Goal: Task Accomplishment & Management: Use online tool/utility

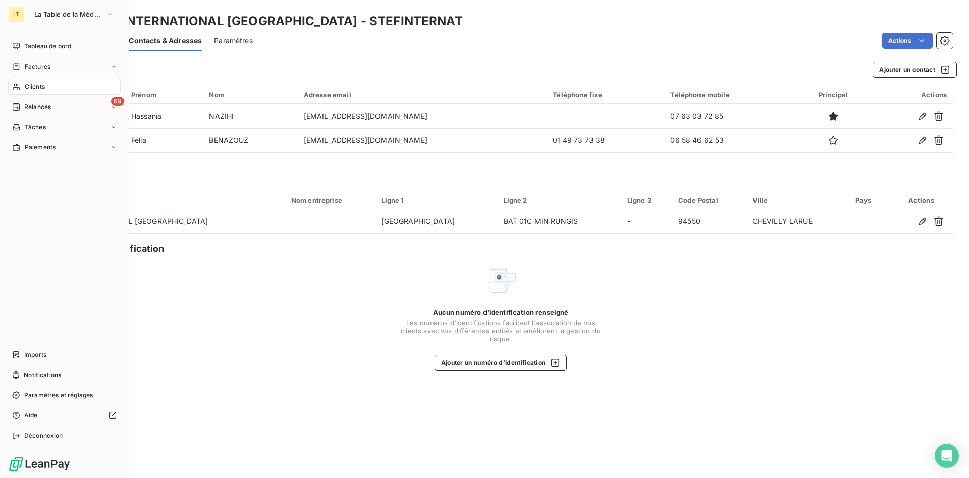
click at [38, 83] on span "Clients" at bounding box center [35, 86] width 20 height 9
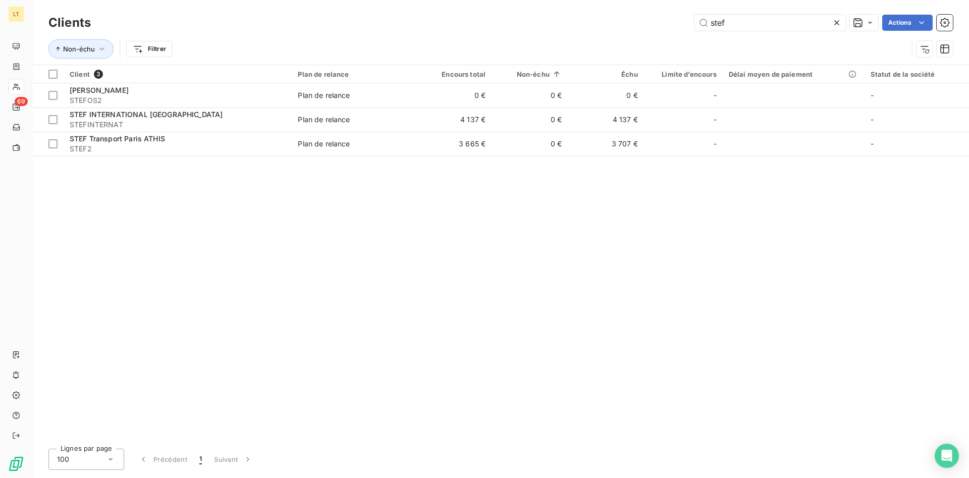
drag, startPoint x: 736, startPoint y: 19, endPoint x: 599, endPoint y: 23, distance: 136.4
click at [695, 22] on input "stef" at bounding box center [770, 23] width 151 height 16
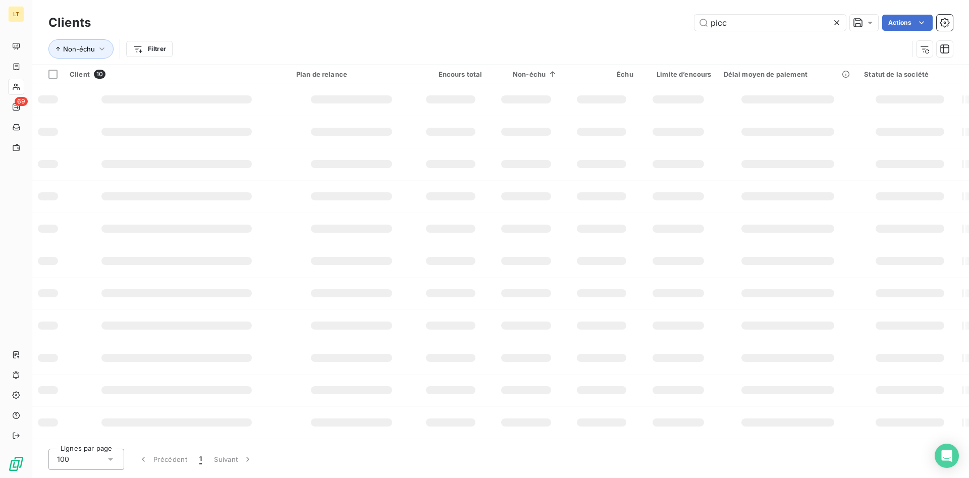
type input "picc"
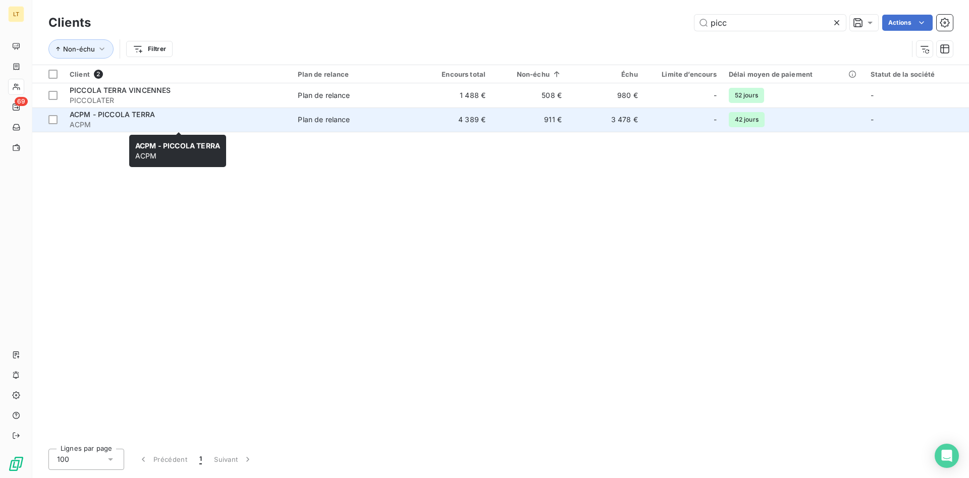
click at [114, 114] on span "ACPM - PICCOLA TERRA" at bounding box center [112, 114] width 85 height 9
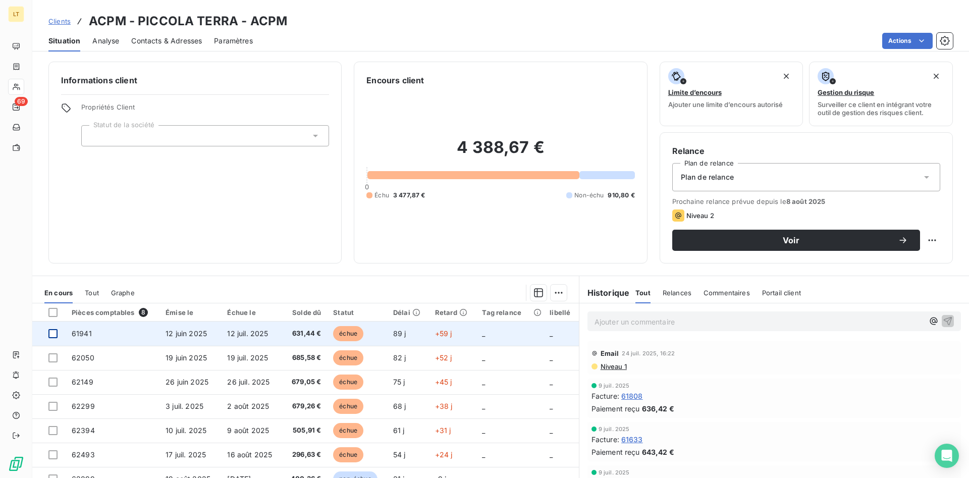
click at [53, 334] on div at bounding box center [52, 333] width 9 height 9
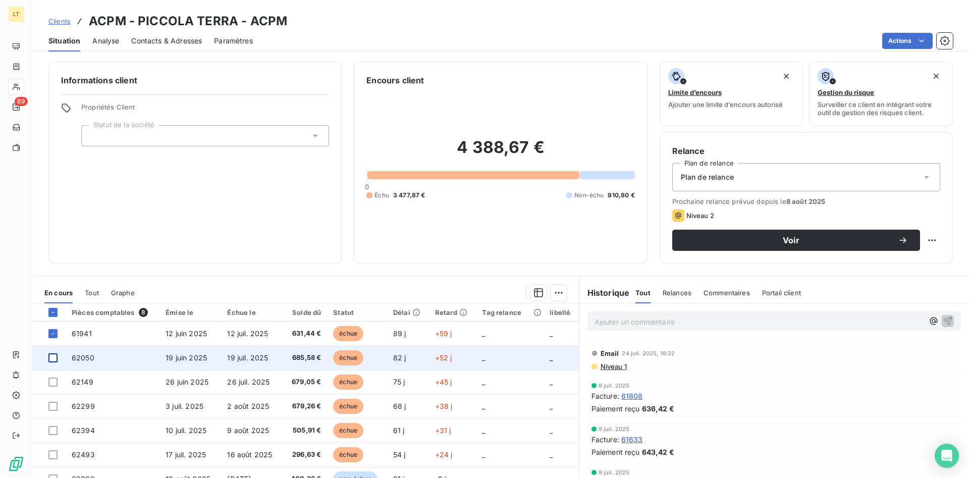
click at [50, 359] on div at bounding box center [52, 357] width 9 height 9
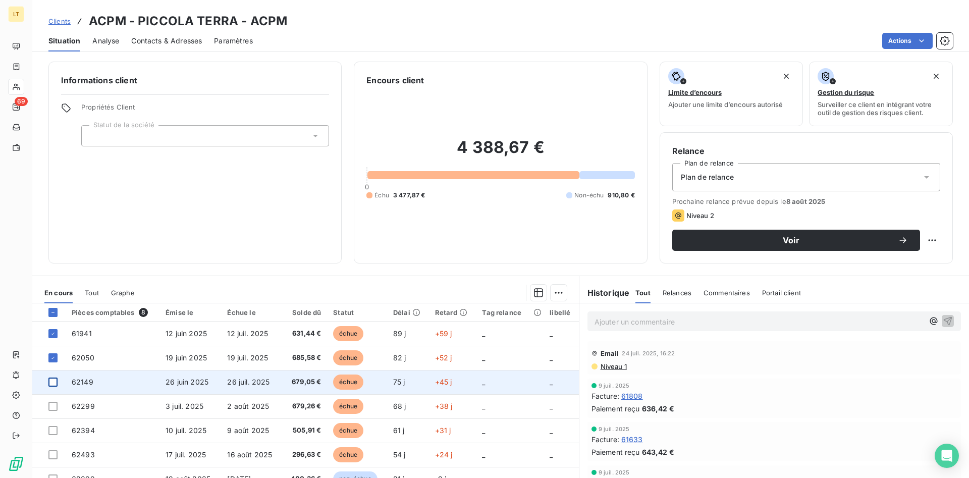
click at [53, 383] on div at bounding box center [52, 382] width 9 height 9
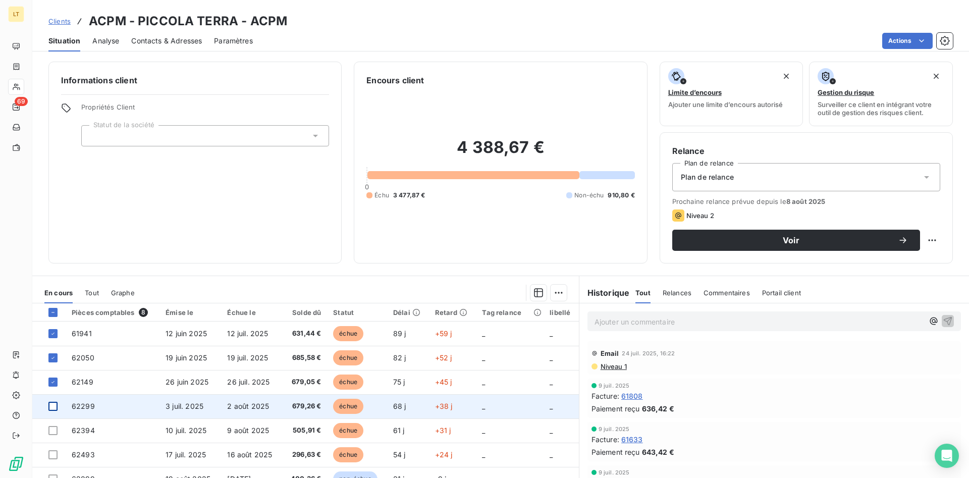
click at [49, 408] on div at bounding box center [52, 406] width 9 height 9
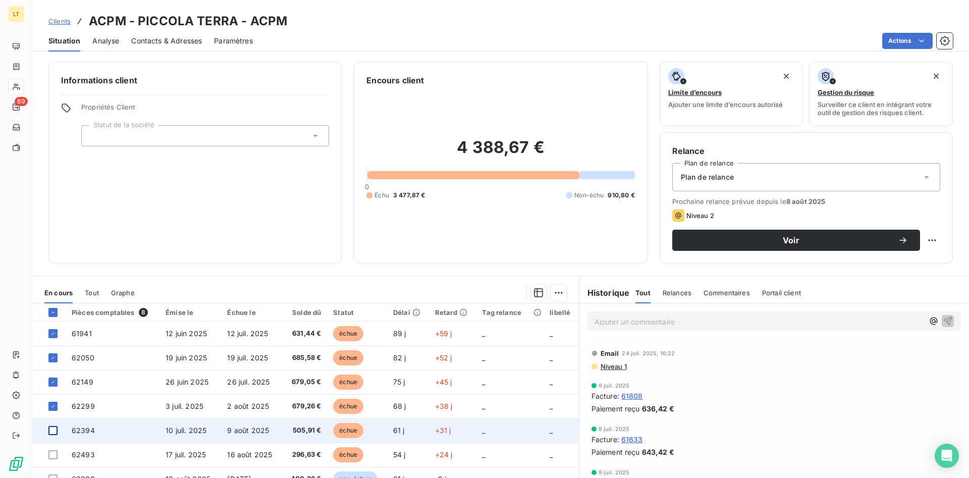
click at [53, 435] on div at bounding box center [52, 430] width 9 height 9
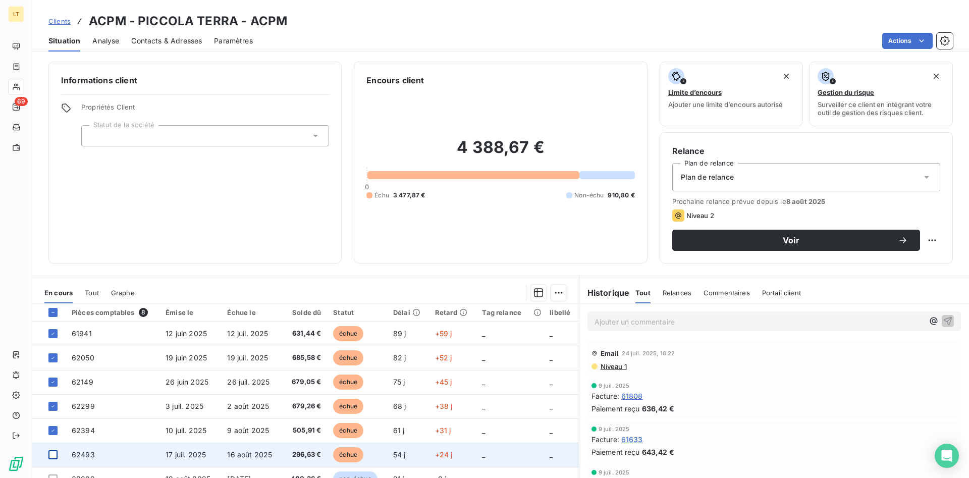
click at [53, 456] on div at bounding box center [52, 454] width 9 height 9
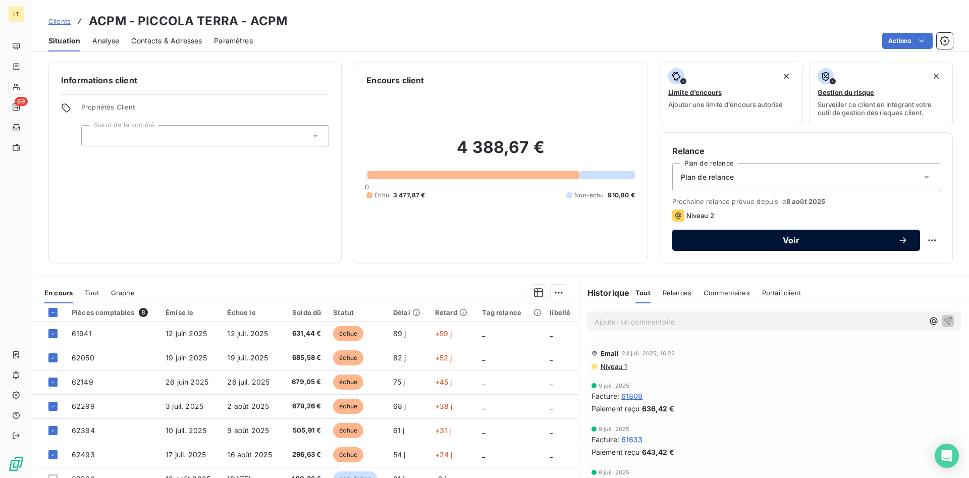
click at [792, 244] on span "Voir" at bounding box center [792, 240] width 214 height 8
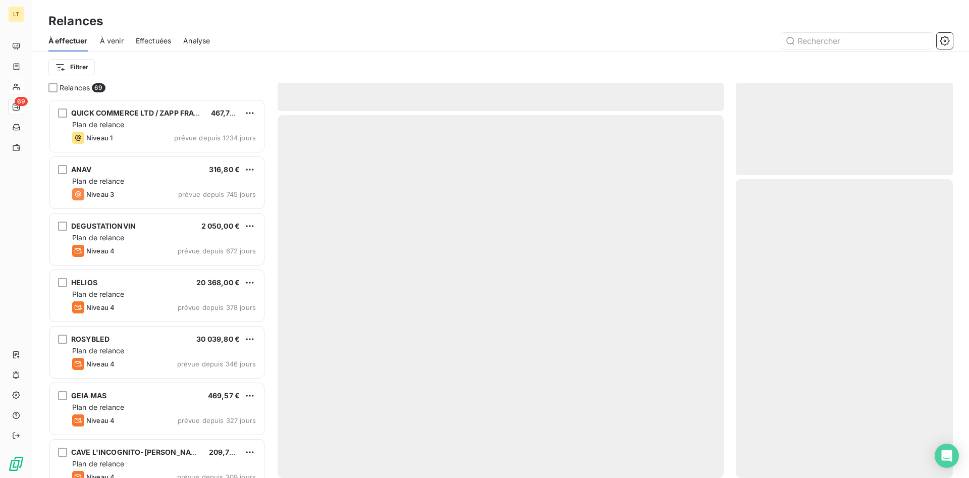
scroll to position [379, 217]
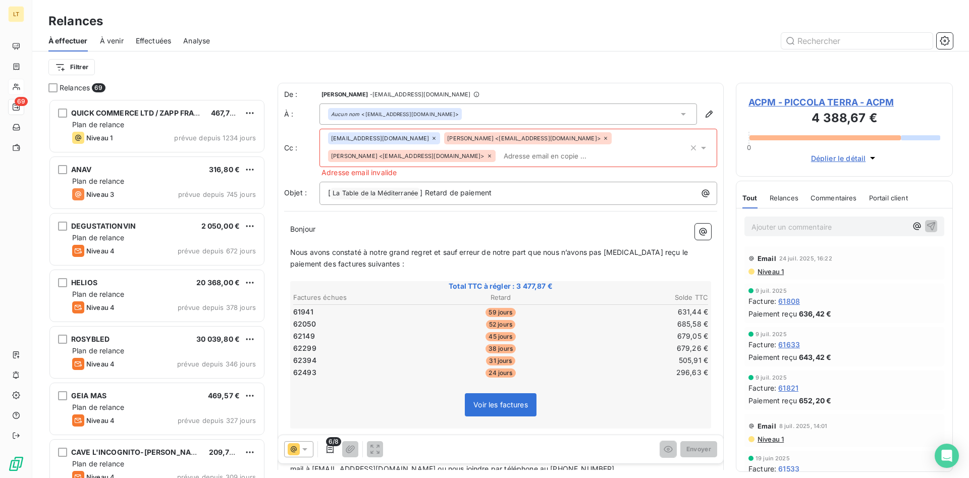
click at [532, 139] on span "alexis chemouli <alchemouili@gmail.com>" at bounding box center [523, 138] width 153 height 6
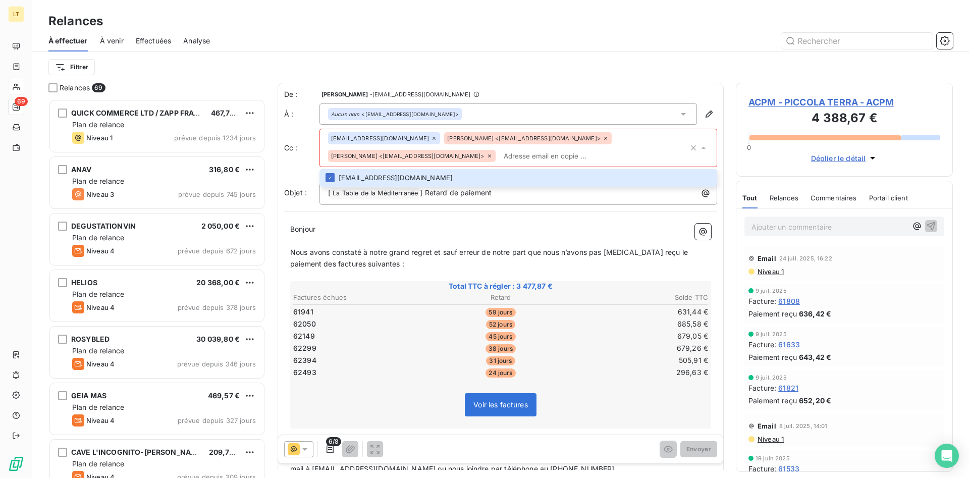
click at [705, 147] on icon at bounding box center [704, 148] width 10 height 10
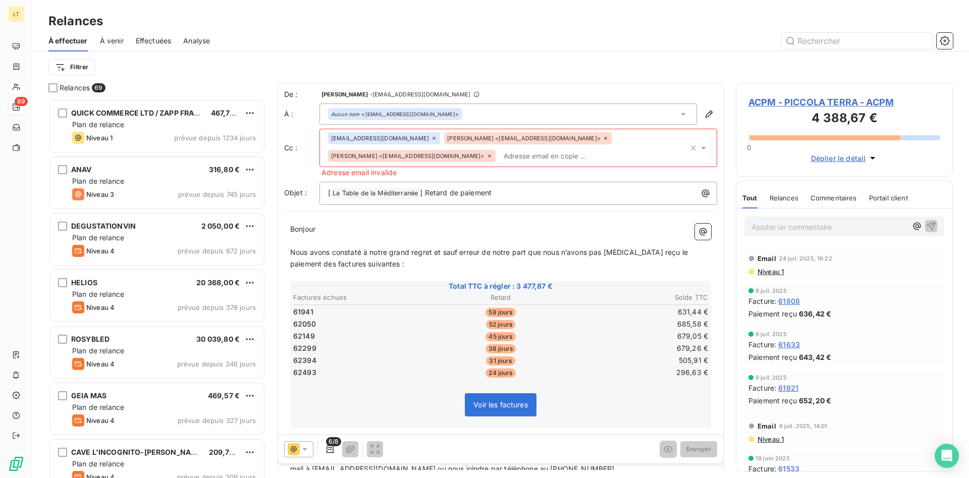
click at [493, 153] on icon at bounding box center [490, 156] width 6 height 6
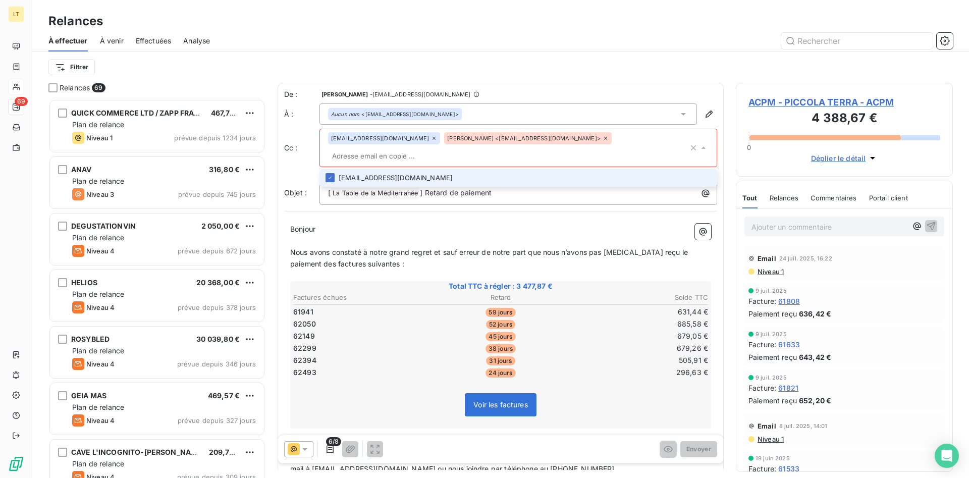
click at [604, 140] on icon at bounding box center [605, 138] width 3 height 3
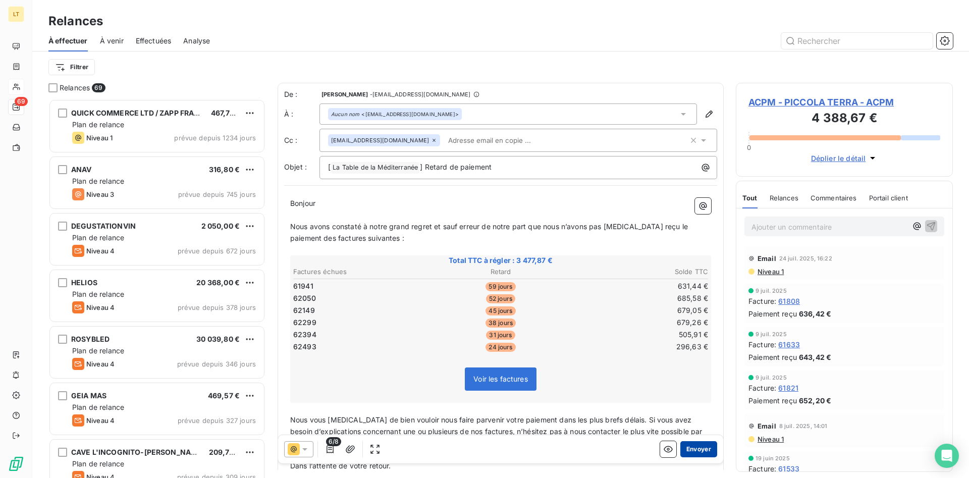
click at [708, 445] on button "Envoyer" at bounding box center [699, 449] width 37 height 16
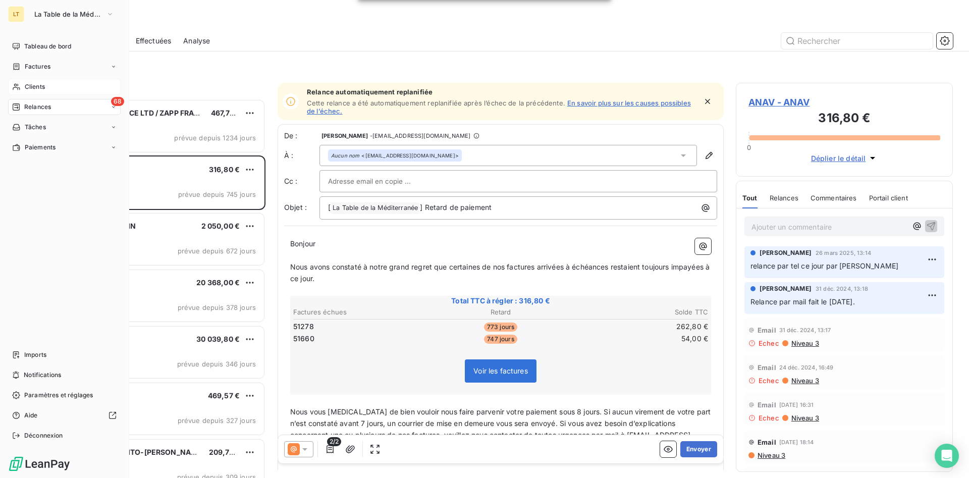
click at [34, 88] on span "Clients" at bounding box center [35, 86] width 20 height 9
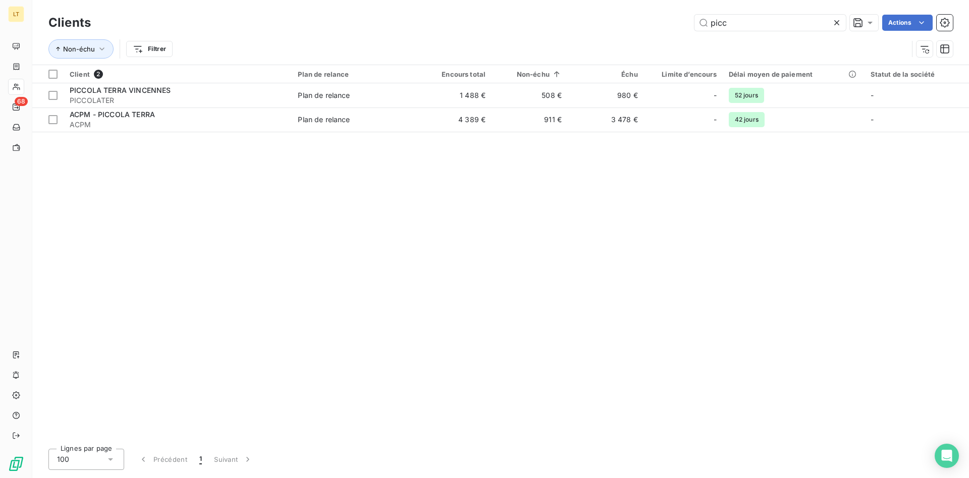
drag, startPoint x: 756, startPoint y: 27, endPoint x: 499, endPoint y: 16, distance: 256.7
click at [695, 15] on input "picc" at bounding box center [770, 23] width 151 height 16
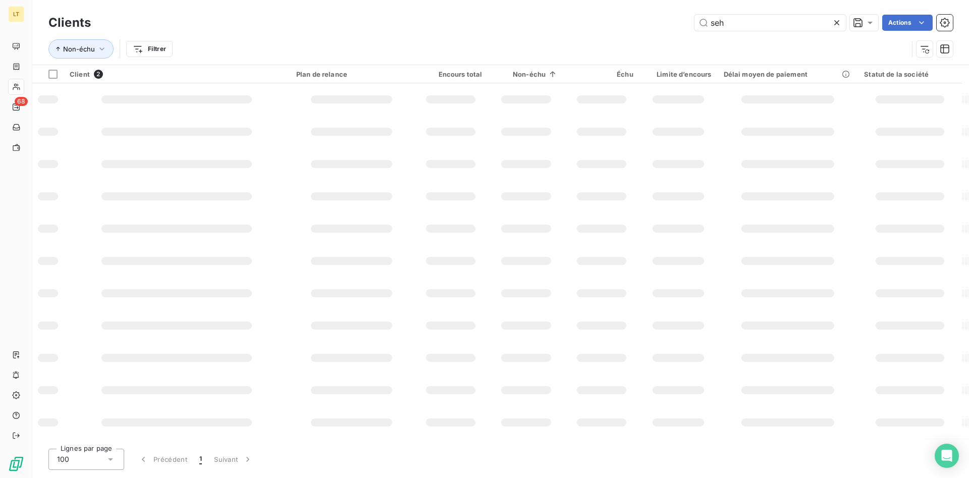
type input "seh"
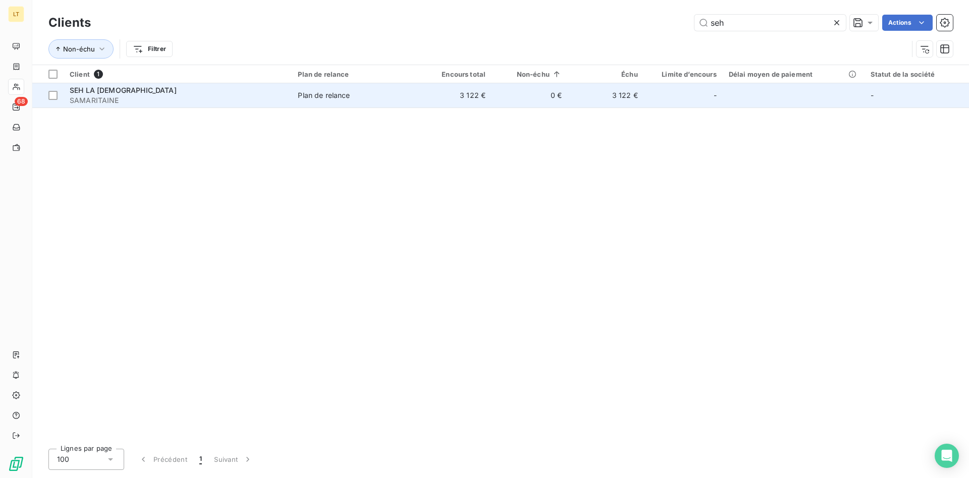
click at [597, 92] on td "3 122 €" at bounding box center [606, 95] width 76 height 24
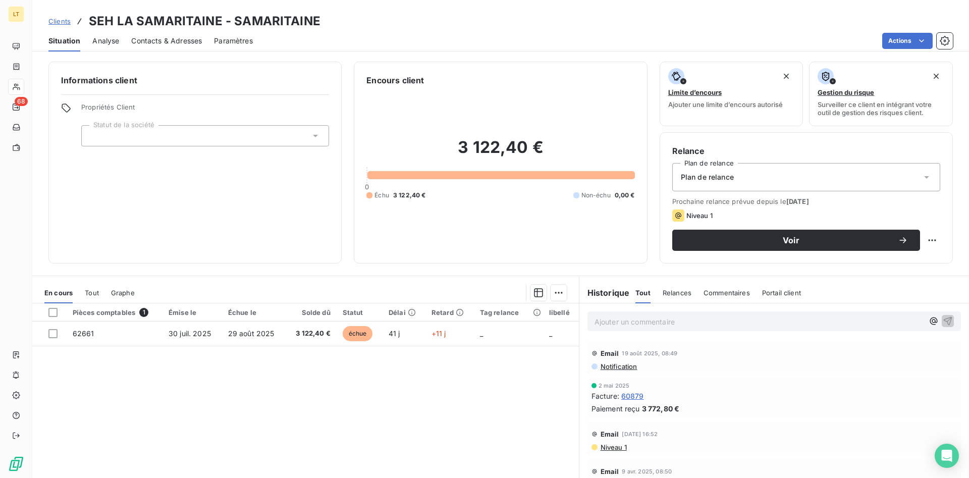
click at [171, 38] on span "Contacts & Adresses" at bounding box center [166, 41] width 71 height 10
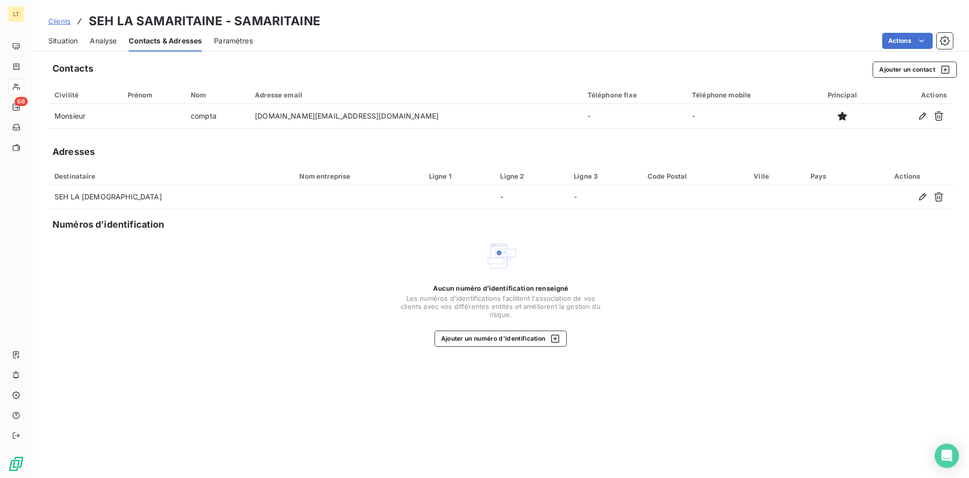
click at [67, 38] on span "Situation" at bounding box center [62, 41] width 29 height 10
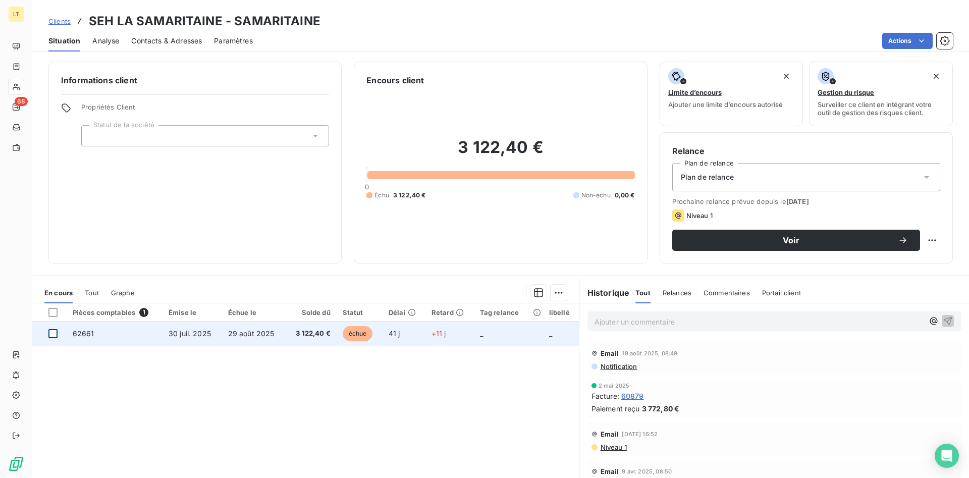
click at [49, 336] on div at bounding box center [52, 333] width 9 height 9
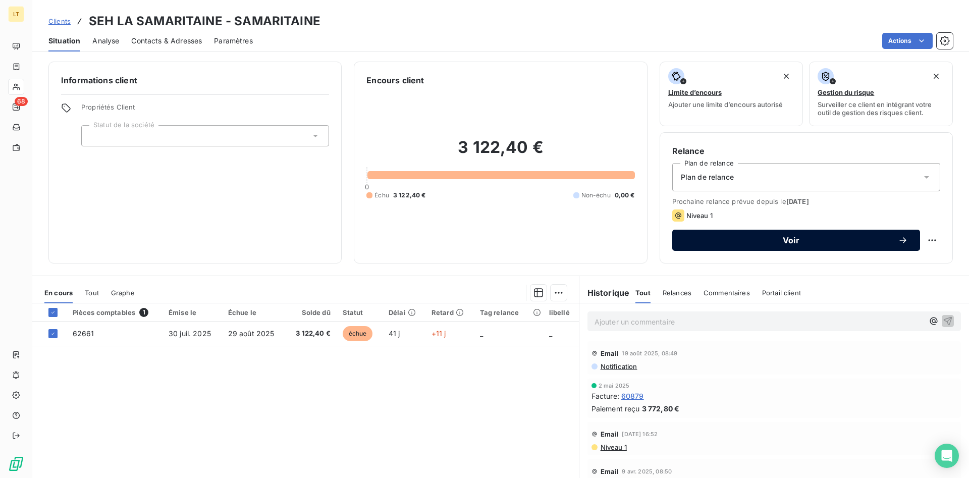
click at [746, 245] on button "Voir" at bounding box center [796, 240] width 248 height 21
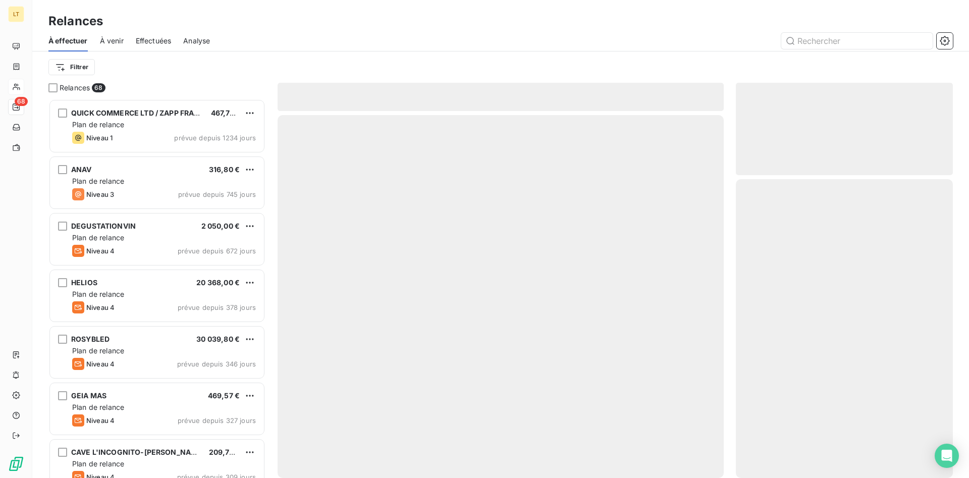
scroll to position [379, 217]
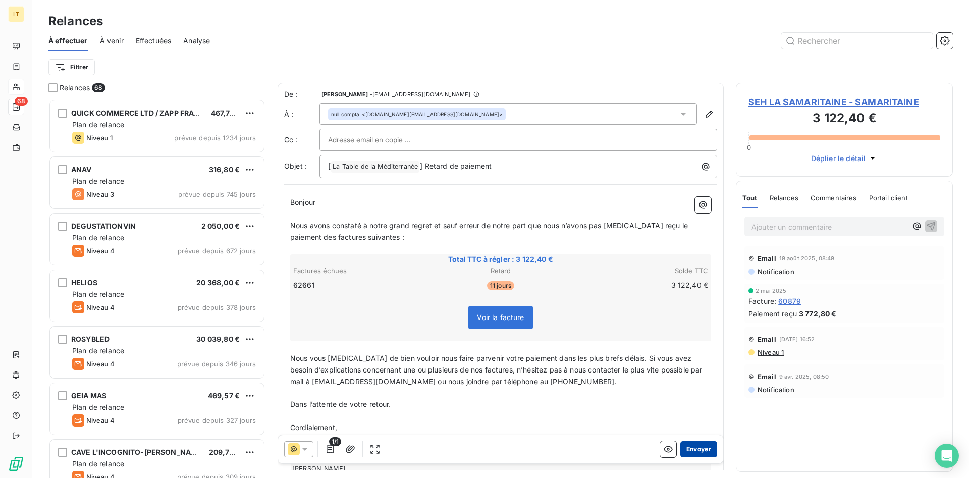
click at [703, 451] on button "Envoyer" at bounding box center [699, 449] width 37 height 16
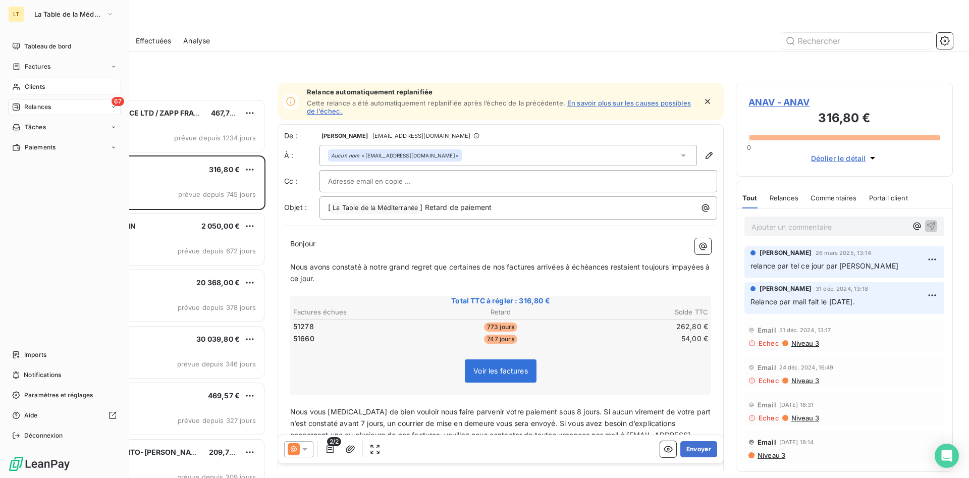
click at [44, 98] on nav "Tableau de bord Factures Clients 67 Relances Tâches Paiements" at bounding box center [64, 96] width 113 height 117
click at [45, 89] on span "Clients" at bounding box center [35, 86] width 20 height 9
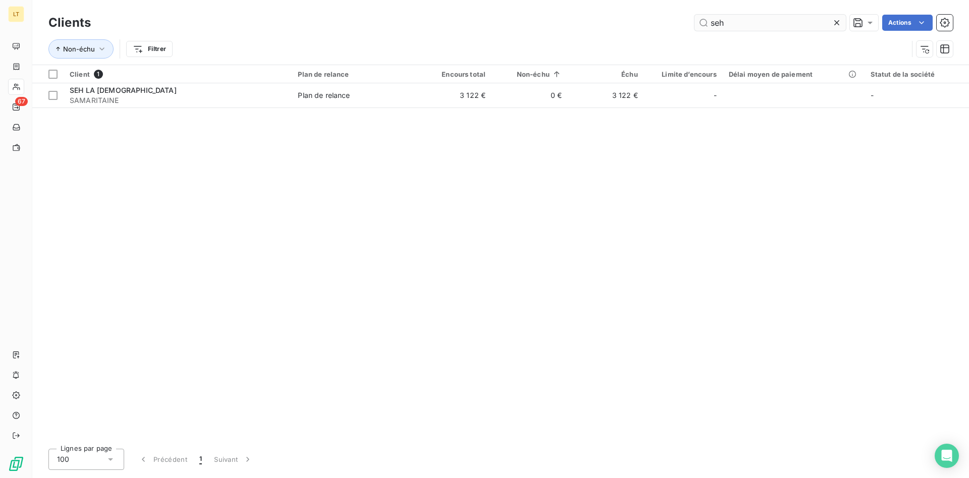
click at [727, 28] on input "seh" at bounding box center [770, 23] width 151 height 16
drag, startPoint x: 652, startPoint y: 21, endPoint x: 597, endPoint y: 22, distance: 55.0
click at [695, 23] on input "seh" at bounding box center [770, 23] width 151 height 16
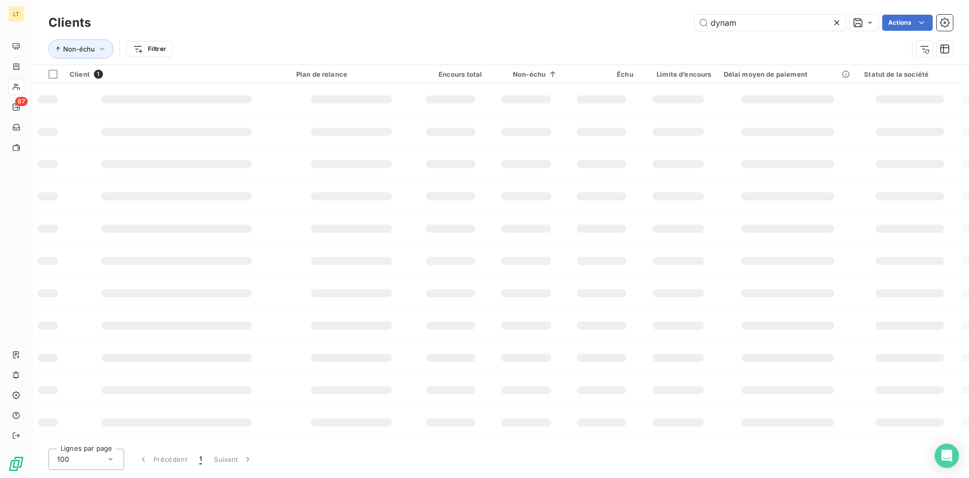
type input "dynam"
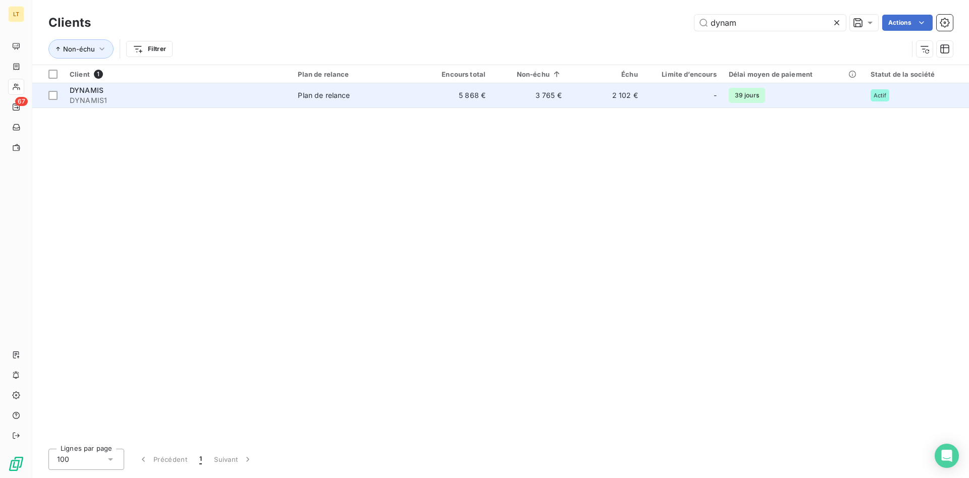
click at [536, 96] on td "3 765 €" at bounding box center [530, 95] width 76 height 24
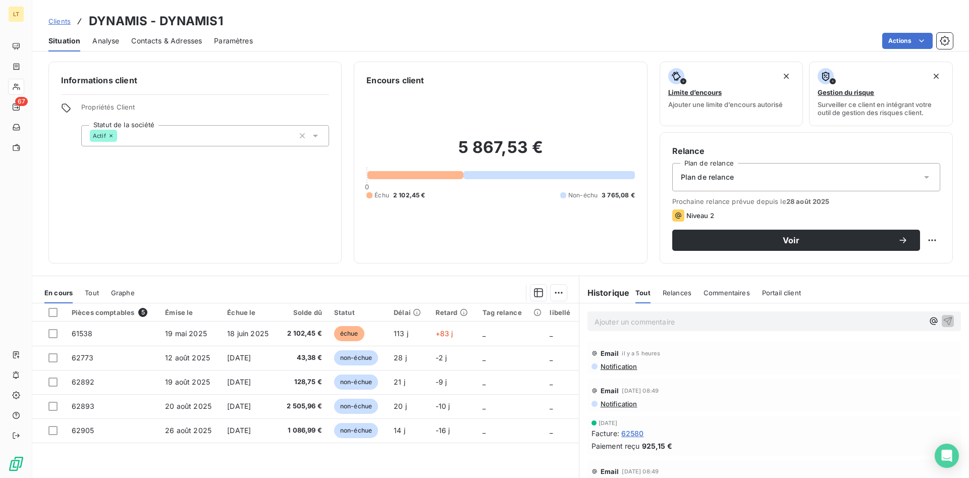
click at [176, 33] on div "Contacts & Adresses" at bounding box center [166, 40] width 71 height 21
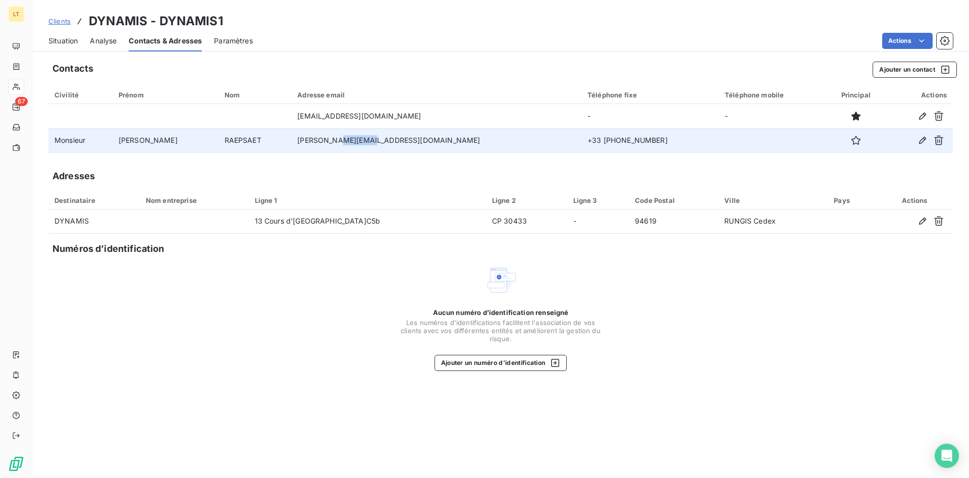
drag, startPoint x: 381, startPoint y: 141, endPoint x: 349, endPoint y: 141, distance: 31.8
click at [349, 141] on td "bertrand@dynamis.fr" at bounding box center [436, 140] width 290 height 24
drag, startPoint x: 388, startPoint y: 140, endPoint x: 295, endPoint y: 144, distance: 93.5
click at [295, 144] on tr "Monsieur Bertrand RAEPSAET bertrand@dynamis.fr +33 (0)1.45.60.43.44" at bounding box center [500, 140] width 905 height 24
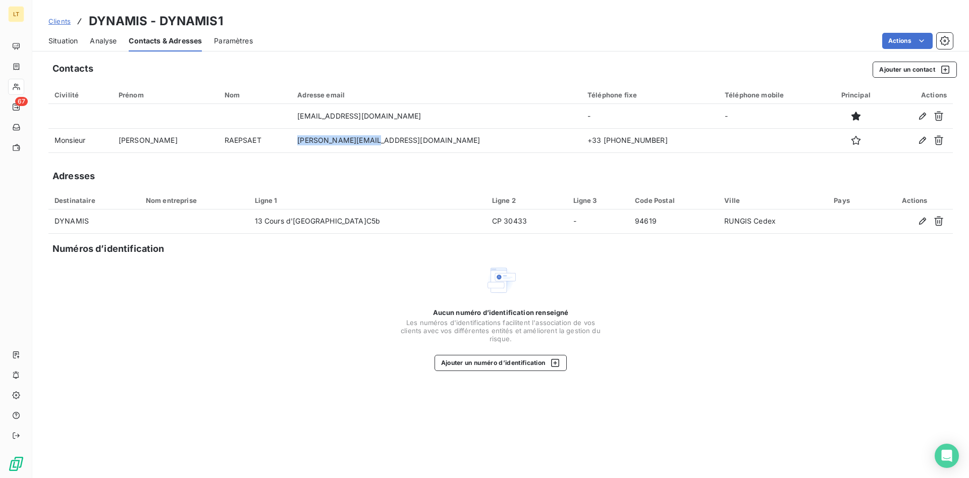
copy tr "bertrand@dynamis.fr"
click at [354, 407] on div "Contacts Ajouter un contact Civilité Prénom Nom Adresse email Téléphone fixe Té…" at bounding box center [500, 267] width 937 height 423
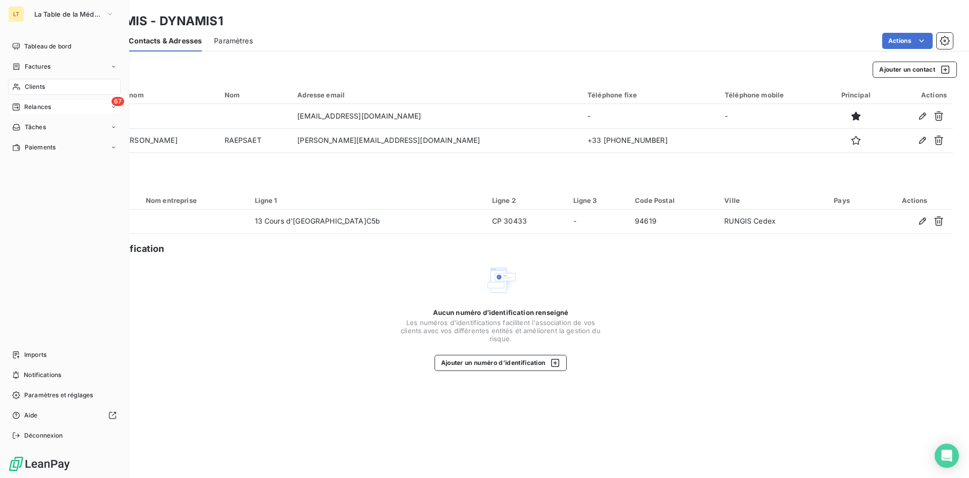
click at [30, 105] on span "Relances" at bounding box center [37, 106] width 27 height 9
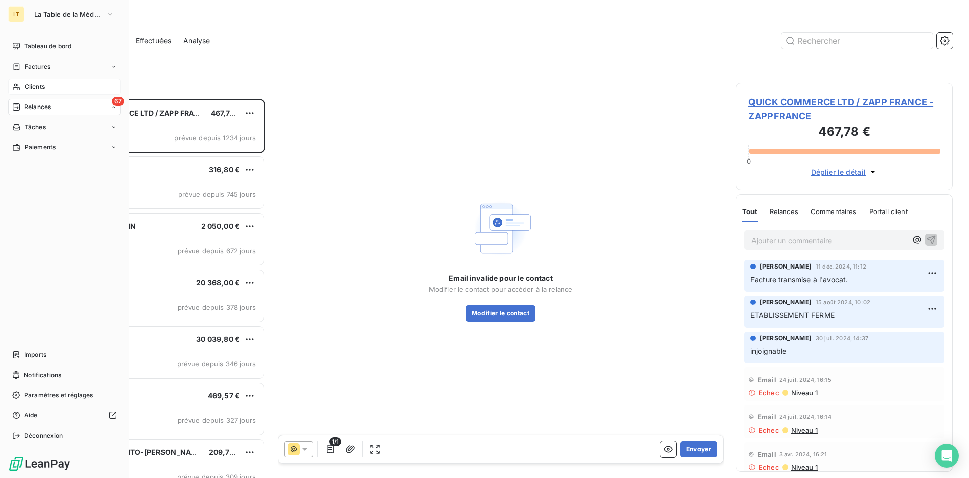
scroll to position [379, 217]
click at [36, 87] on span "Clients" at bounding box center [35, 86] width 20 height 9
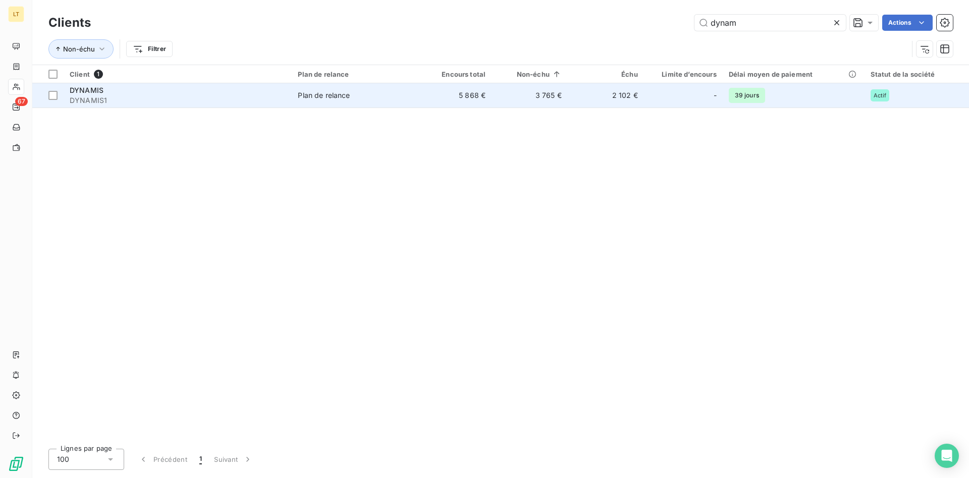
click at [83, 95] on div "DYNAMIS" at bounding box center [178, 90] width 216 height 10
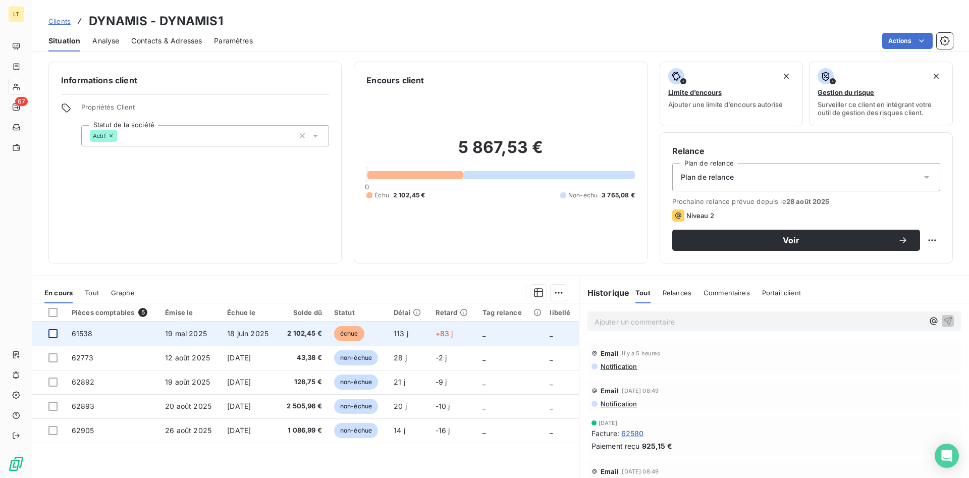
click at [52, 336] on div at bounding box center [52, 333] width 9 height 9
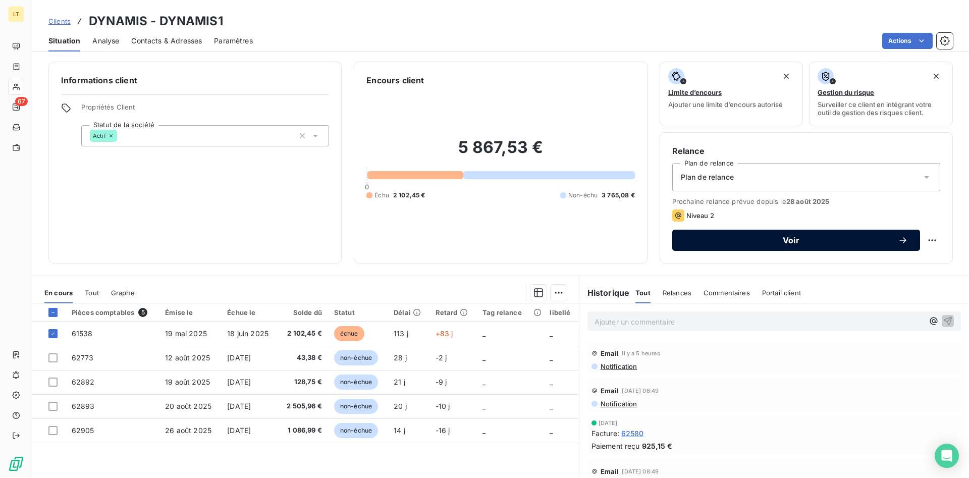
click at [725, 246] on button "Voir" at bounding box center [796, 240] width 248 height 21
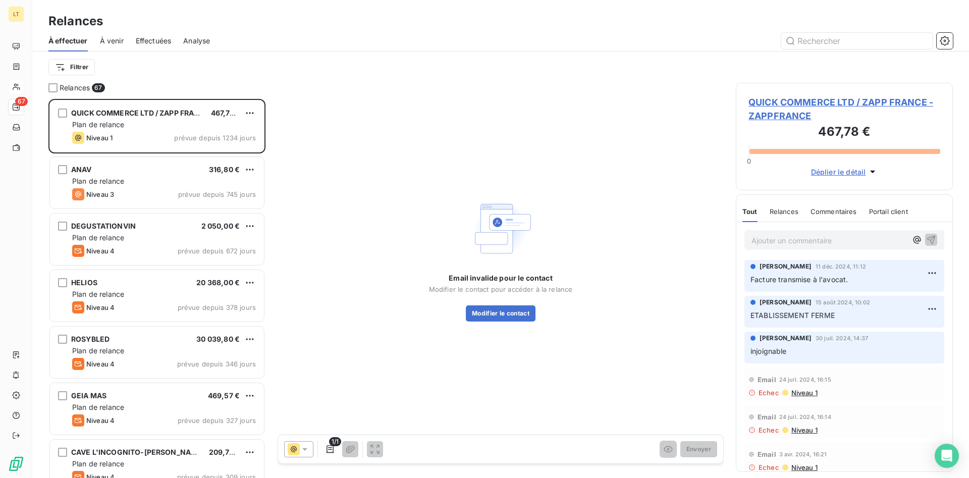
scroll to position [379, 217]
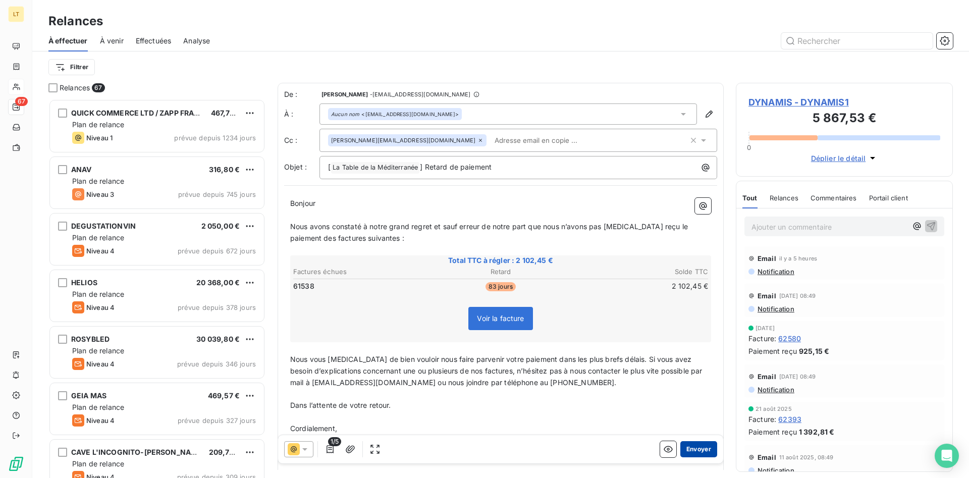
click at [697, 447] on button "Envoyer" at bounding box center [699, 449] width 37 height 16
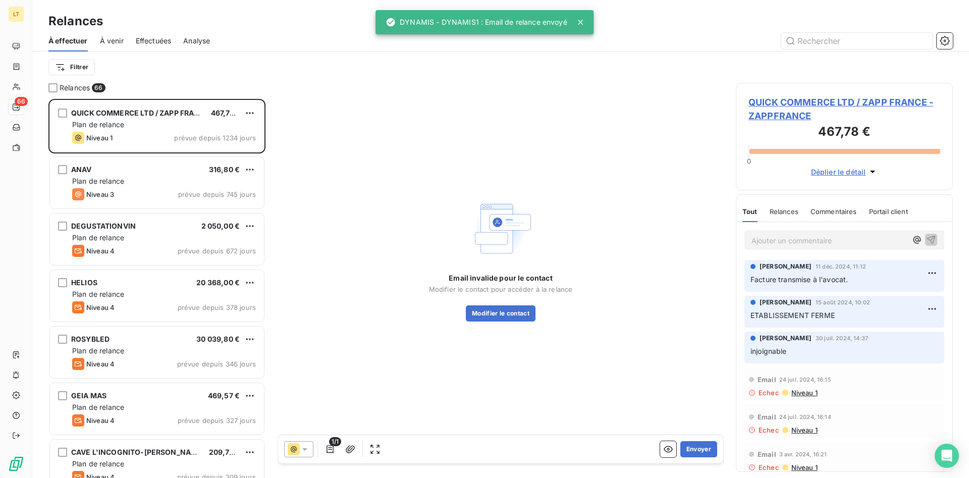
click at [392, 198] on div "Email invalide pour le contact Modifier le contact pour accéder à la relance Mo…" at bounding box center [501, 259] width 446 height 352
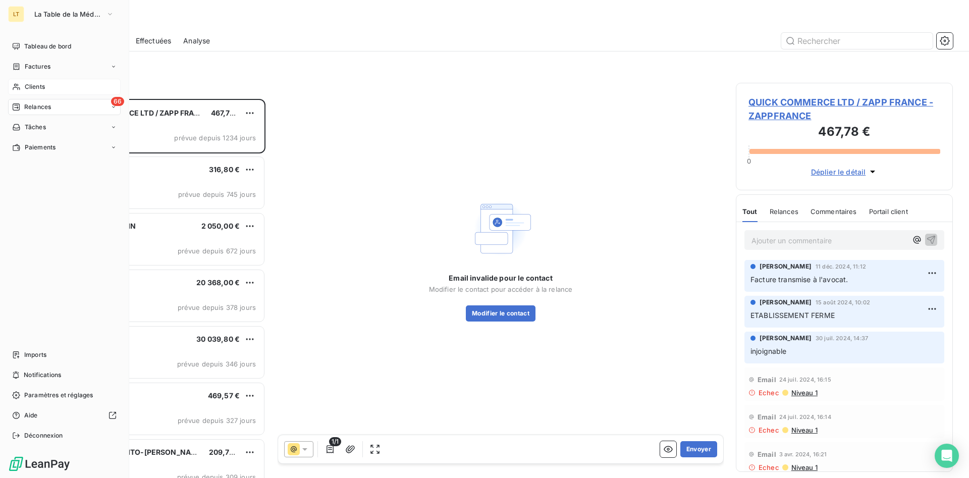
click at [21, 84] on div "Clients" at bounding box center [64, 87] width 113 height 16
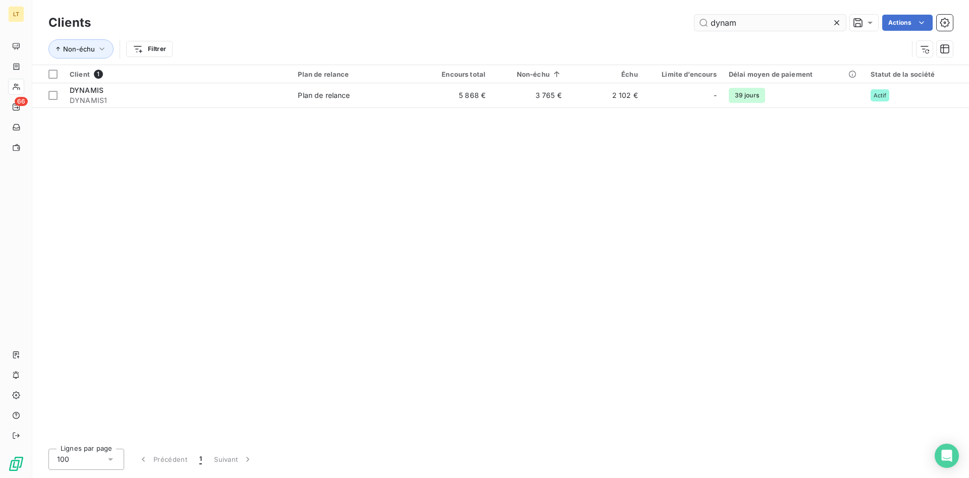
drag, startPoint x: 742, startPoint y: 23, endPoint x: 672, endPoint y: 22, distance: 69.7
click at [695, 22] on input "dynam" at bounding box center [770, 23] width 151 height 16
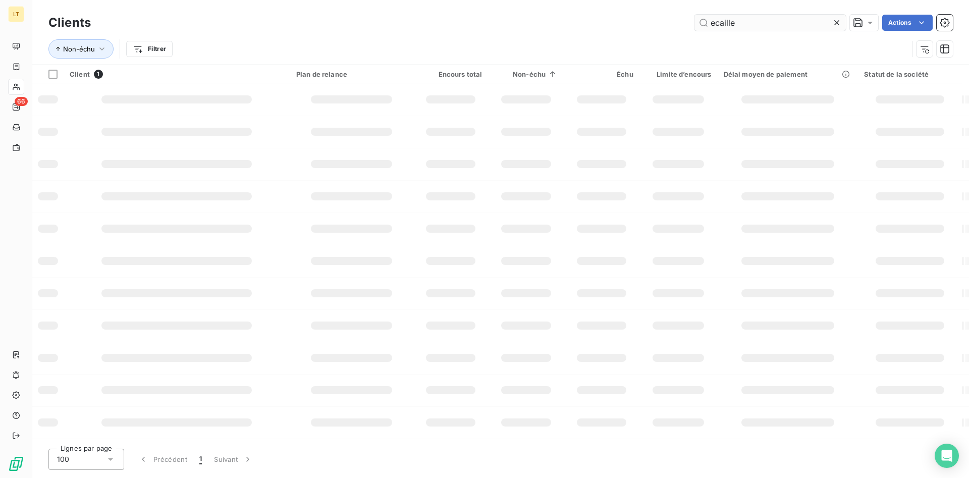
type input "ecaille"
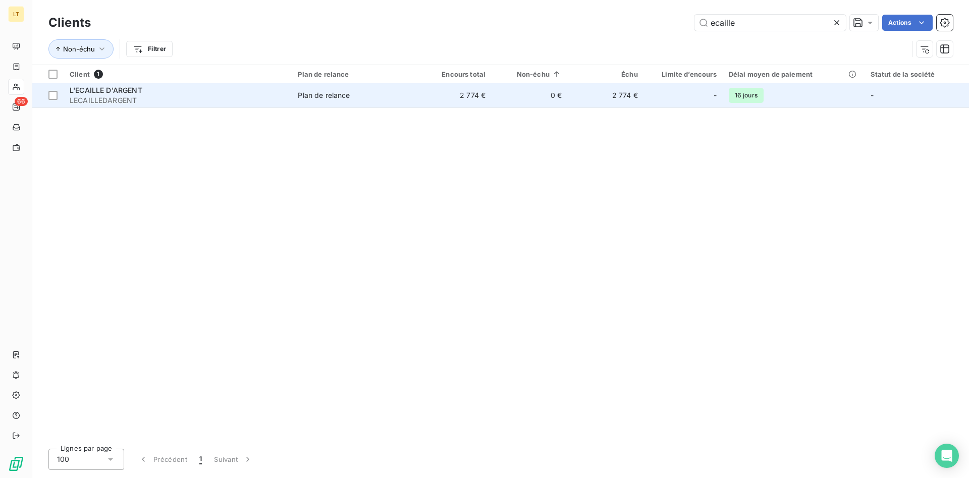
click at [375, 96] on span "Plan de relance" at bounding box center [354, 95] width 112 height 10
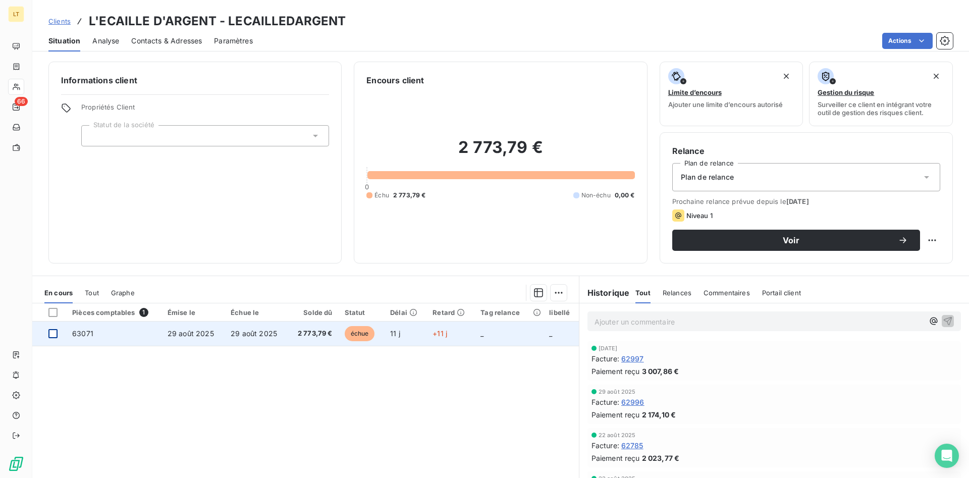
click at [54, 335] on div at bounding box center [52, 333] width 9 height 9
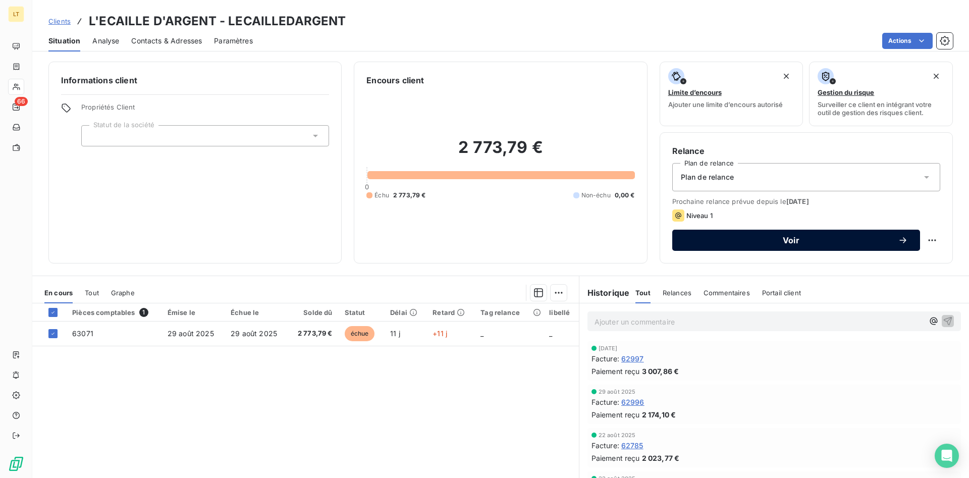
click at [771, 238] on span "Voir" at bounding box center [792, 240] width 214 height 8
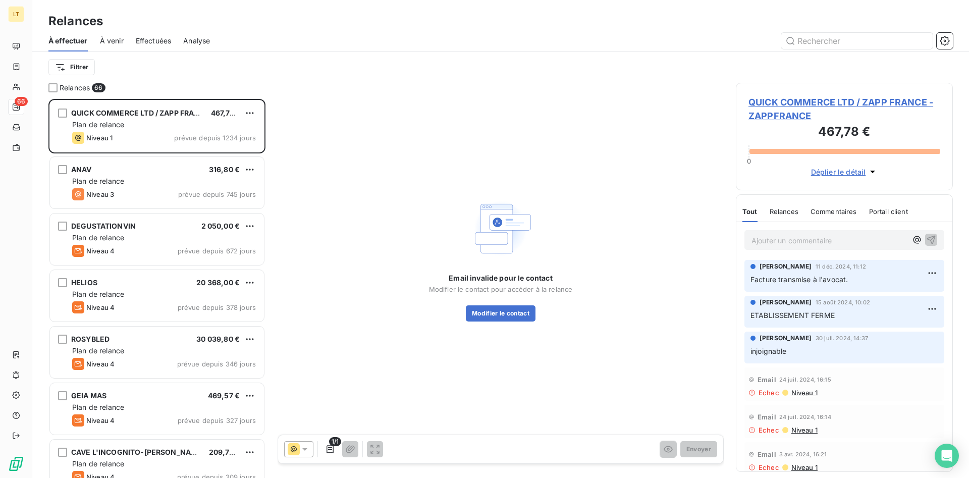
scroll to position [379, 217]
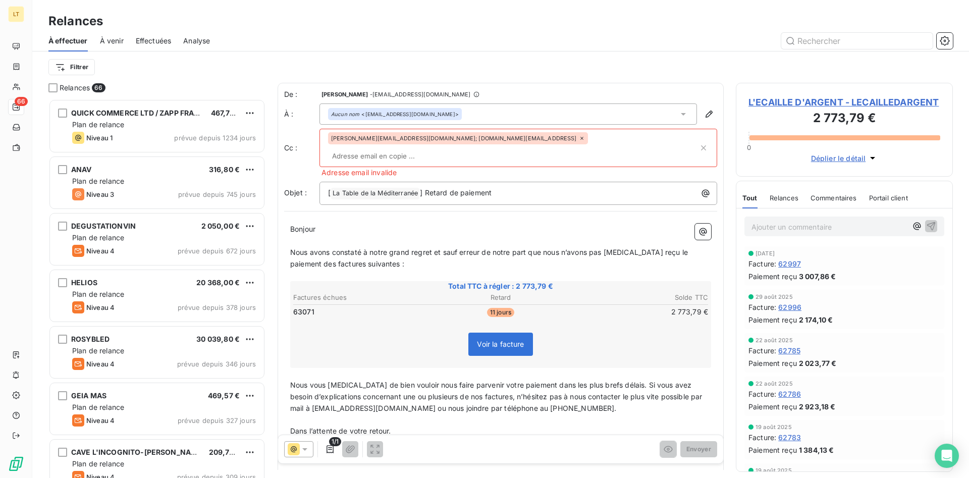
click at [579, 138] on icon at bounding box center [582, 138] width 6 height 6
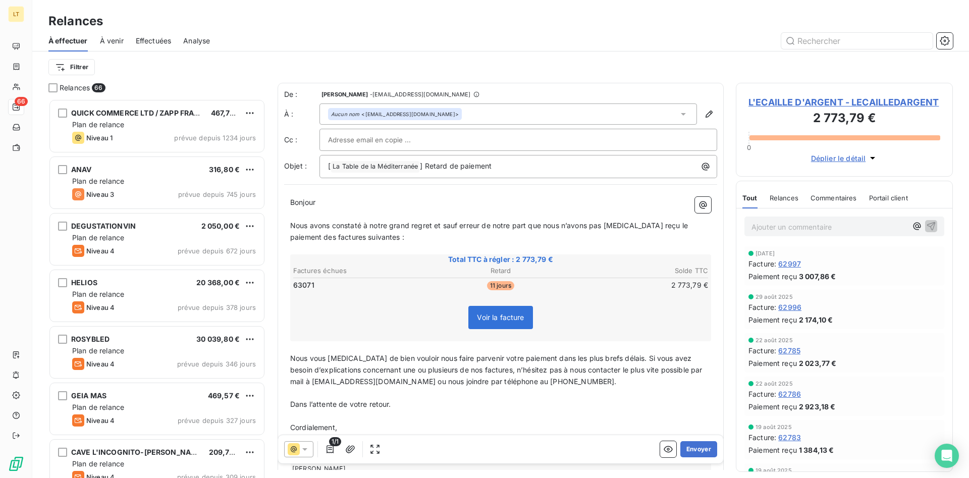
click at [701, 440] on div "1/1 Envoyer" at bounding box center [500, 449] width 445 height 28
click at [698, 448] on button "Envoyer" at bounding box center [699, 449] width 37 height 16
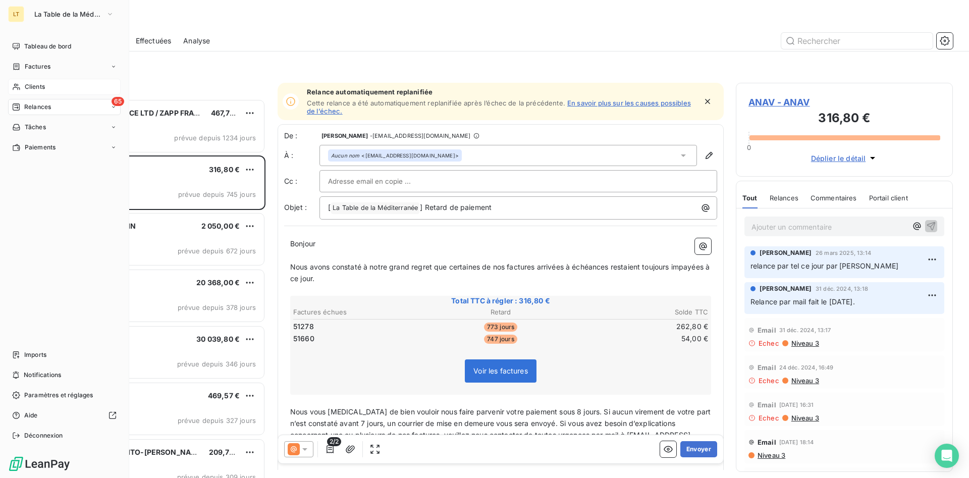
click at [38, 87] on span "Clients" at bounding box center [35, 86] width 20 height 9
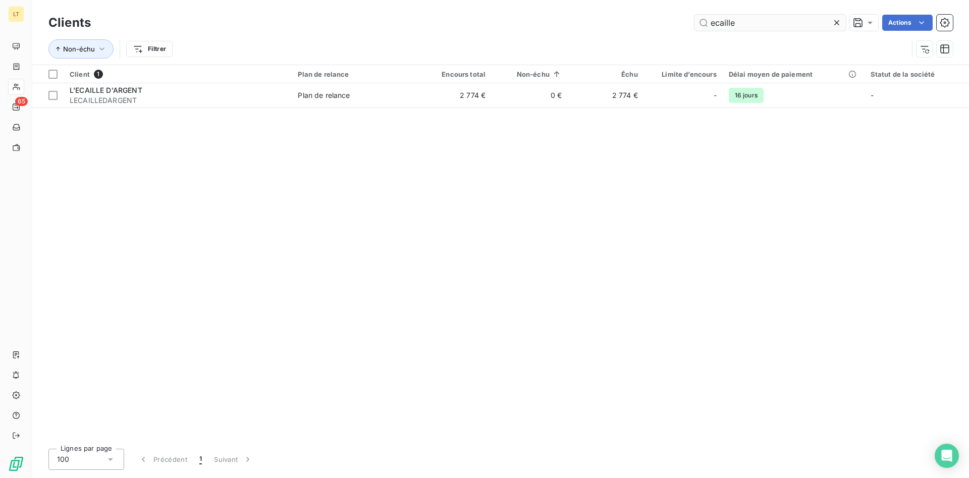
drag, startPoint x: 735, startPoint y: 30, endPoint x: 586, endPoint y: -15, distance: 155.4
click at [695, 15] on input "ecaille" at bounding box center [770, 23] width 151 height 16
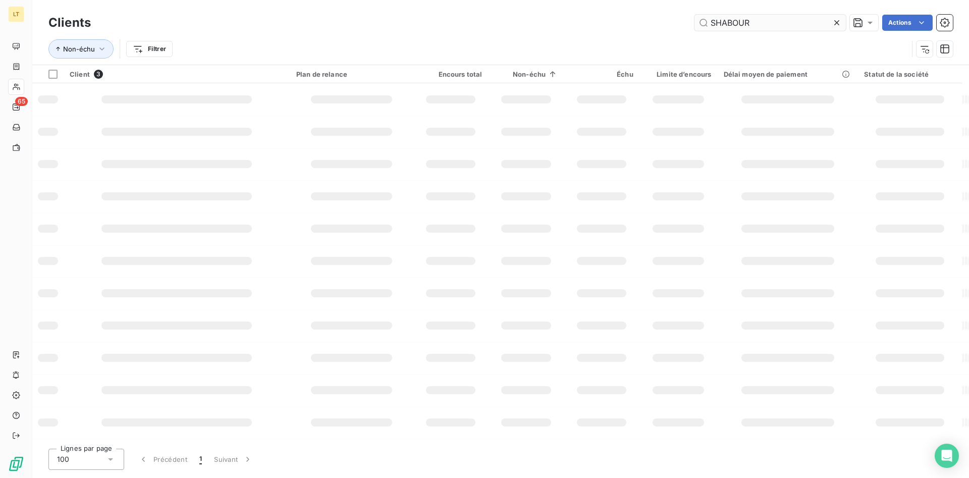
type input "SHABOUR"
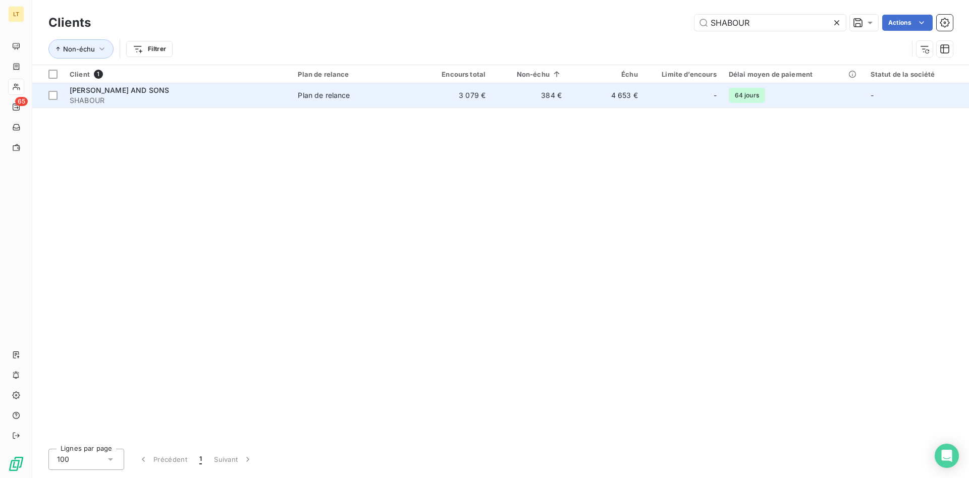
click at [530, 95] on td "384 €" at bounding box center [530, 95] width 76 height 24
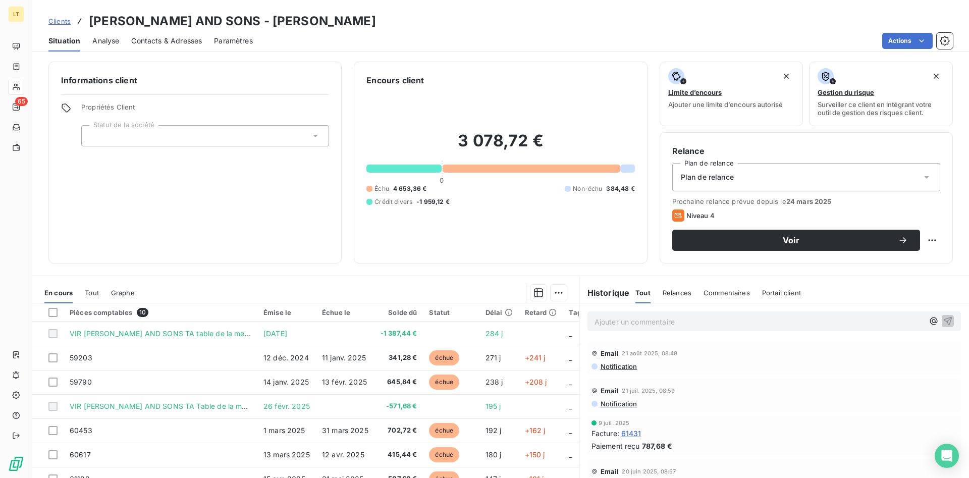
click at [169, 45] on span "Contacts & Adresses" at bounding box center [166, 41] width 71 height 10
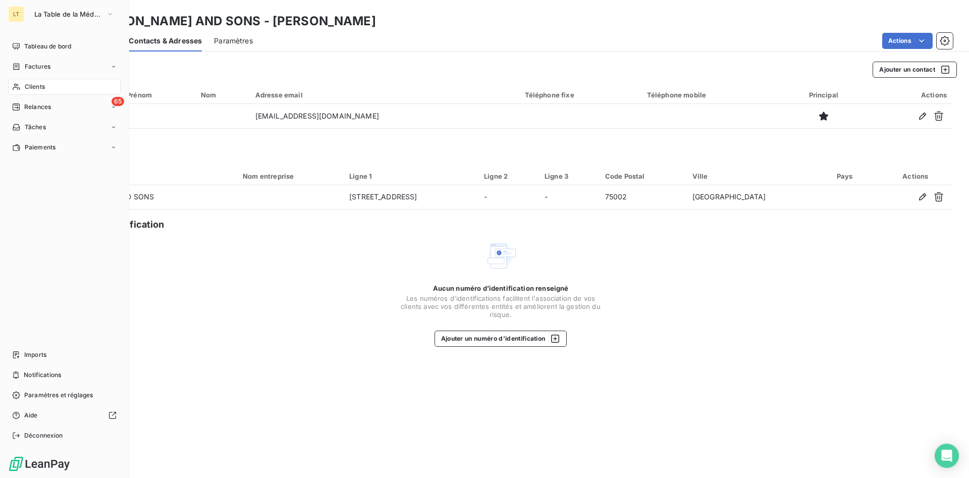
click at [44, 89] on span "Clients" at bounding box center [35, 86] width 20 height 9
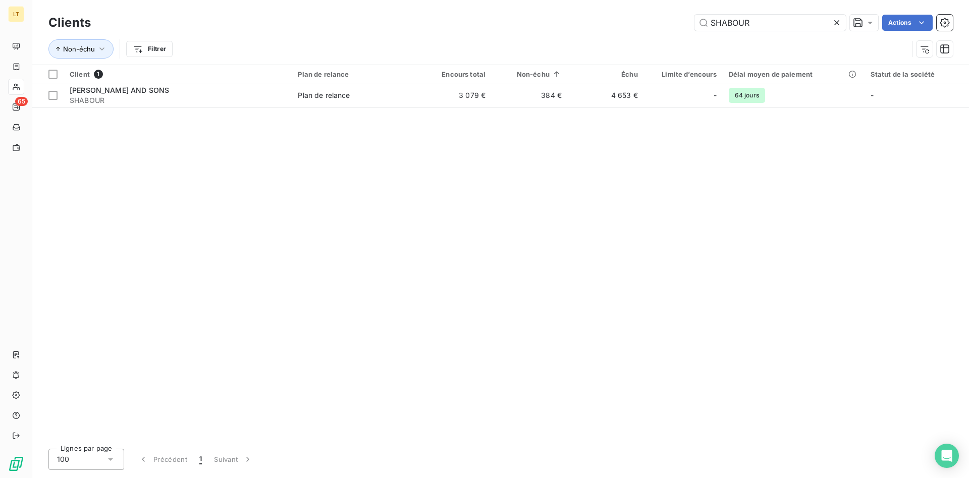
drag, startPoint x: 763, startPoint y: 19, endPoint x: 633, endPoint y: 21, distance: 130.8
click at [695, 21] on input "SHABOUR" at bounding box center [770, 23] width 151 height 16
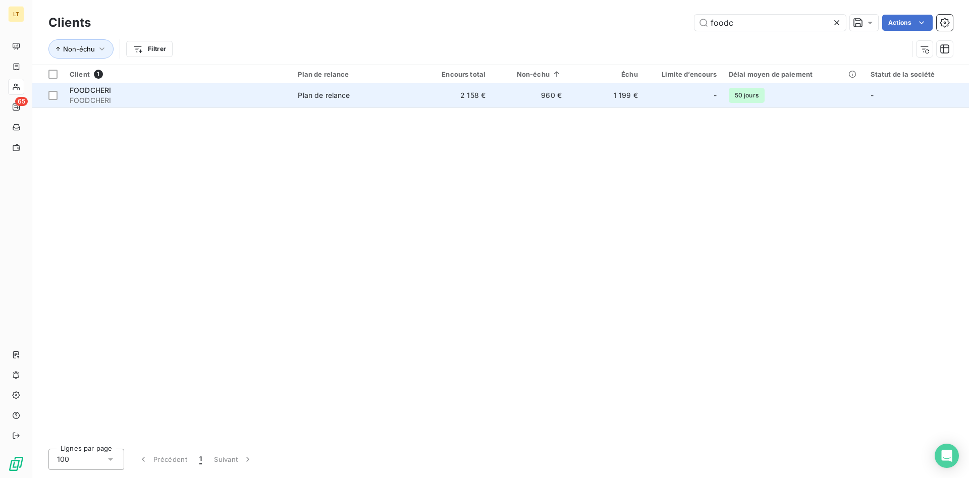
type input "foodc"
click at [387, 99] on span "Plan de relance" at bounding box center [354, 95] width 112 height 10
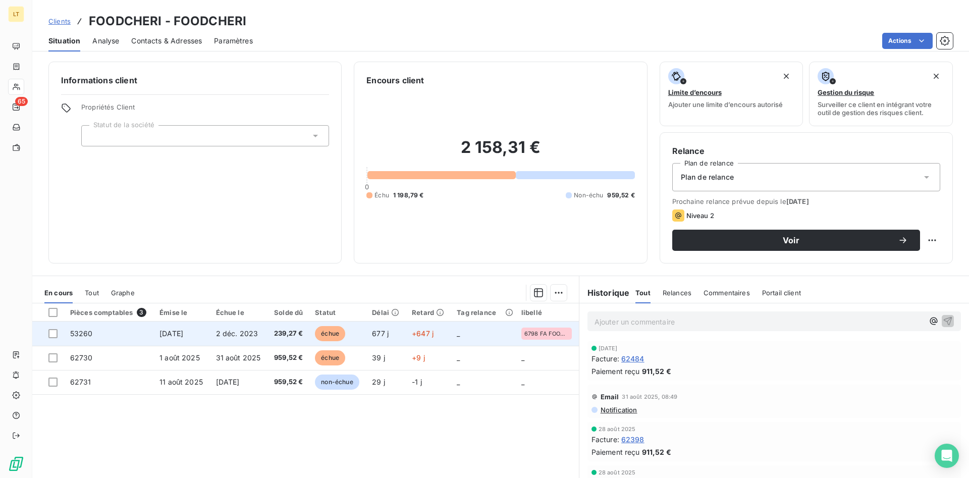
click at [53, 339] on td at bounding box center [48, 334] width 32 height 24
click at [53, 335] on div at bounding box center [52, 333] width 9 height 9
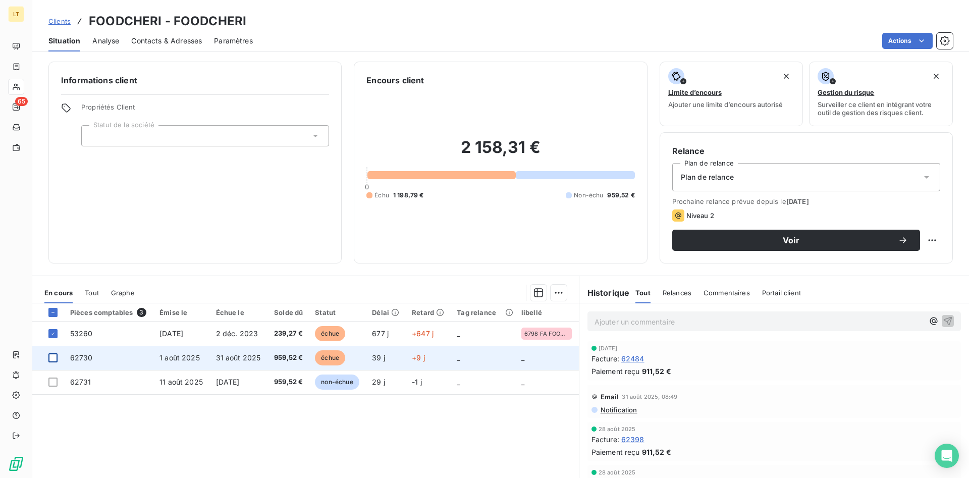
click at [52, 359] on div at bounding box center [52, 357] width 9 height 9
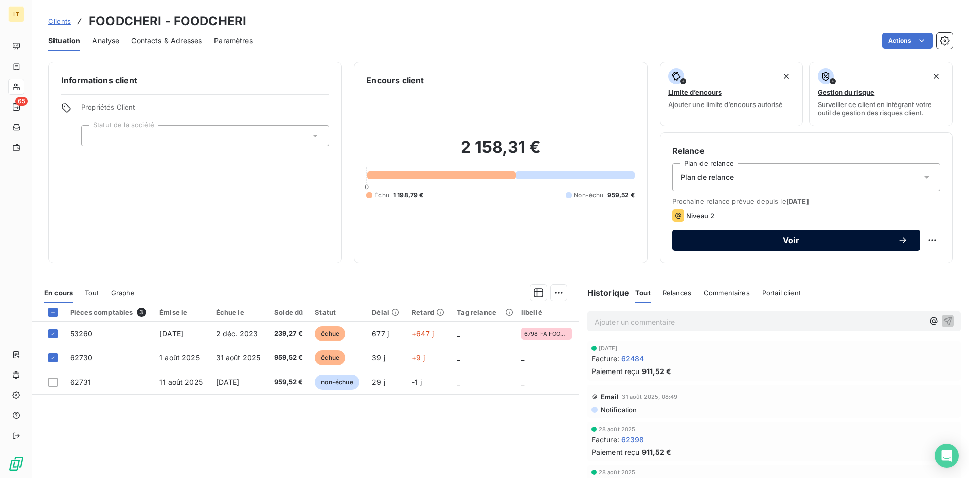
drag, startPoint x: 818, startPoint y: 234, endPoint x: 785, endPoint y: 239, distance: 33.6
click at [814, 237] on button "Voir" at bounding box center [796, 240] width 248 height 21
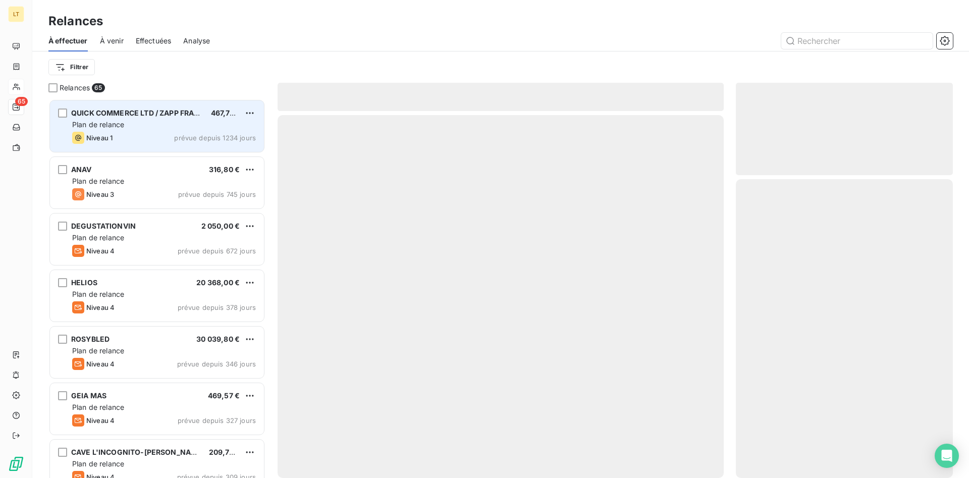
scroll to position [379, 217]
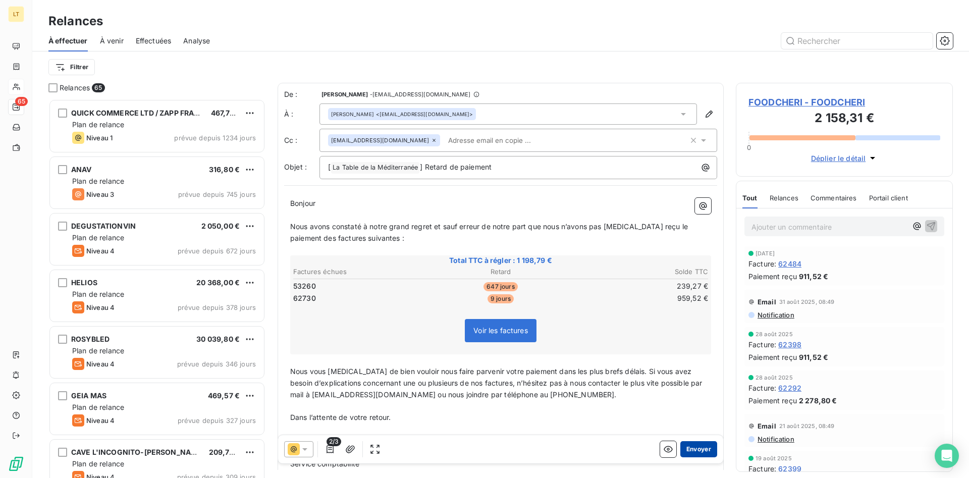
click at [710, 444] on button "Envoyer" at bounding box center [699, 449] width 37 height 16
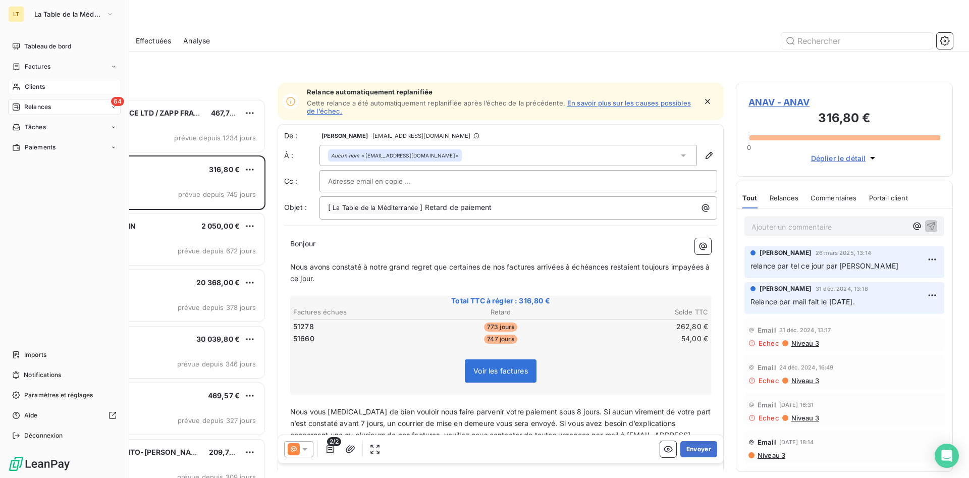
click at [30, 81] on div "Clients" at bounding box center [64, 87] width 113 height 16
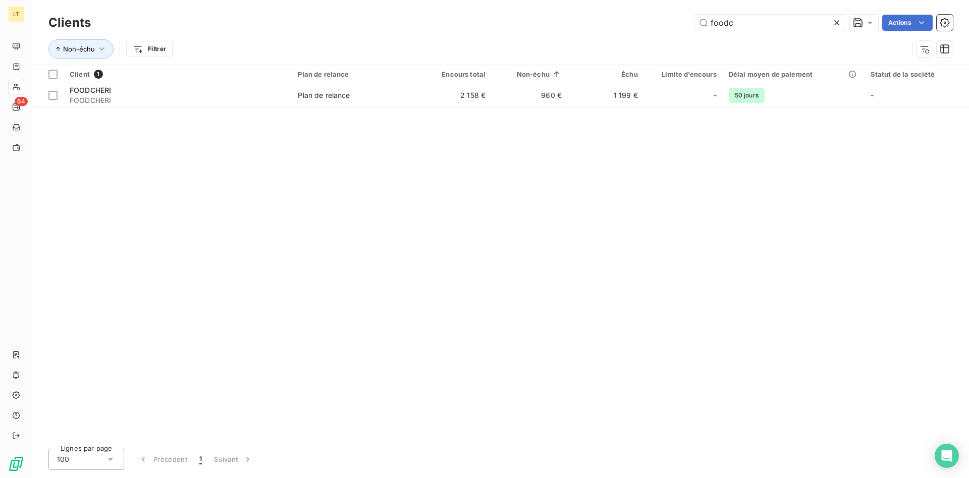
drag, startPoint x: 740, startPoint y: 23, endPoint x: 653, endPoint y: 23, distance: 86.3
click at [695, 23] on input "foodc" at bounding box center [770, 23] width 151 height 16
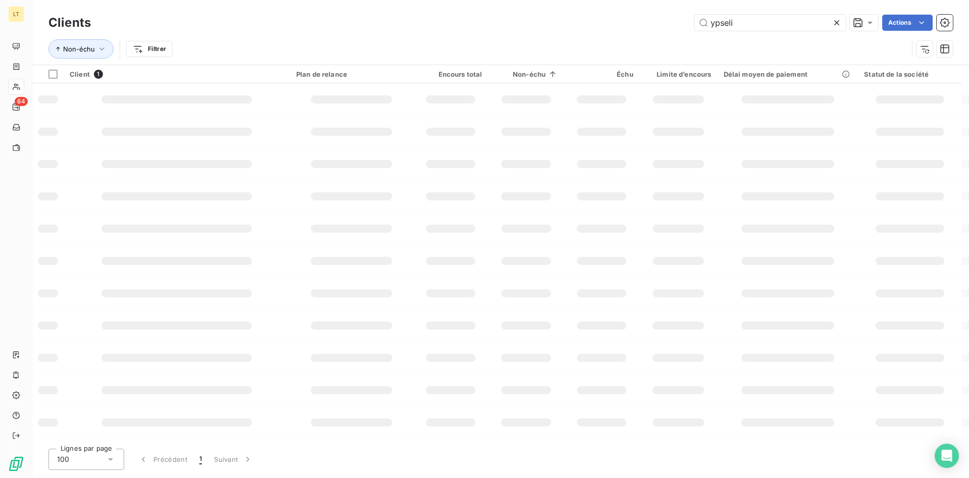
type input "ypseli"
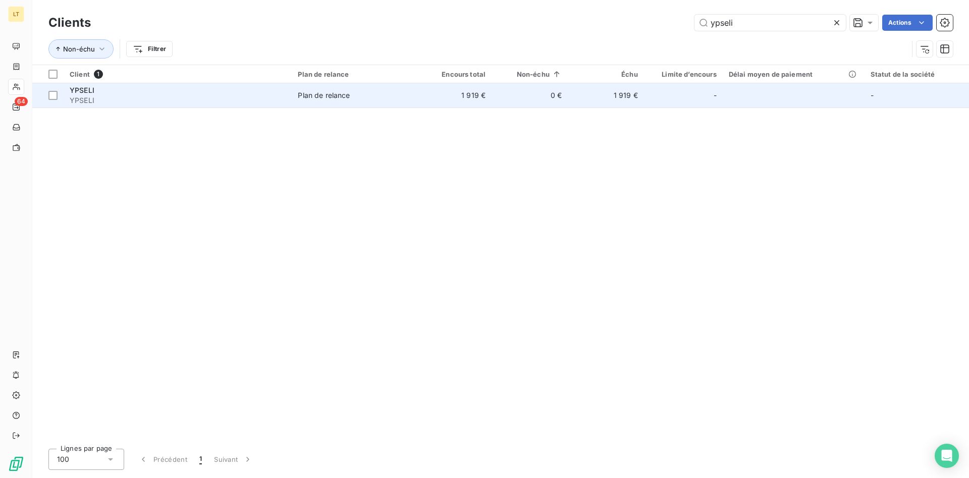
click at [749, 87] on td at bounding box center [794, 95] width 142 height 24
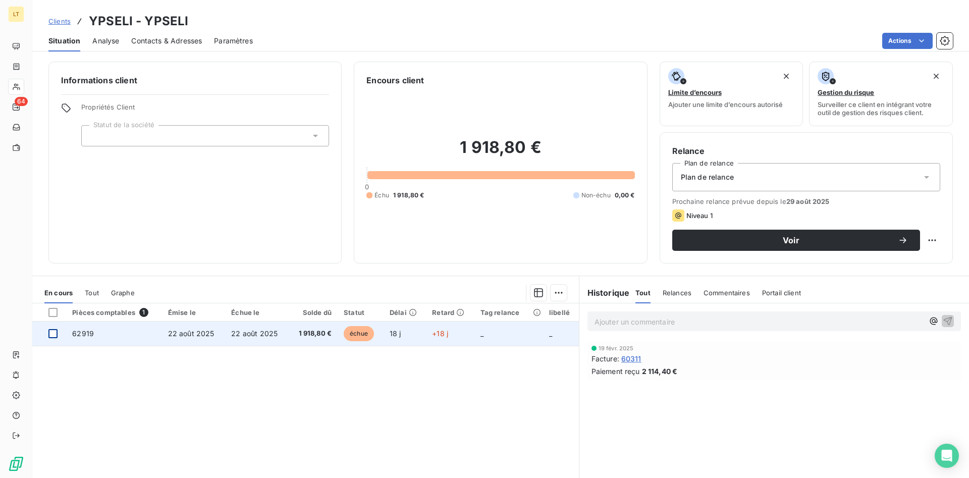
click at [52, 335] on div at bounding box center [52, 333] width 9 height 9
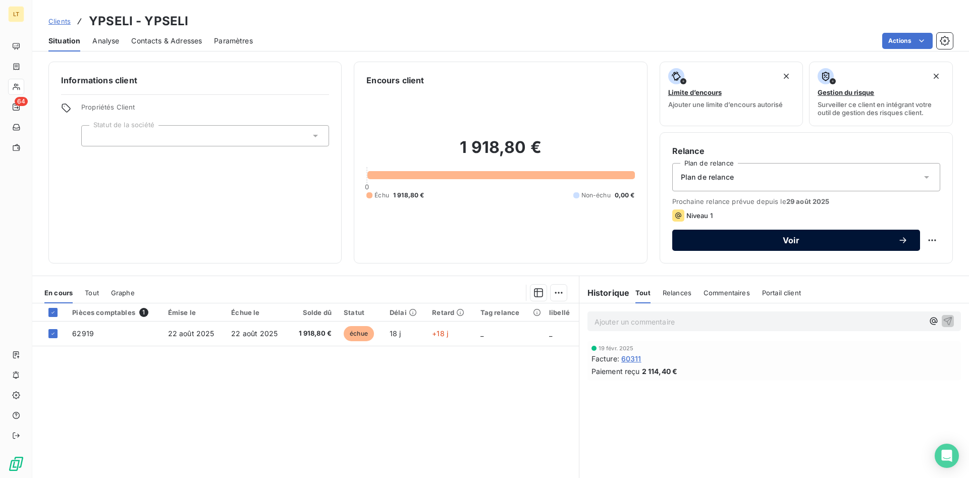
click at [730, 245] on div "Voir" at bounding box center [797, 240] width 224 height 10
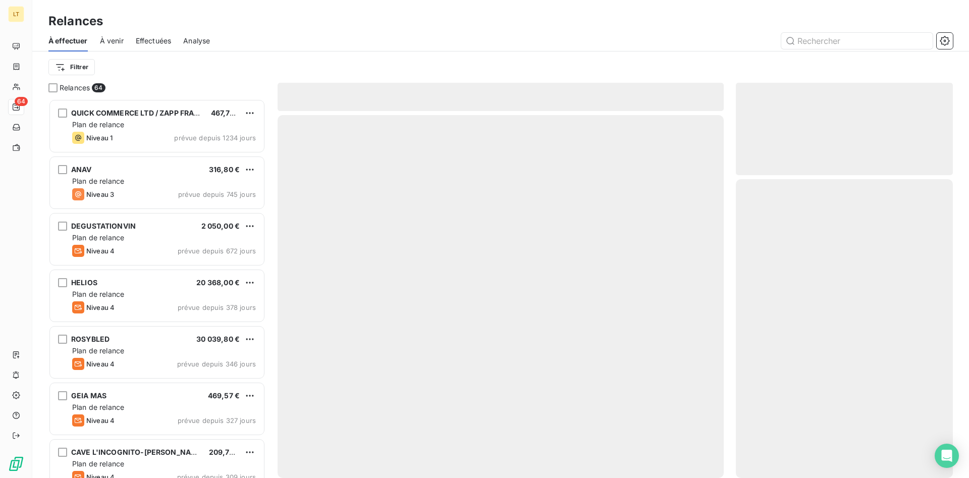
scroll to position [379, 217]
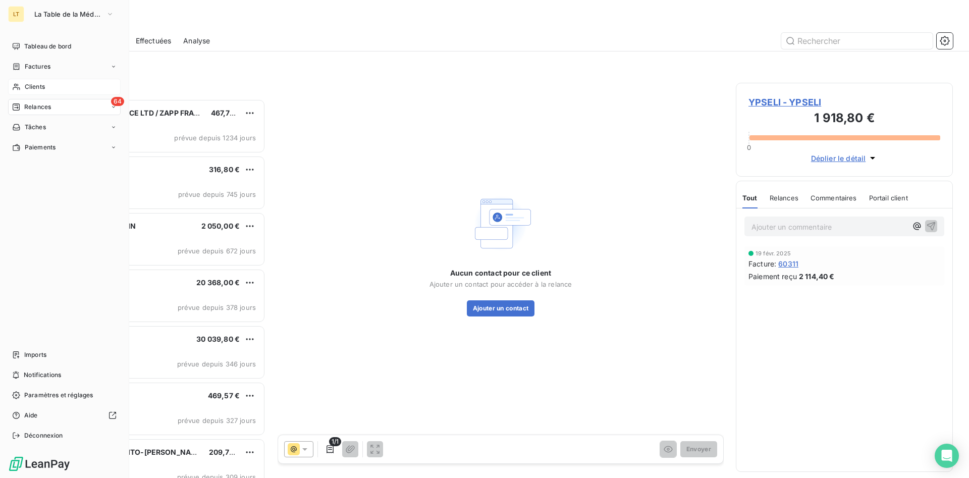
click at [32, 91] on span "Clients" at bounding box center [35, 86] width 20 height 9
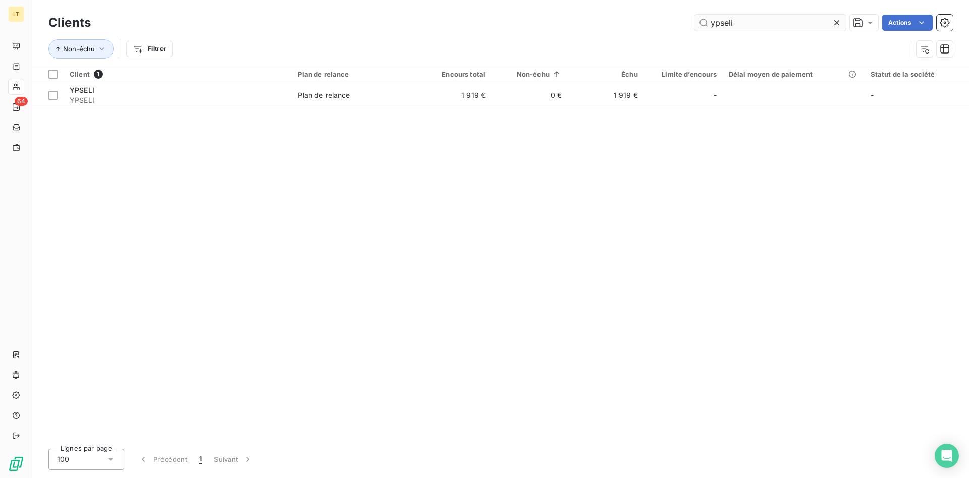
drag, startPoint x: 753, startPoint y: 21, endPoint x: 646, endPoint y: 21, distance: 106.5
click at [695, 21] on input "ypseli" at bounding box center [770, 23] width 151 height 16
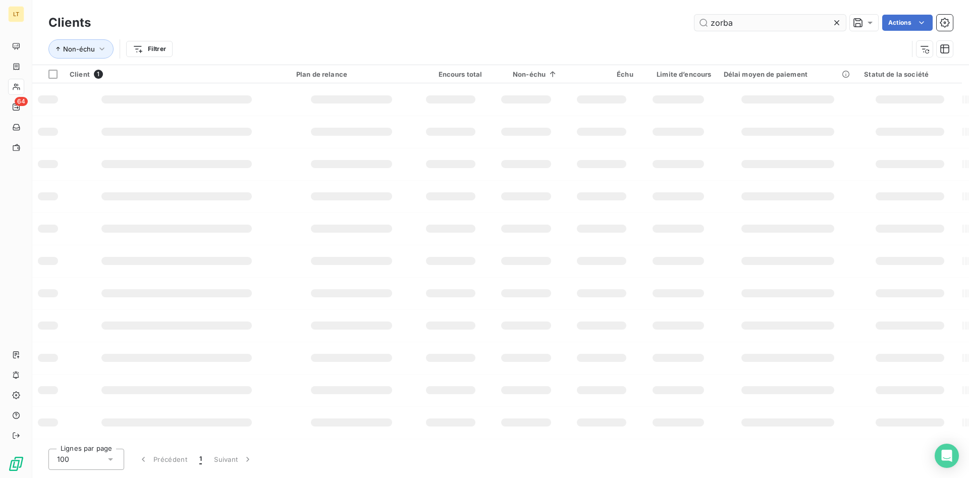
type input "zorba"
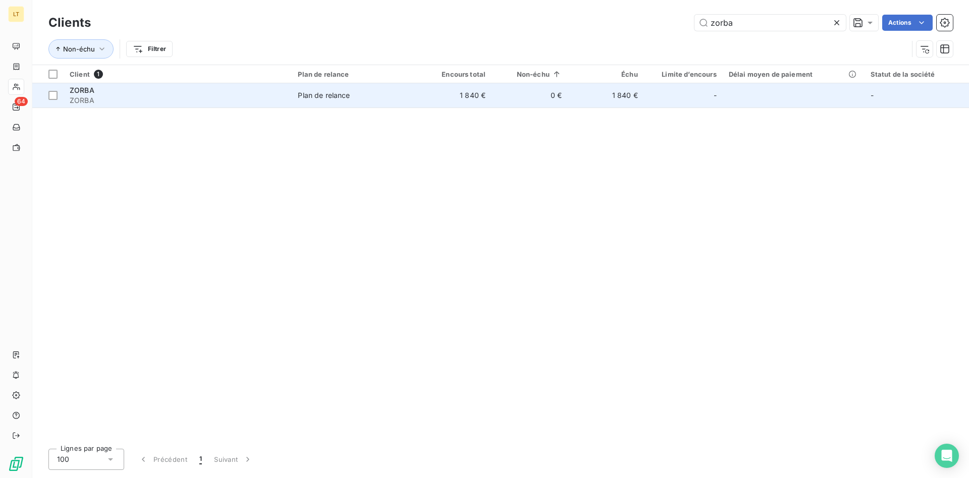
click at [343, 92] on div "Plan de relance" at bounding box center [324, 95] width 52 height 10
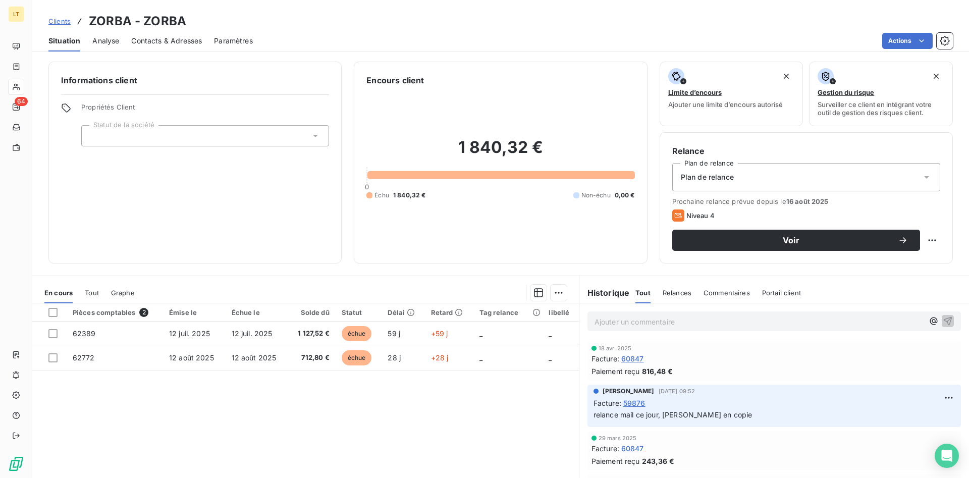
click at [172, 39] on span "Contacts & Adresses" at bounding box center [166, 41] width 71 height 10
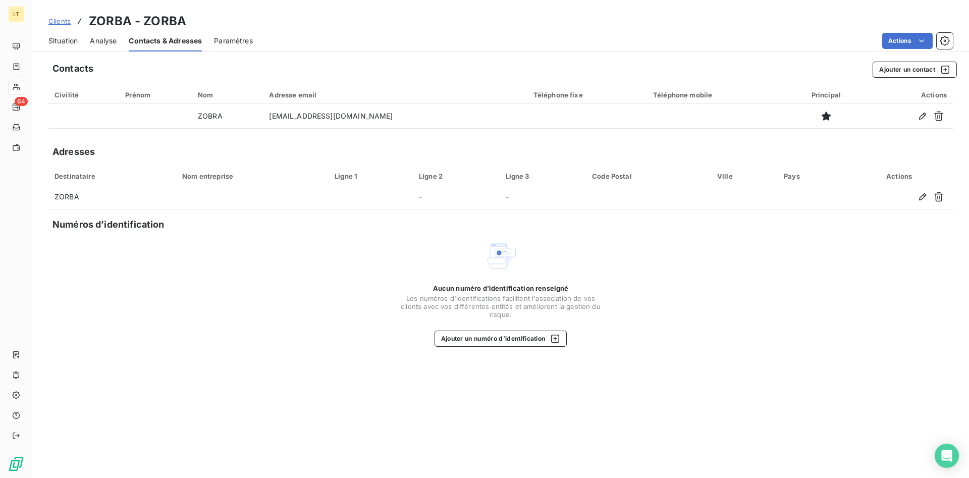
click at [69, 42] on span "Situation" at bounding box center [62, 41] width 29 height 10
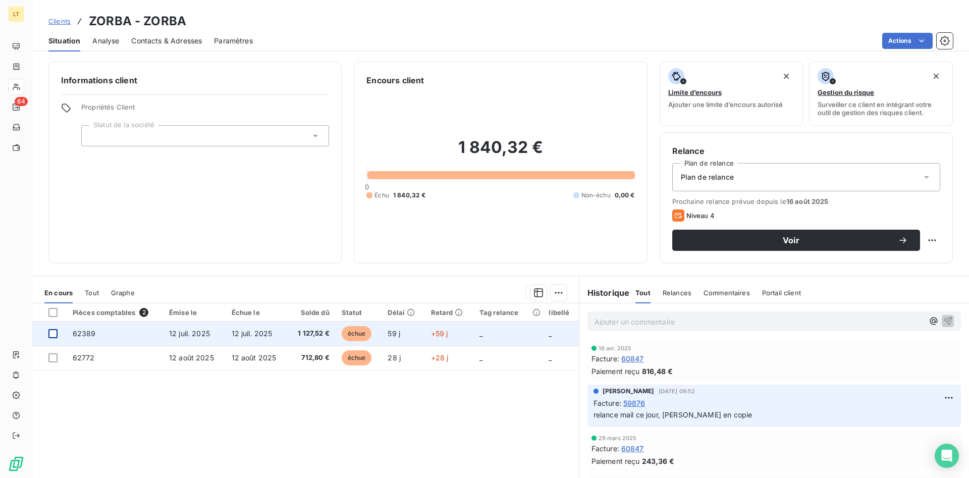
click at [50, 335] on div at bounding box center [52, 333] width 9 height 9
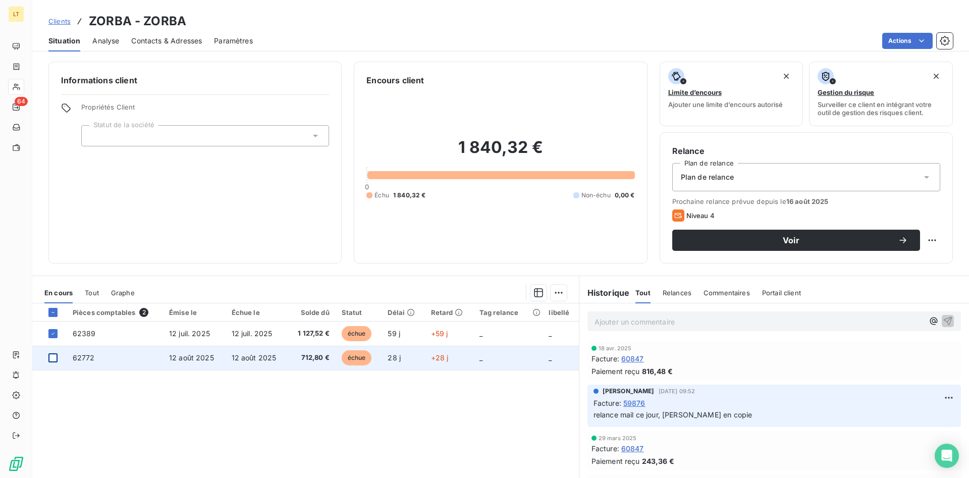
click at [51, 360] on div at bounding box center [52, 357] width 9 height 9
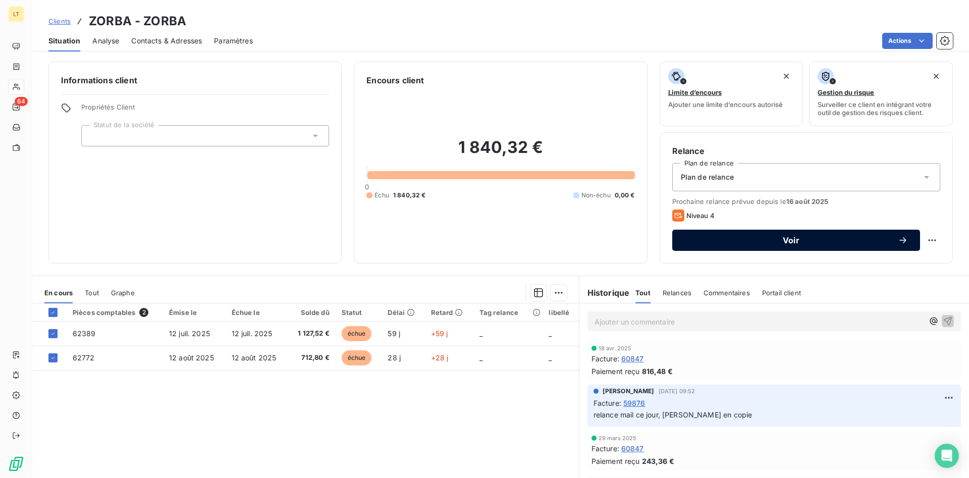
click at [725, 242] on span "Voir" at bounding box center [792, 240] width 214 height 8
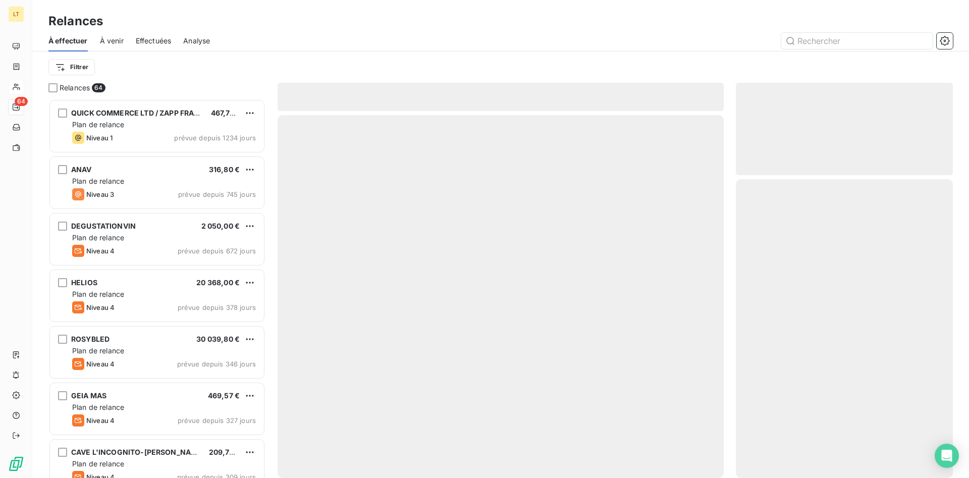
scroll to position [379, 217]
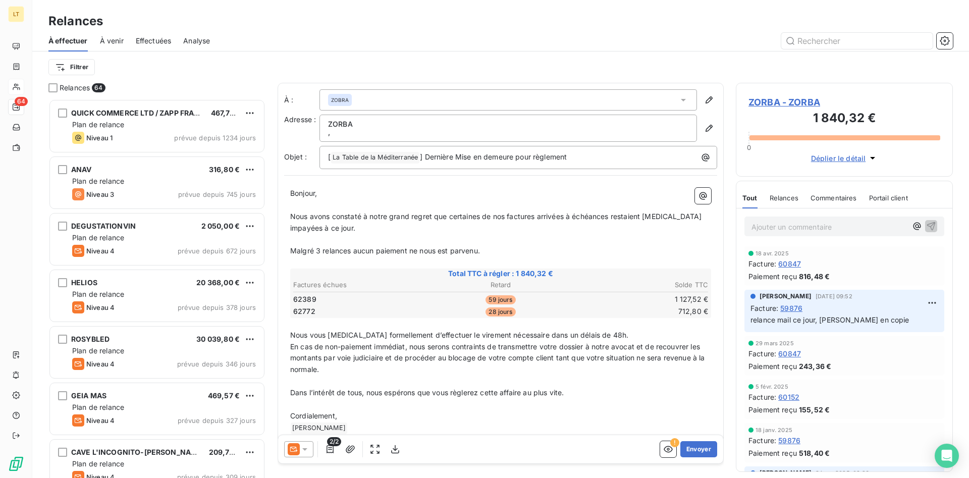
click at [302, 451] on icon at bounding box center [305, 449] width 10 height 10
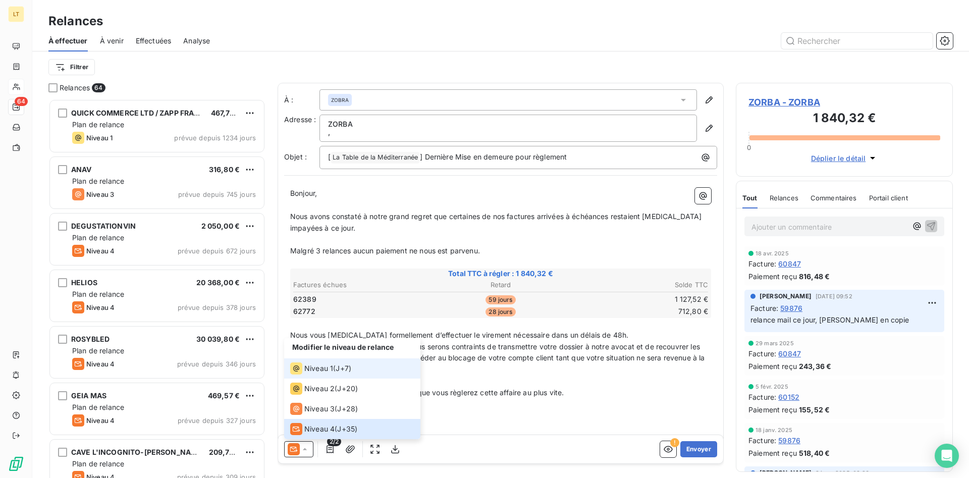
click at [320, 363] on span "Niveau 1" at bounding box center [318, 368] width 29 height 10
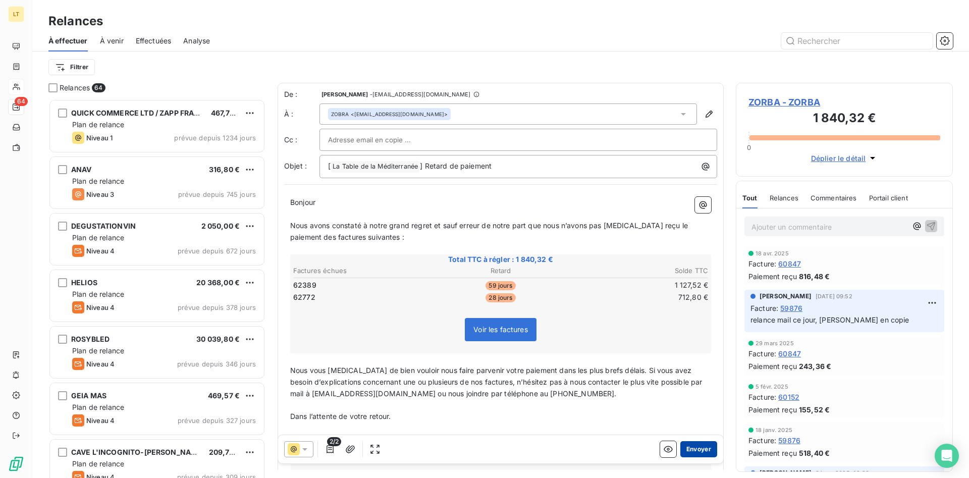
click at [703, 445] on button "Envoyer" at bounding box center [699, 449] width 37 height 16
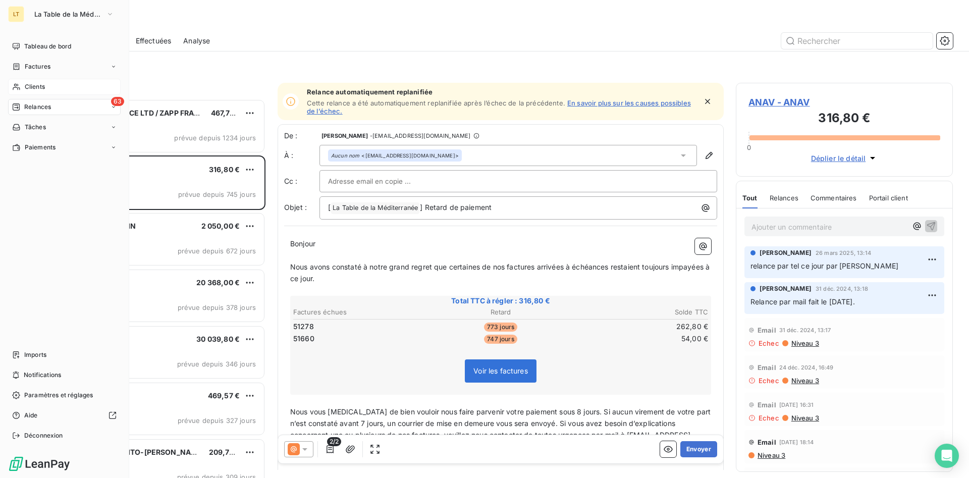
click at [35, 86] on span "Clients" at bounding box center [35, 86] width 20 height 9
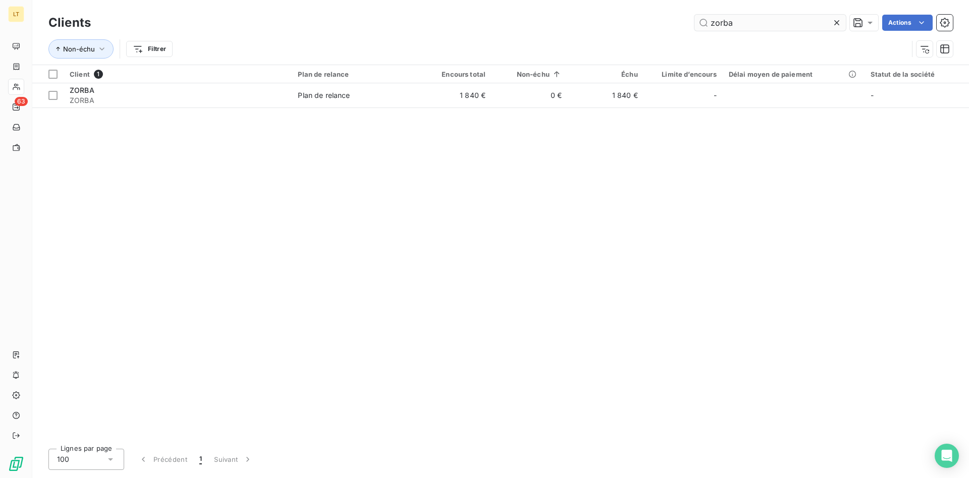
drag, startPoint x: 733, startPoint y: 23, endPoint x: 642, endPoint y: 20, distance: 90.9
click at [695, 20] on input "zorba" at bounding box center [770, 23] width 151 height 16
type input "gremar"
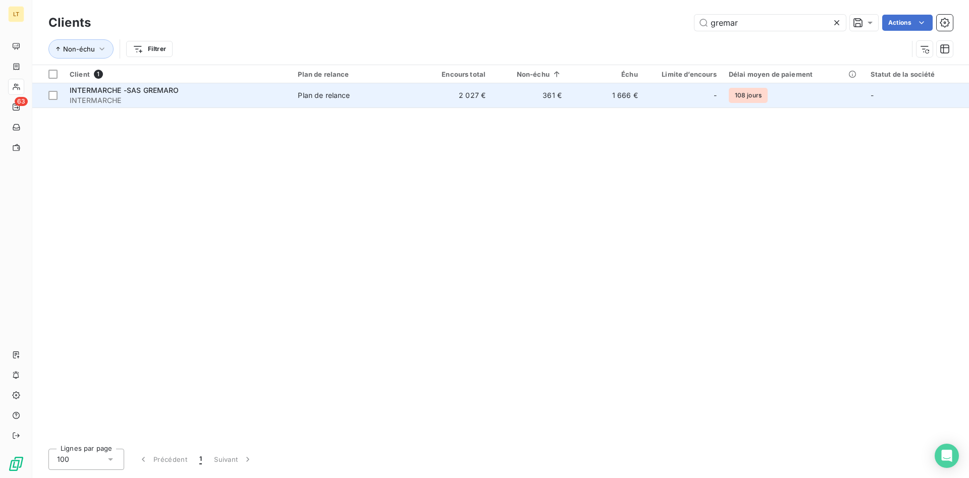
click at [425, 98] on td "2 027 €" at bounding box center [453, 95] width 76 height 24
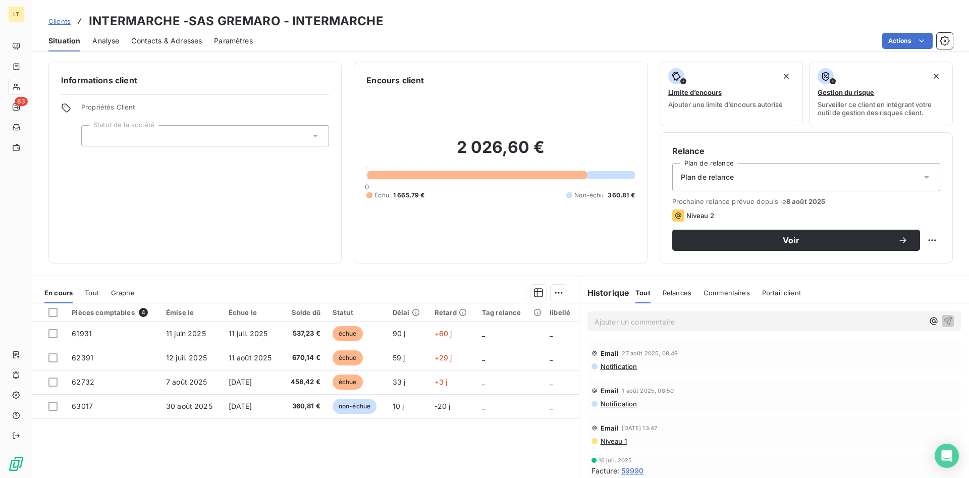
click at [185, 43] on span "Contacts & Adresses" at bounding box center [166, 41] width 71 height 10
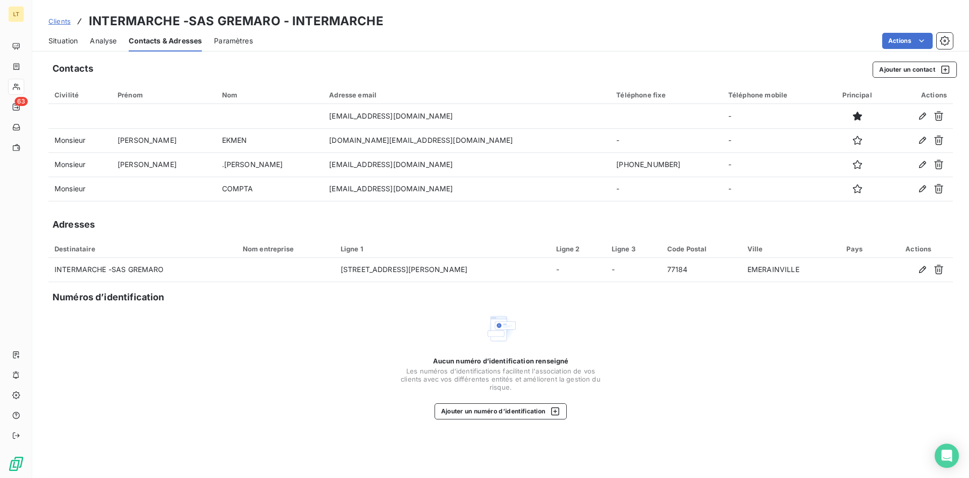
click at [75, 41] on span "Situation" at bounding box center [62, 41] width 29 height 10
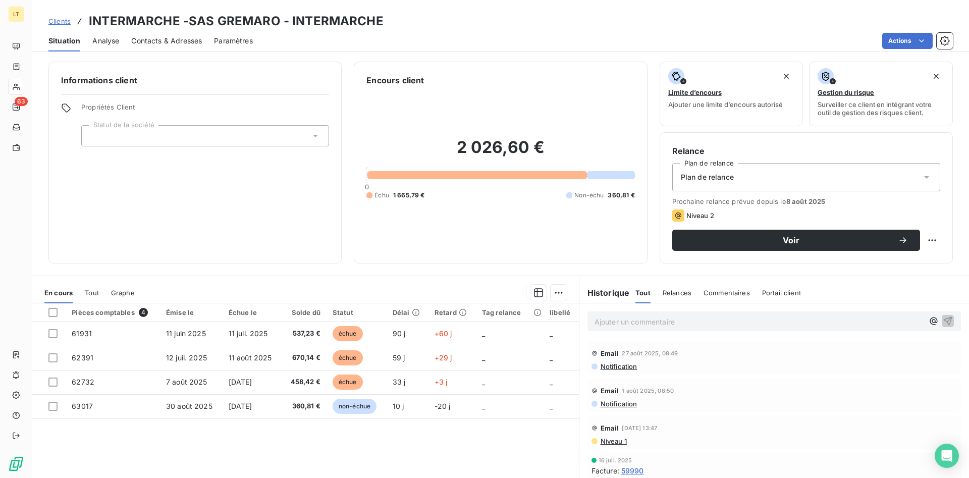
click at [184, 42] on span "Contacts & Adresses" at bounding box center [166, 41] width 71 height 10
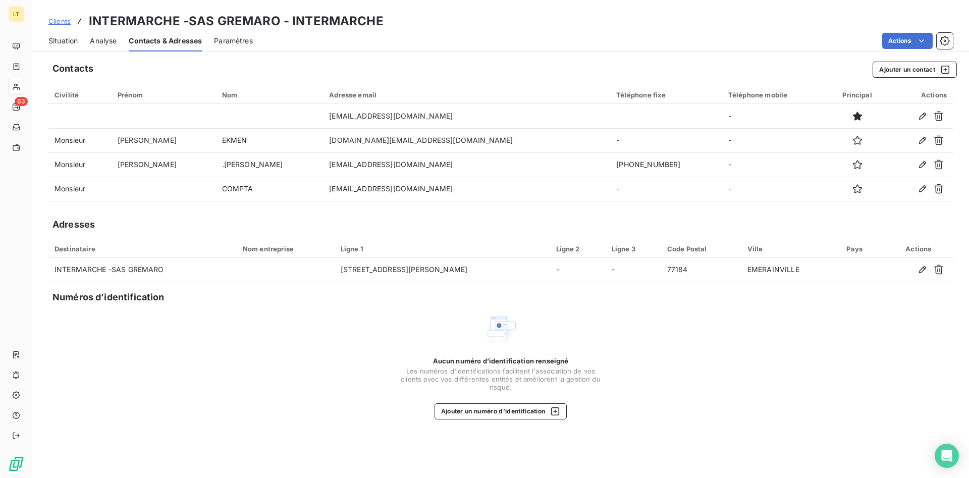
click at [77, 40] on span "Situation" at bounding box center [62, 41] width 29 height 10
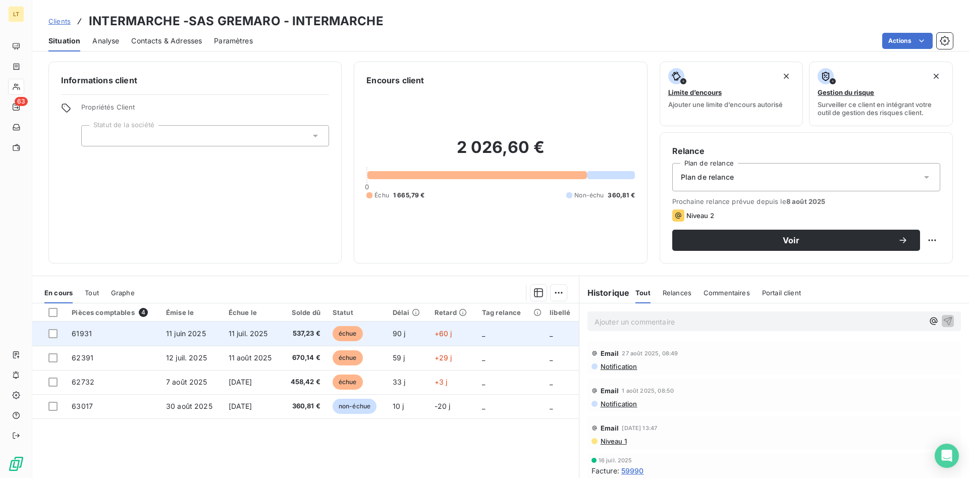
click at [54, 339] on td at bounding box center [48, 334] width 33 height 24
click at [51, 336] on div at bounding box center [52, 333] width 9 height 9
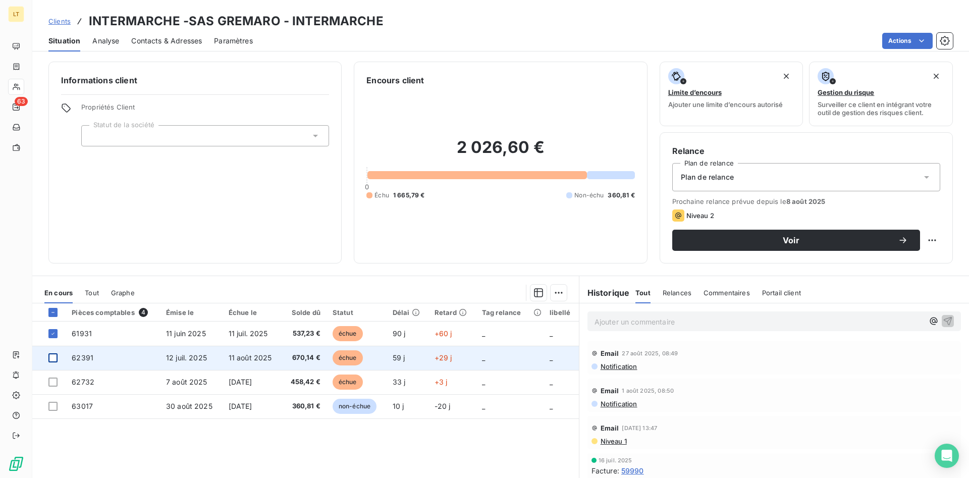
click at [51, 359] on div at bounding box center [52, 357] width 9 height 9
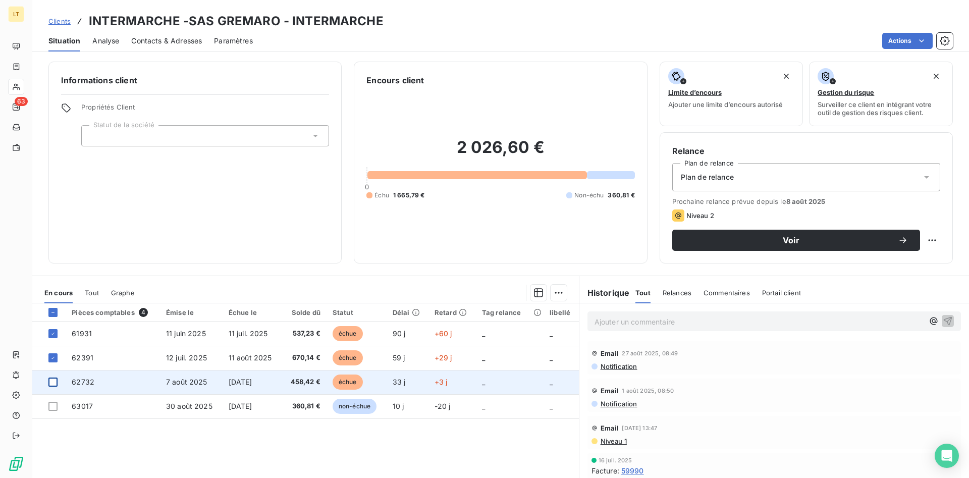
click at [52, 382] on div at bounding box center [52, 382] width 9 height 9
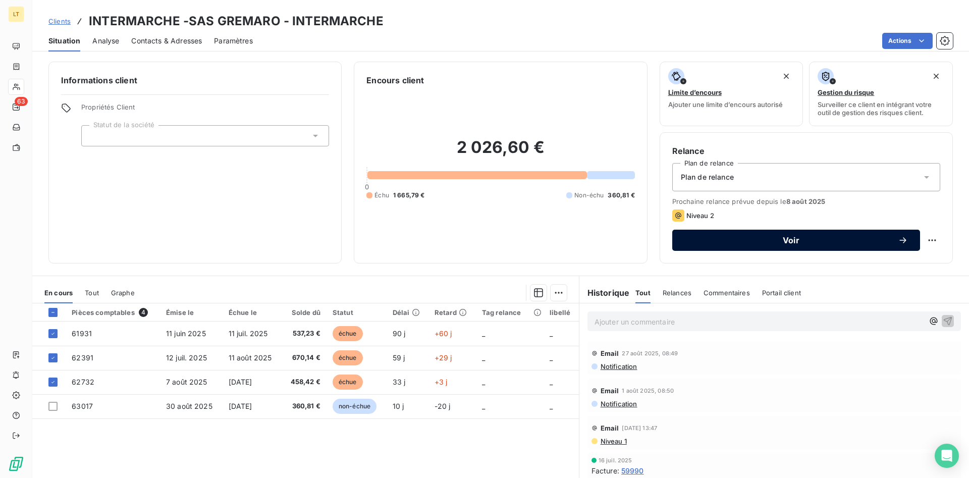
click at [744, 243] on span "Voir" at bounding box center [792, 240] width 214 height 8
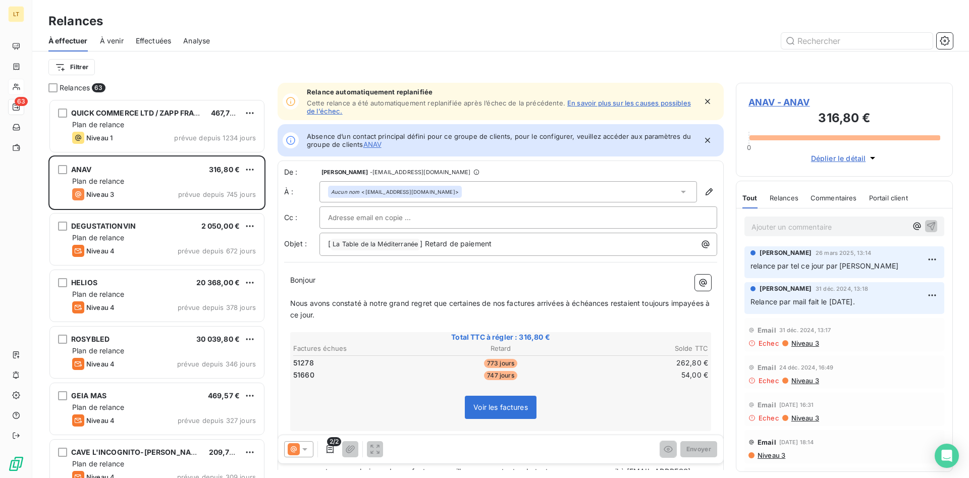
scroll to position [379, 217]
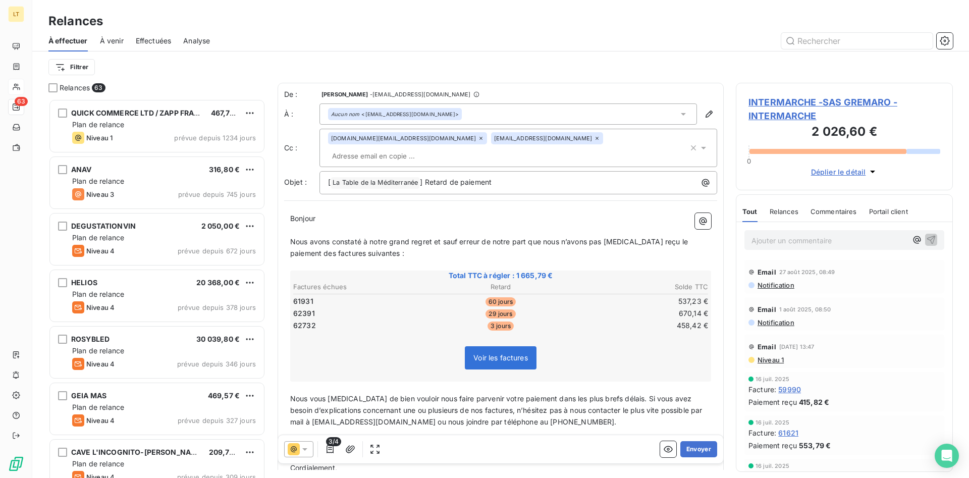
click at [703, 143] on icon at bounding box center [704, 148] width 10 height 10
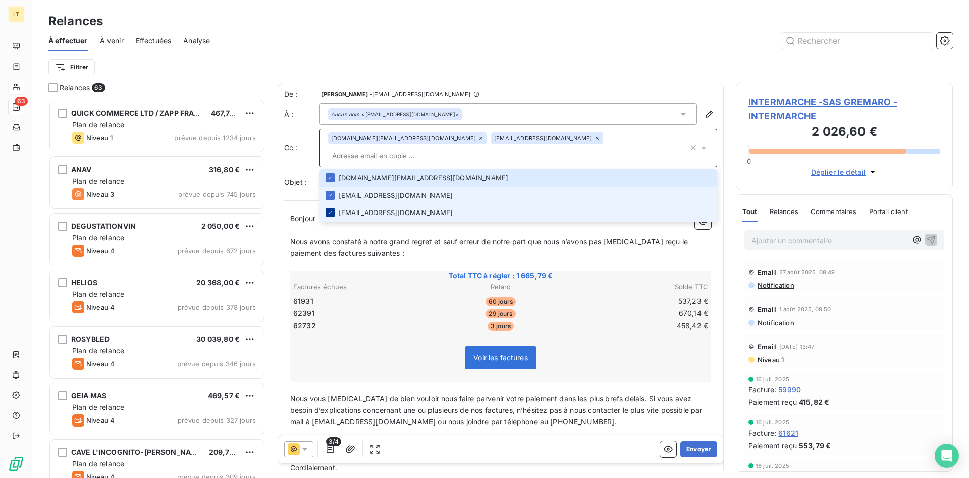
click at [328, 210] on icon at bounding box center [330, 213] width 6 height 6
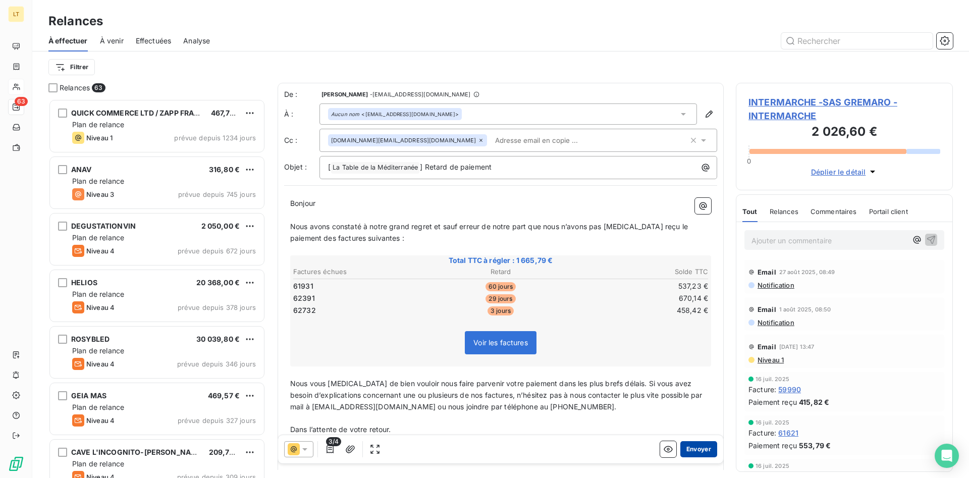
click at [697, 448] on button "Envoyer" at bounding box center [699, 449] width 37 height 16
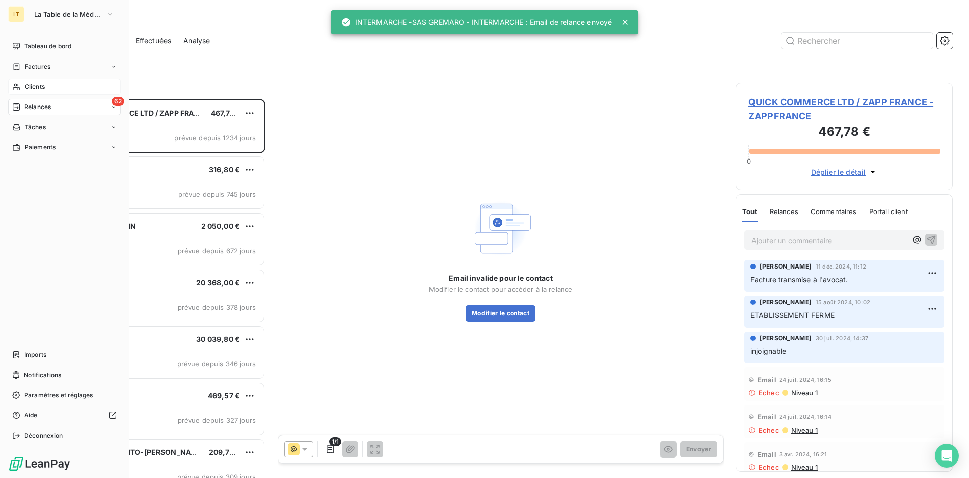
click at [50, 86] on div "Clients" at bounding box center [64, 87] width 113 height 16
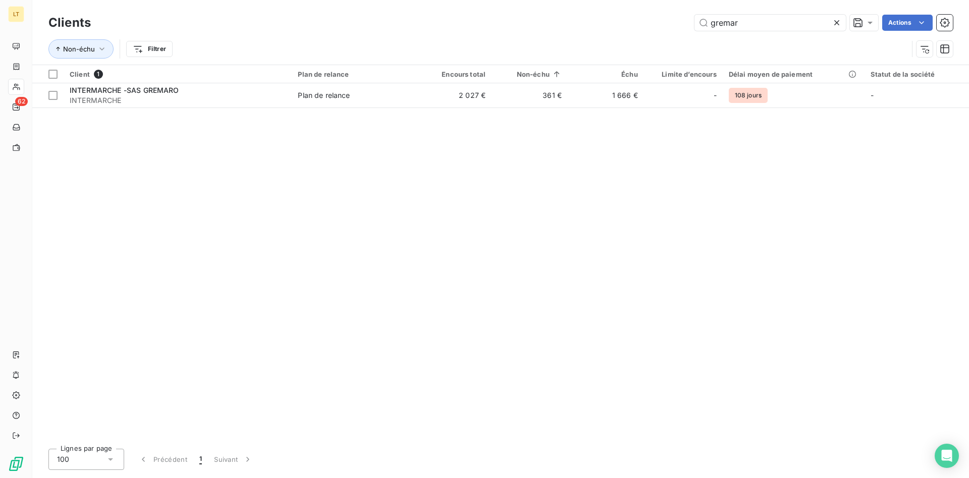
drag, startPoint x: 746, startPoint y: 30, endPoint x: 582, endPoint y: 14, distance: 165.4
click at [695, 15] on input "gremar" at bounding box center [770, 23] width 151 height 16
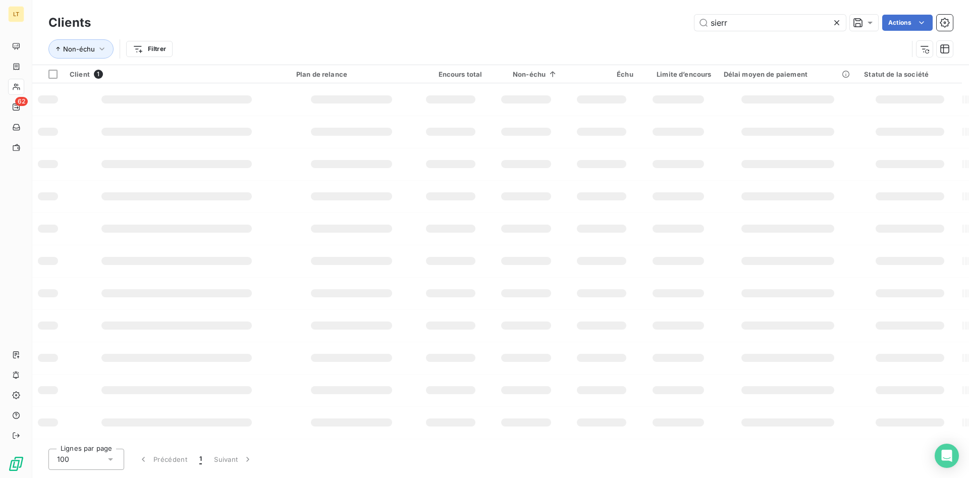
type input "sierr"
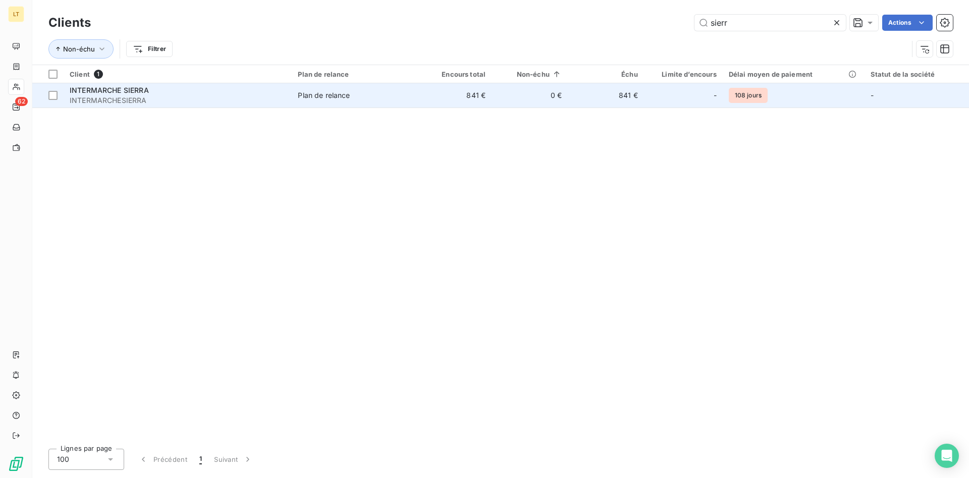
click at [270, 97] on span "INTERMARCHESIERRA" at bounding box center [178, 100] width 216 height 10
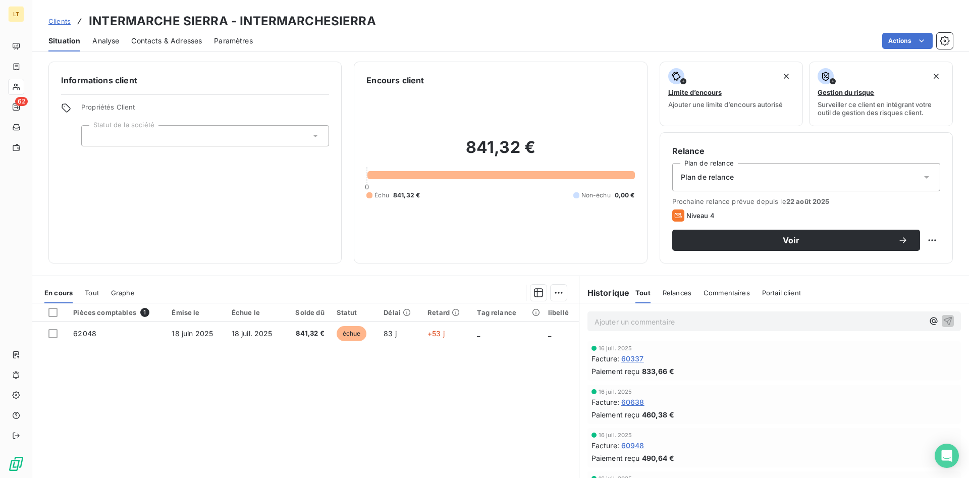
click at [170, 44] on span "Contacts & Adresses" at bounding box center [166, 41] width 71 height 10
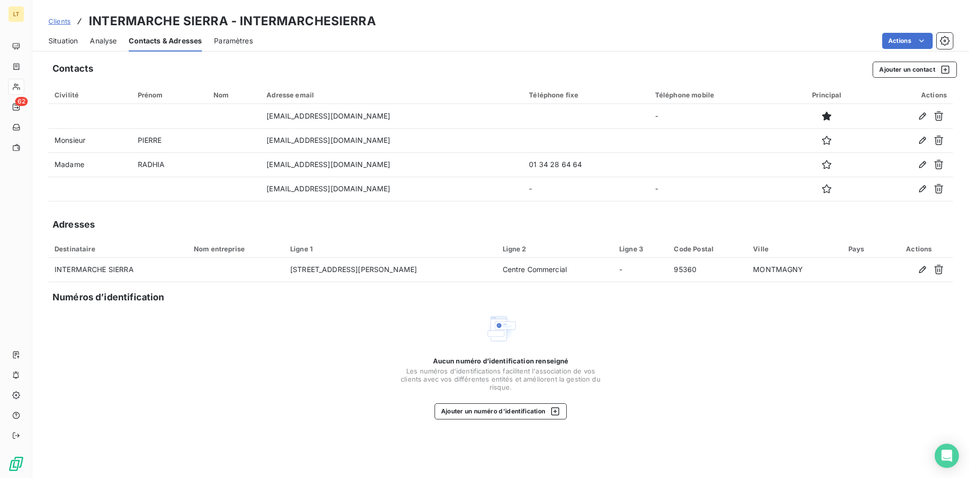
click at [53, 39] on span "Situation" at bounding box center [62, 41] width 29 height 10
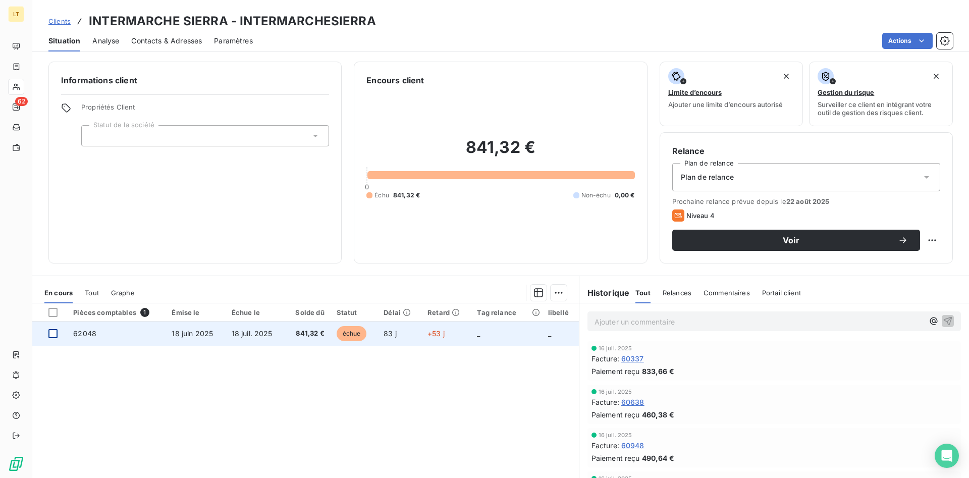
click at [51, 338] on div at bounding box center [52, 333] width 9 height 9
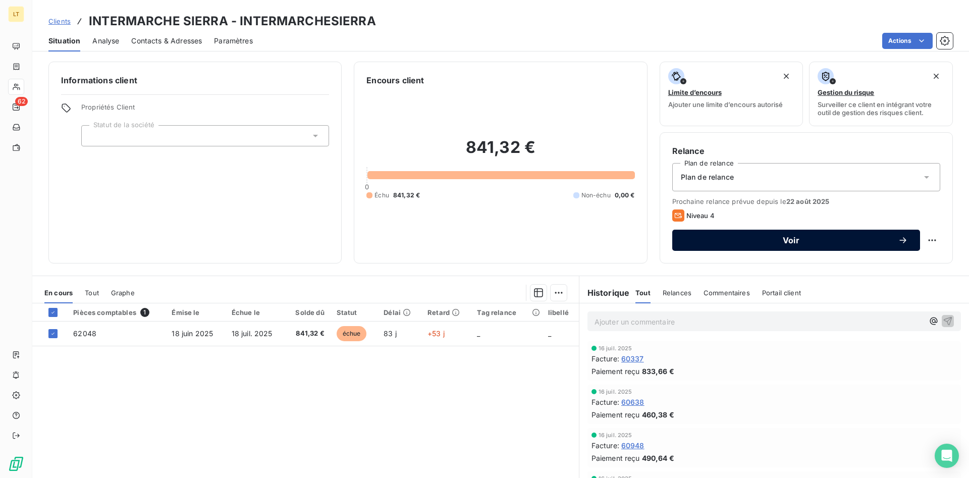
click at [739, 234] on button "Voir" at bounding box center [796, 240] width 248 height 21
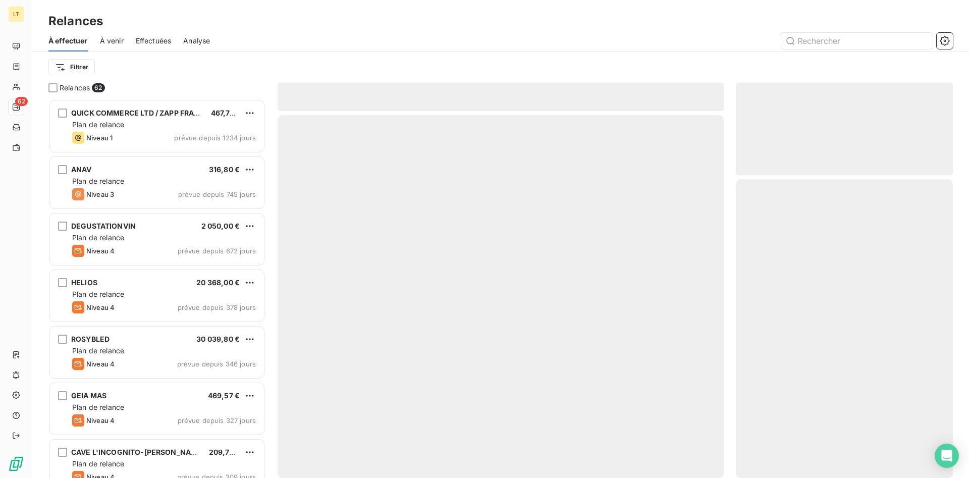
scroll to position [379, 217]
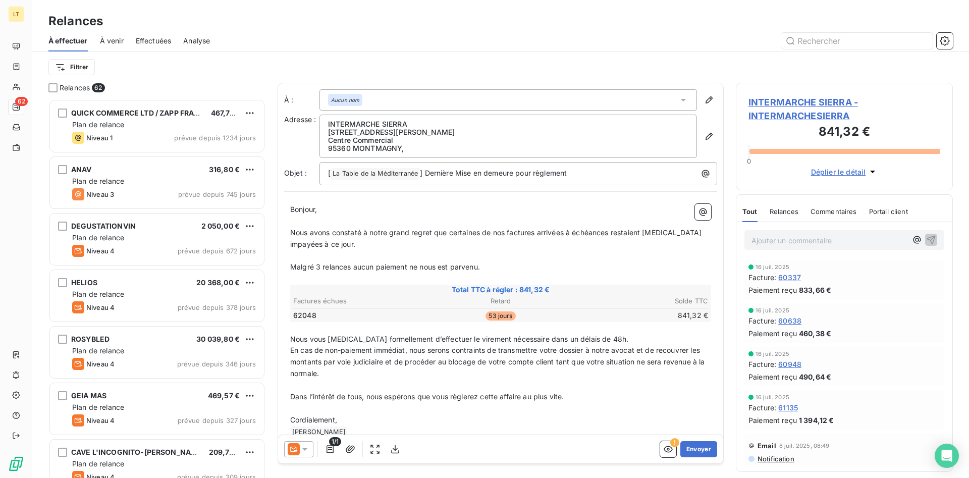
click at [304, 445] on icon at bounding box center [305, 449] width 10 height 10
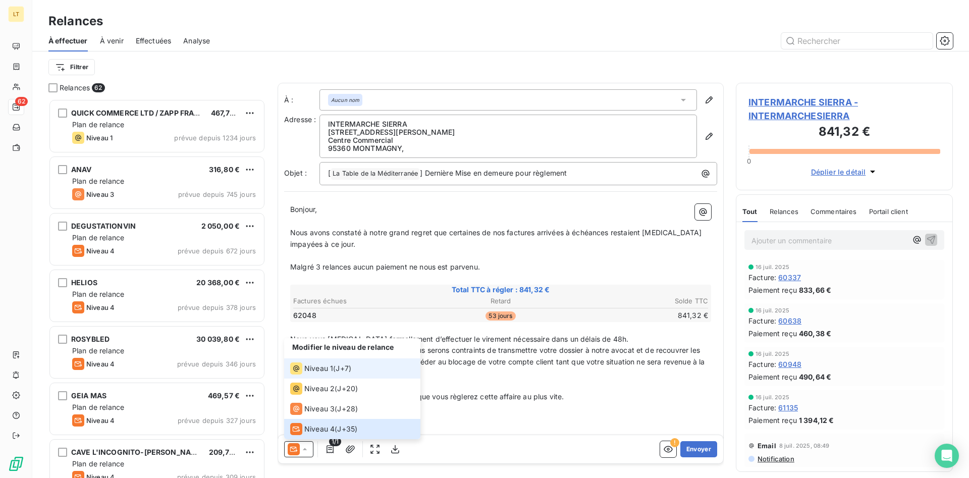
click at [316, 370] on span "Niveau 1" at bounding box center [318, 368] width 29 height 10
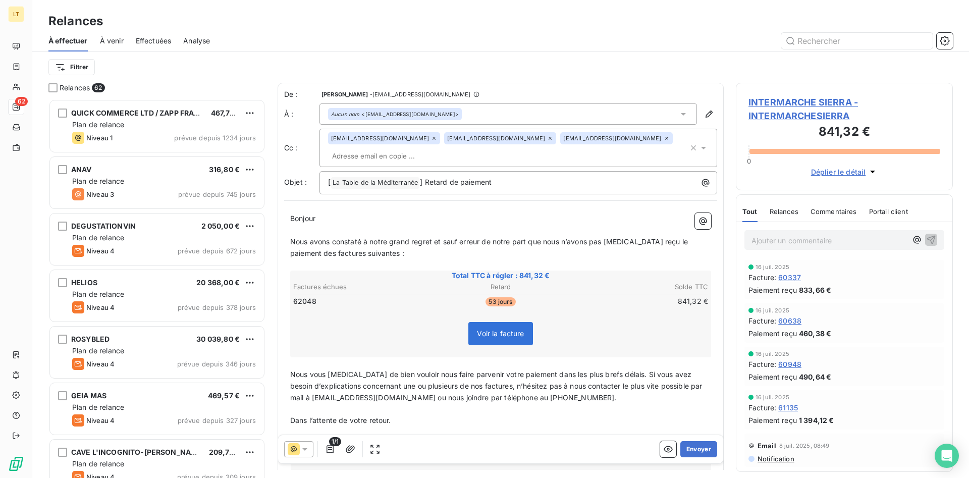
click at [377, 141] on div "pierre@exfel.fr" at bounding box center [384, 138] width 112 height 12
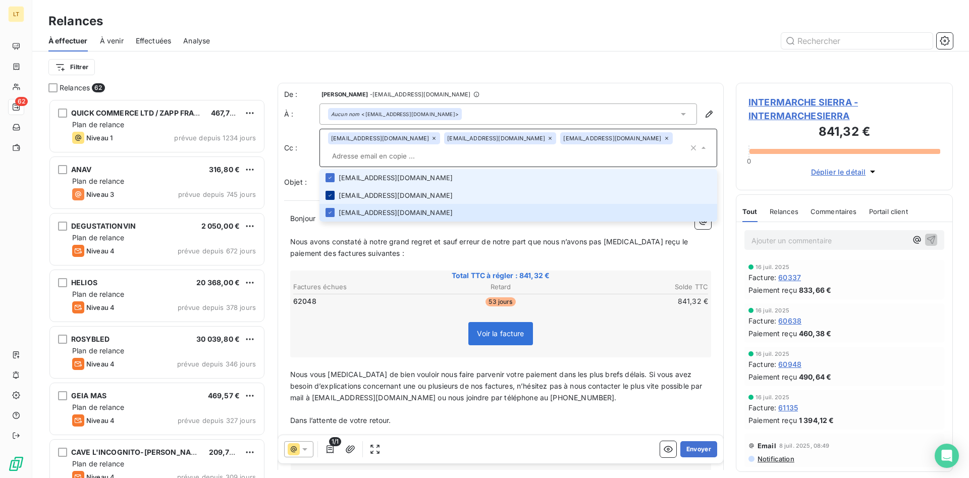
drag, startPoint x: 331, startPoint y: 174, endPoint x: 333, endPoint y: 182, distance: 7.8
click at [331, 175] on div at bounding box center [330, 177] width 9 height 9
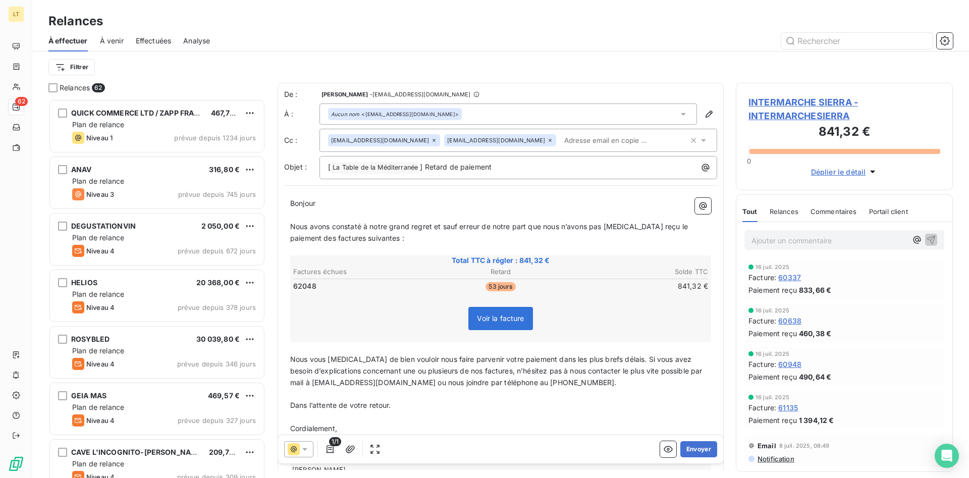
click at [437, 118] on div "Aucun nom <intermarche.montmagny@gmail.com>" at bounding box center [395, 114] width 128 height 7
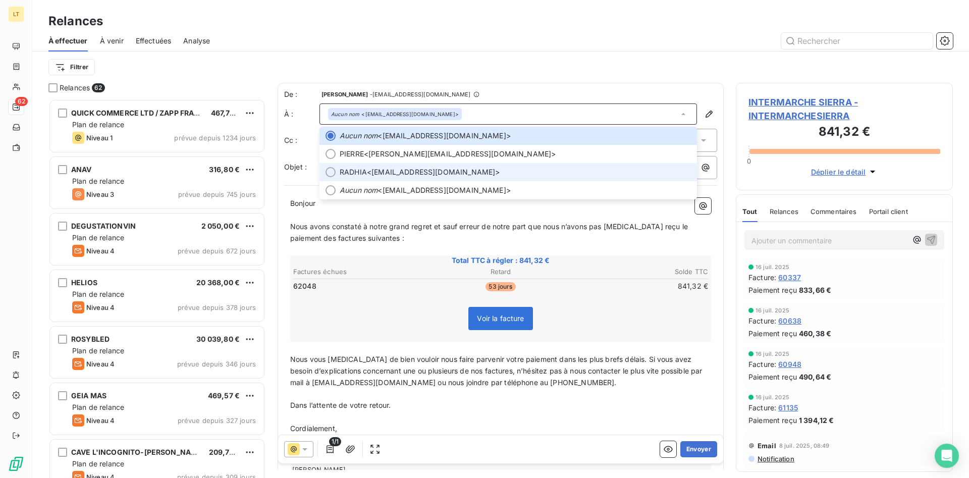
click at [329, 172] on div at bounding box center [331, 172] width 10 height 10
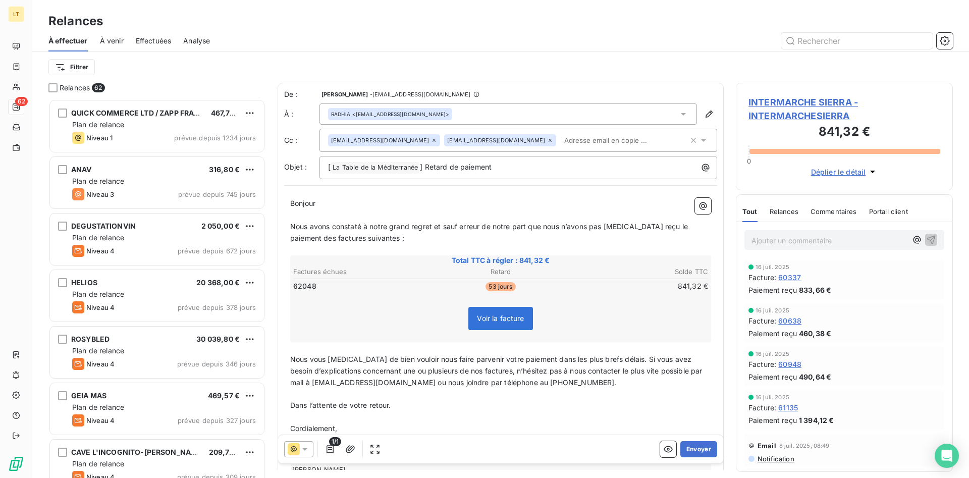
click at [431, 140] on icon at bounding box center [434, 140] width 6 height 6
click at [700, 448] on button "Envoyer" at bounding box center [699, 449] width 37 height 16
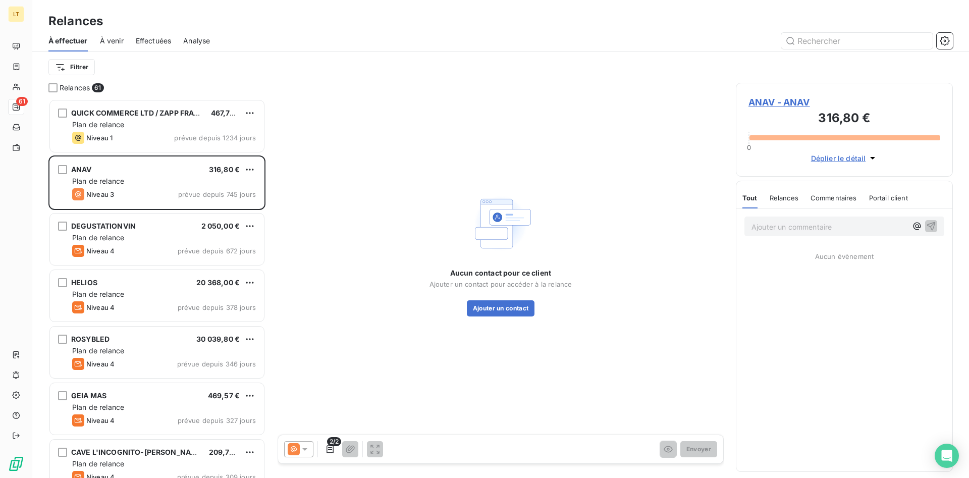
scroll to position [379, 217]
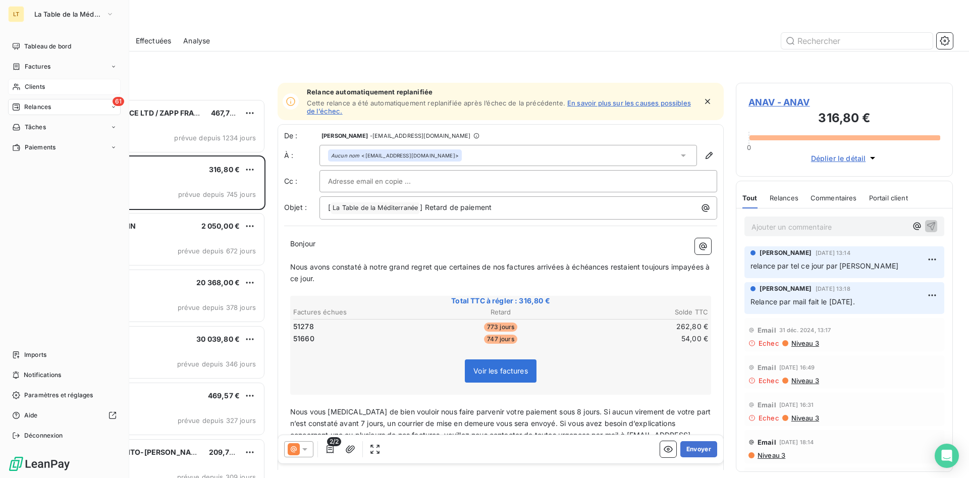
click at [36, 82] on span "Clients" at bounding box center [35, 86] width 20 height 9
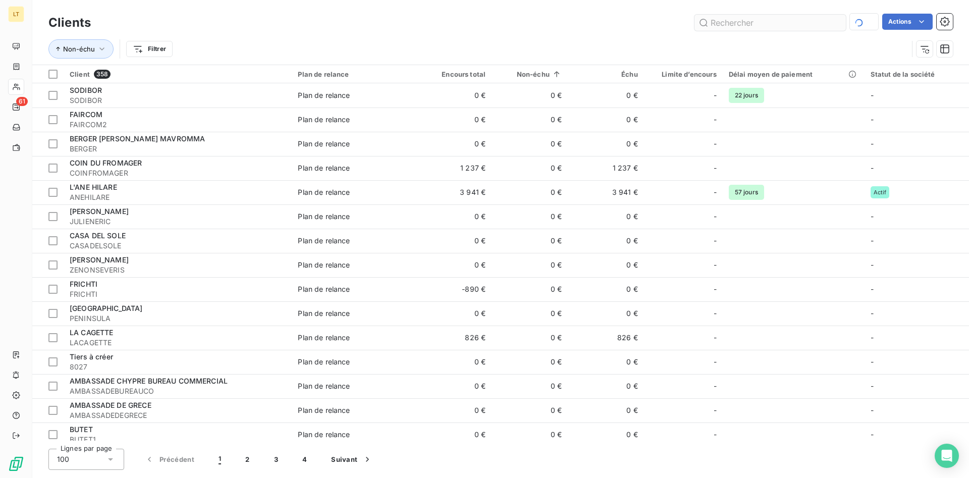
click at [746, 23] on input "text" at bounding box center [770, 23] width 151 height 16
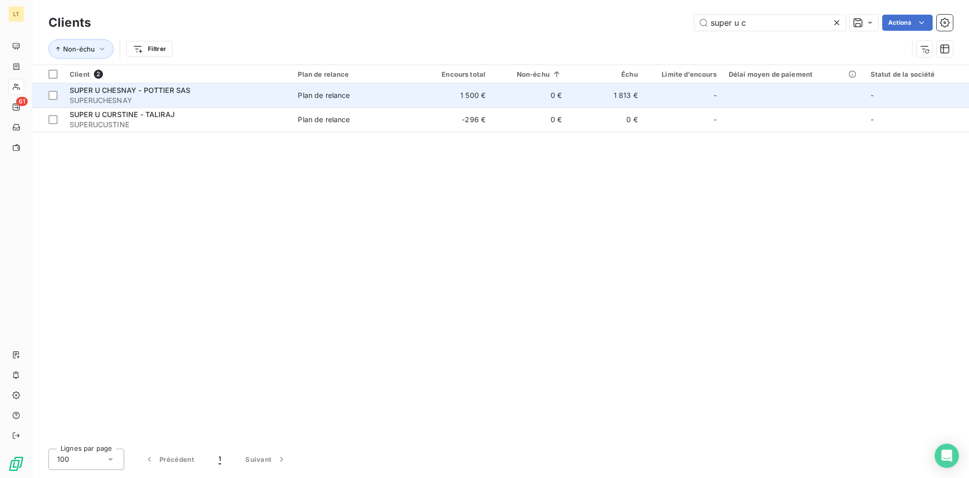
type input "super u c"
click at [316, 95] on div "Plan de relance" at bounding box center [324, 95] width 52 height 10
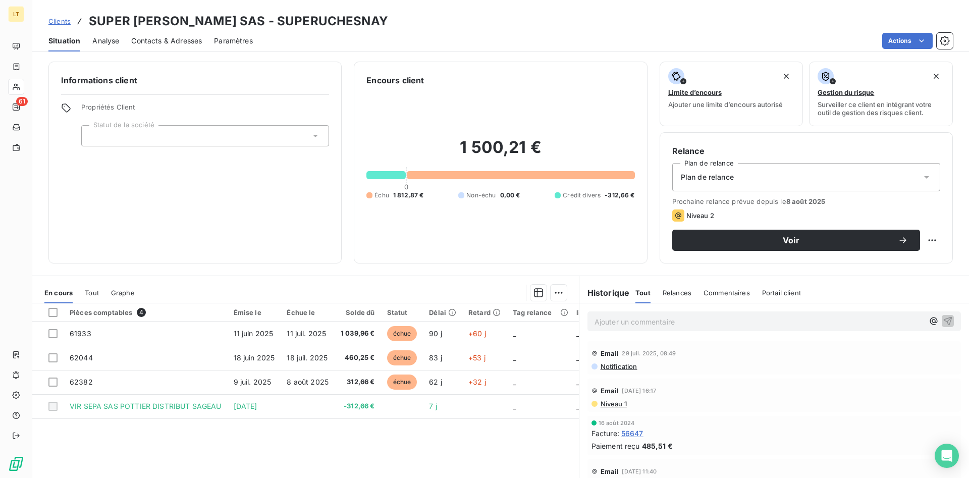
click at [188, 44] on span "Contacts & Adresses" at bounding box center [166, 41] width 71 height 10
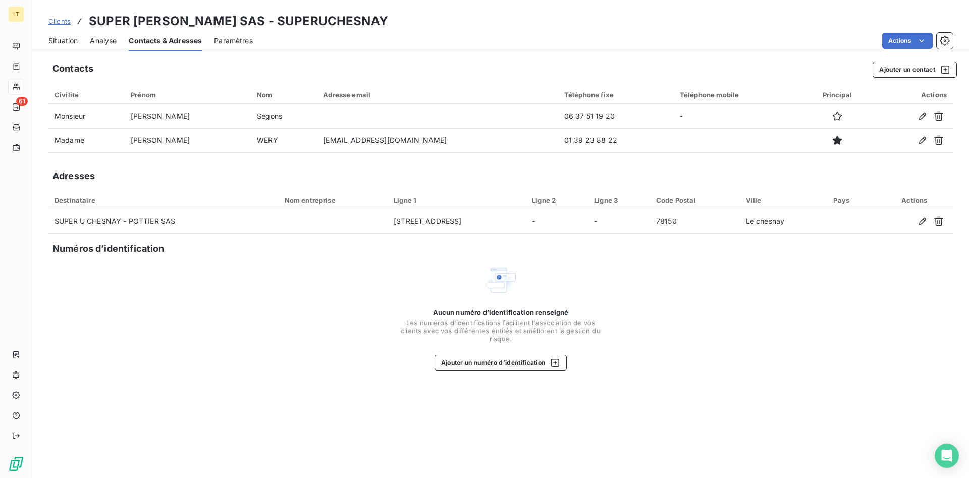
click at [72, 40] on span "Situation" at bounding box center [62, 41] width 29 height 10
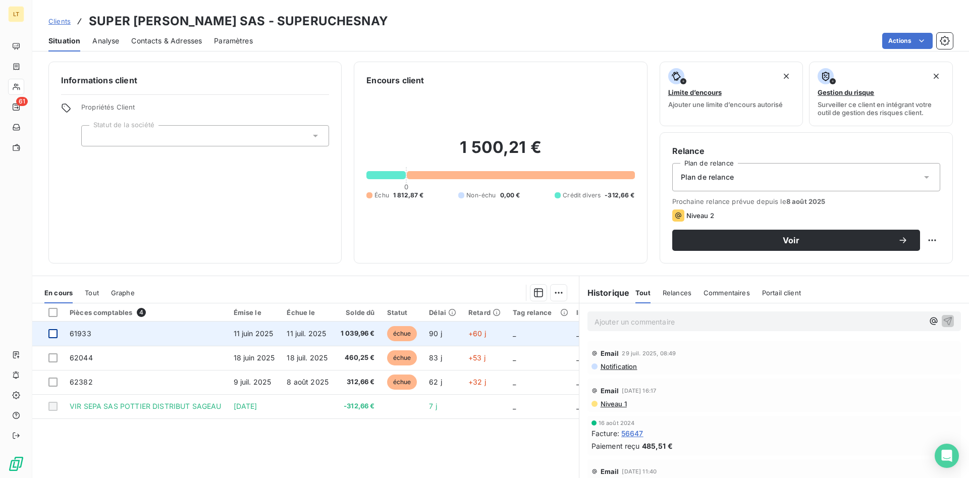
click at [51, 336] on div at bounding box center [52, 333] width 9 height 9
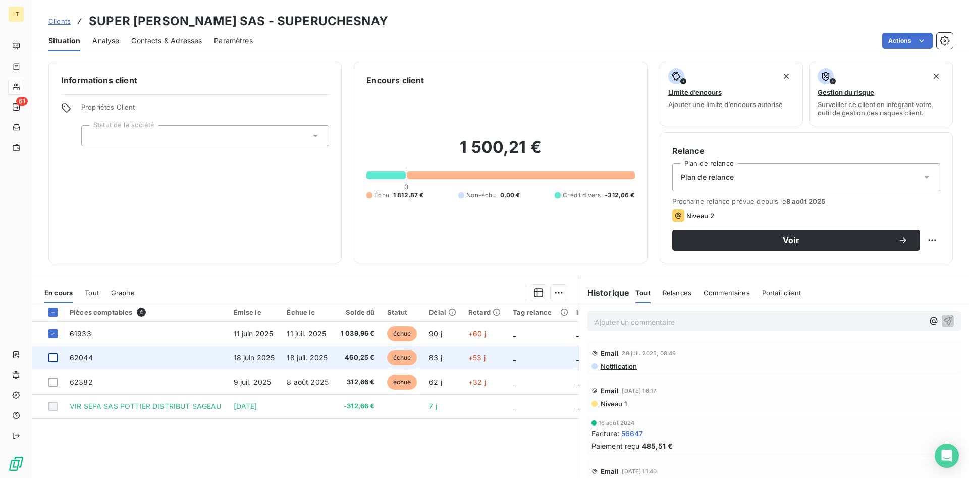
click at [53, 360] on div at bounding box center [52, 357] width 9 height 9
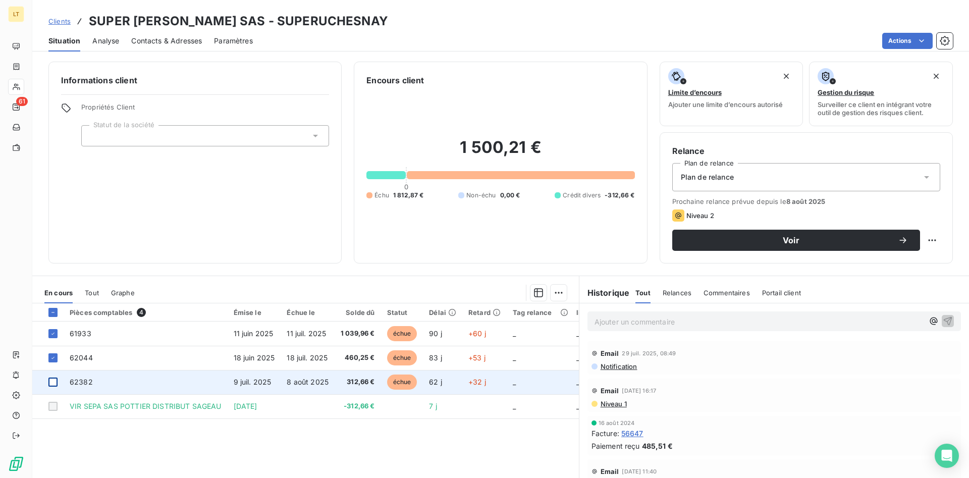
click at [50, 383] on div at bounding box center [52, 382] width 9 height 9
click at [54, 382] on icon at bounding box center [52, 382] width 3 height 2
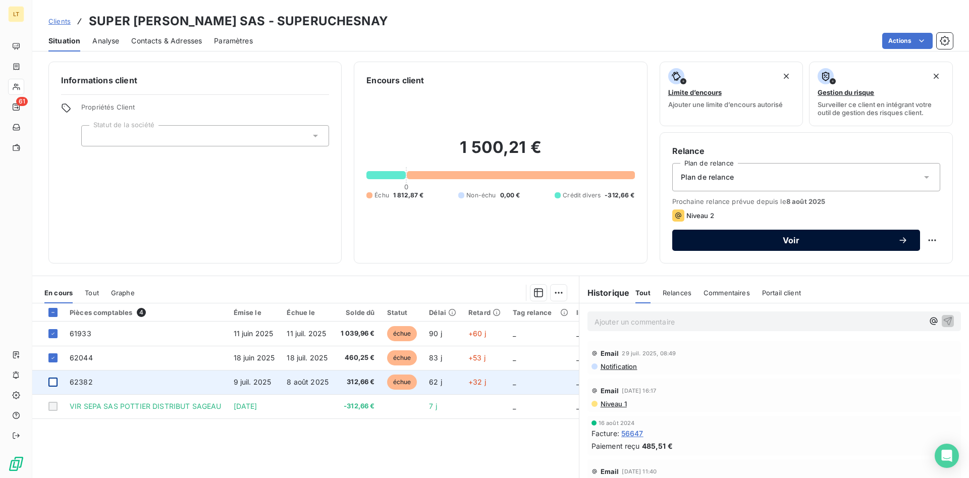
click at [758, 240] on span "Voir" at bounding box center [792, 240] width 214 height 8
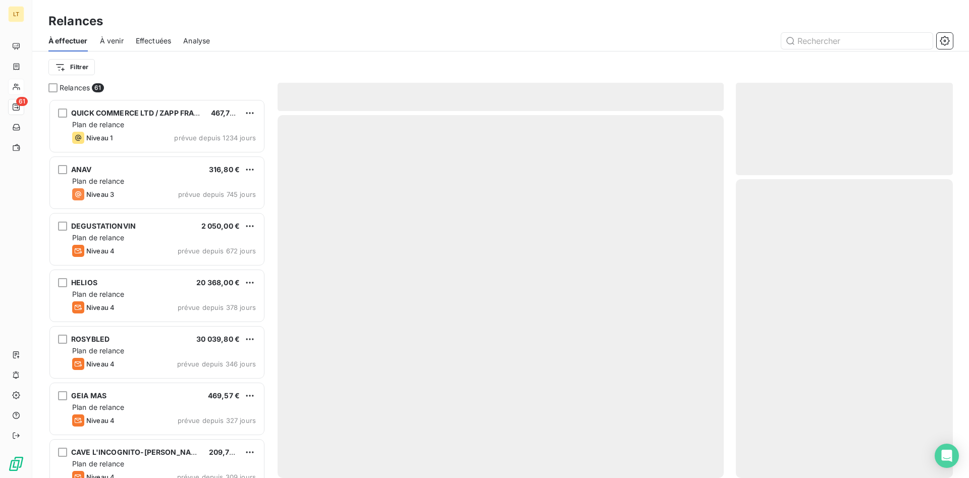
scroll to position [379, 217]
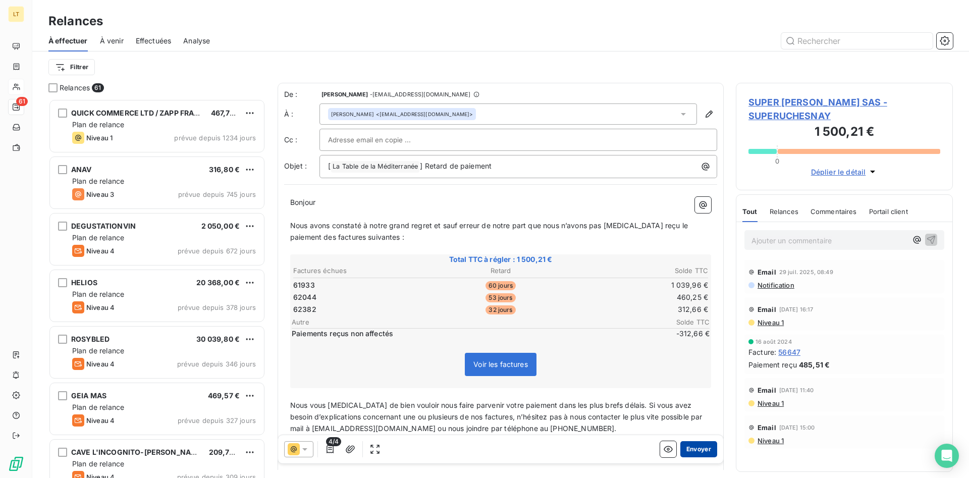
click at [701, 445] on button "Envoyer" at bounding box center [699, 449] width 37 height 16
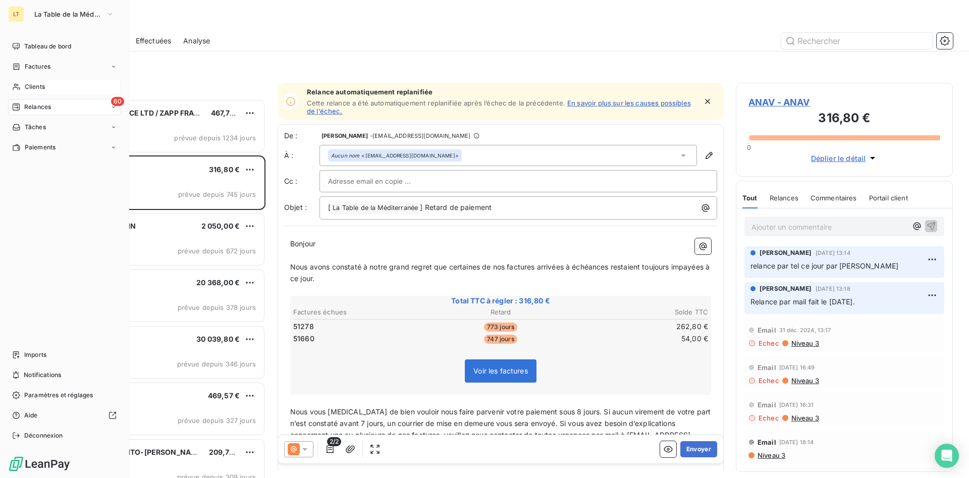
click at [28, 86] on span "Clients" at bounding box center [35, 86] width 20 height 9
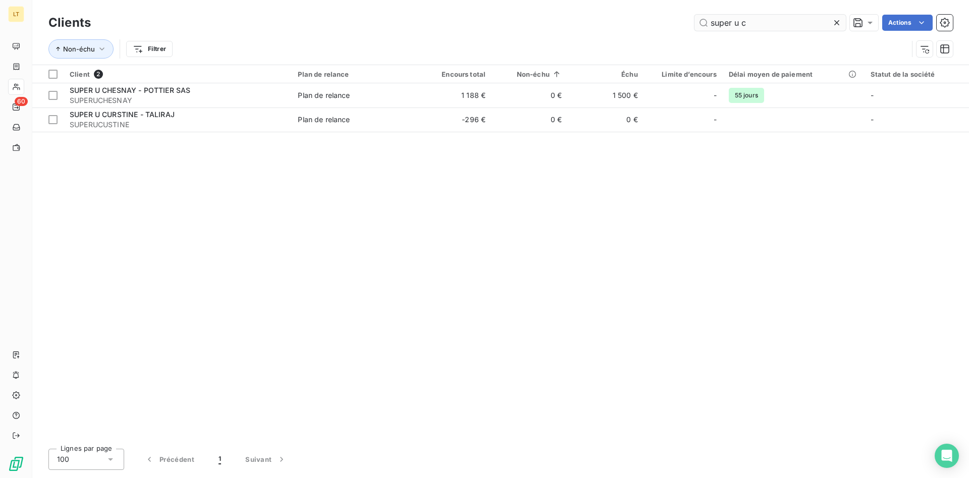
drag, startPoint x: 751, startPoint y: 24, endPoint x: 659, endPoint y: 15, distance: 92.8
click at [695, 15] on input "super u c" at bounding box center [770, 23] width 151 height 16
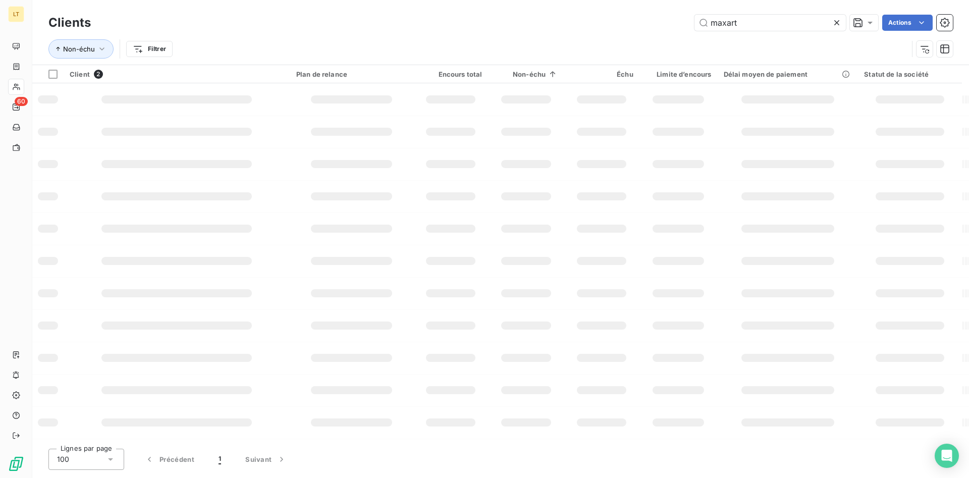
type input "maxart"
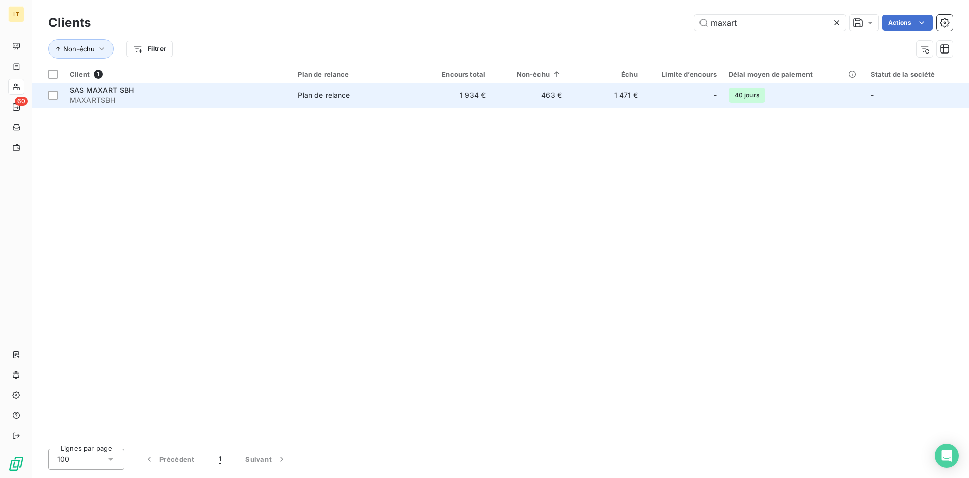
click at [445, 93] on td "1 934 €" at bounding box center [453, 95] width 76 height 24
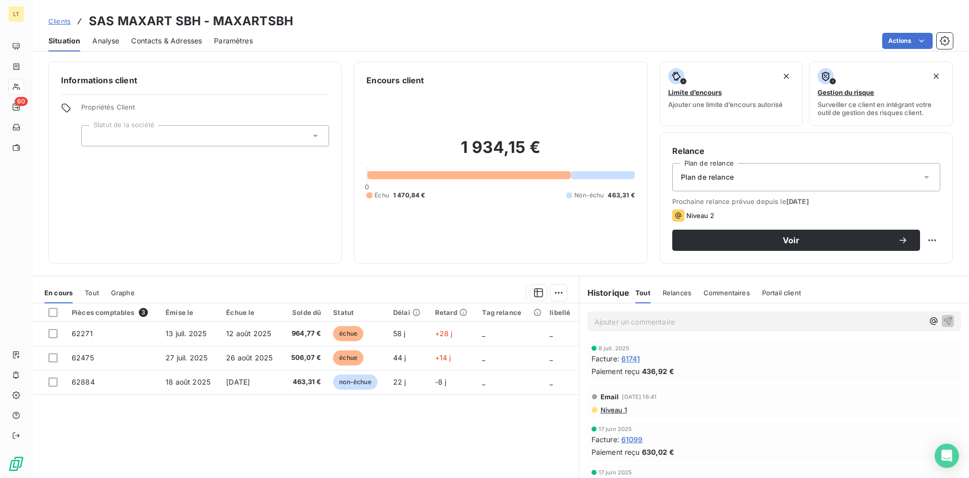
click at [143, 41] on span "Contacts & Adresses" at bounding box center [166, 41] width 71 height 10
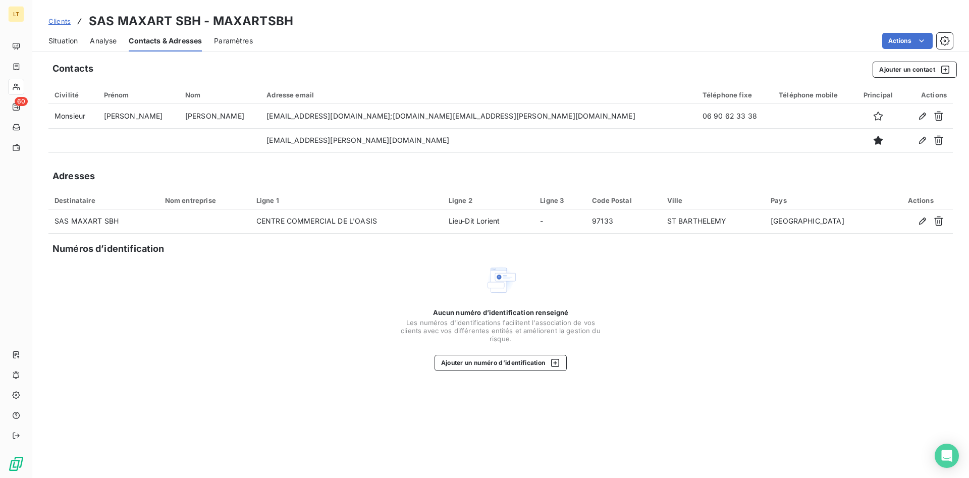
click at [62, 38] on span "Situation" at bounding box center [62, 41] width 29 height 10
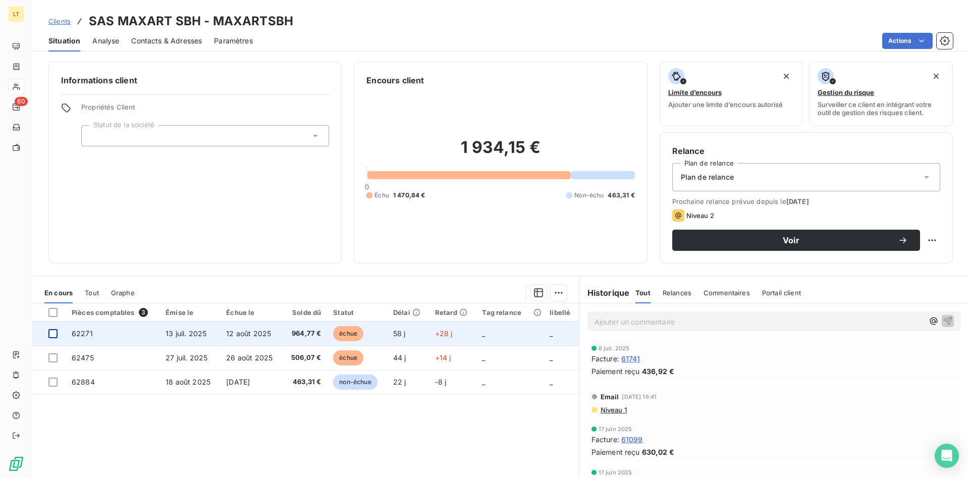
click at [53, 333] on div at bounding box center [52, 333] width 9 height 9
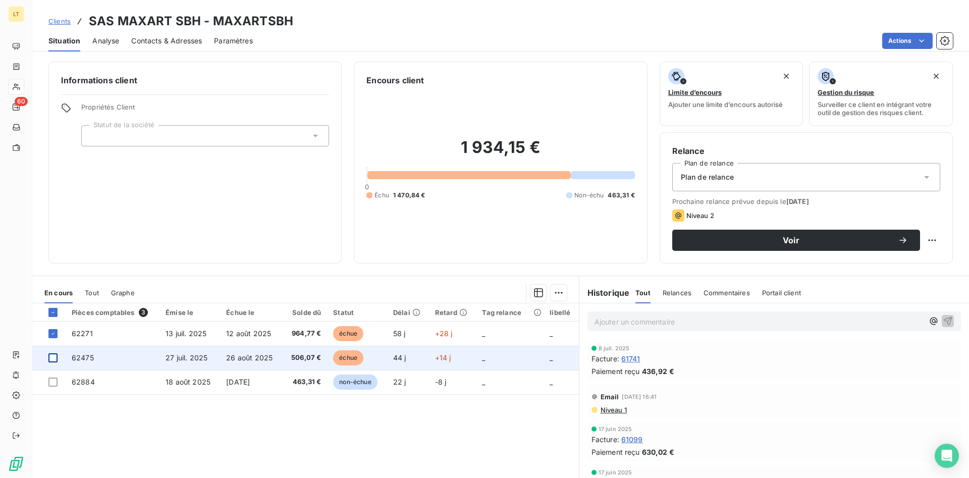
click at [54, 355] on div at bounding box center [52, 357] width 9 height 9
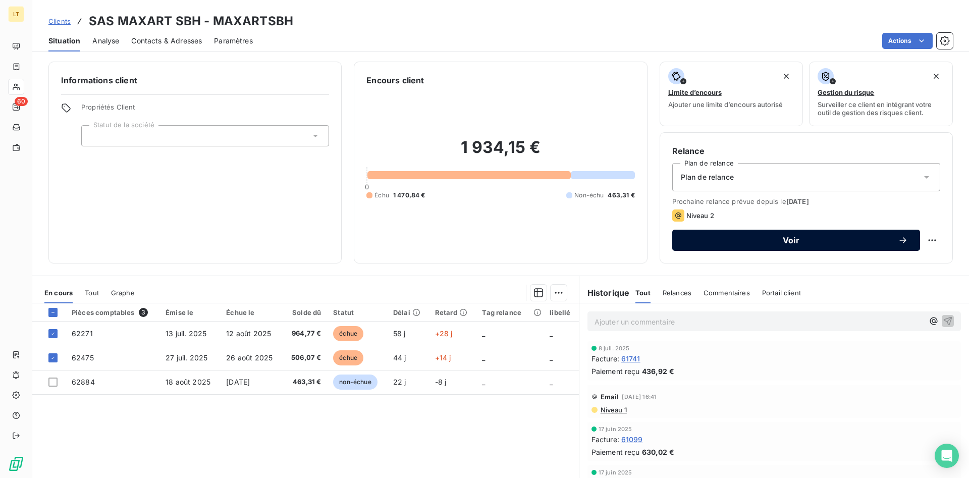
click at [773, 243] on span "Voir" at bounding box center [792, 240] width 214 height 8
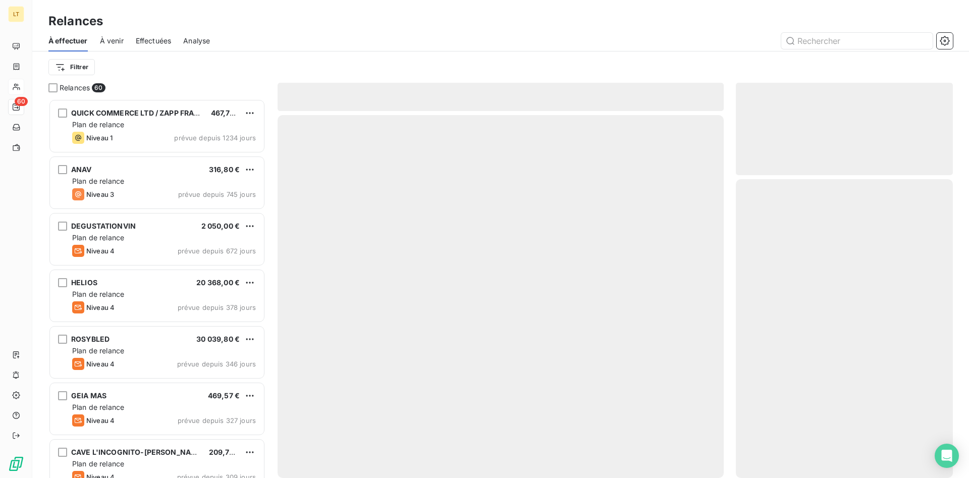
scroll to position [379, 217]
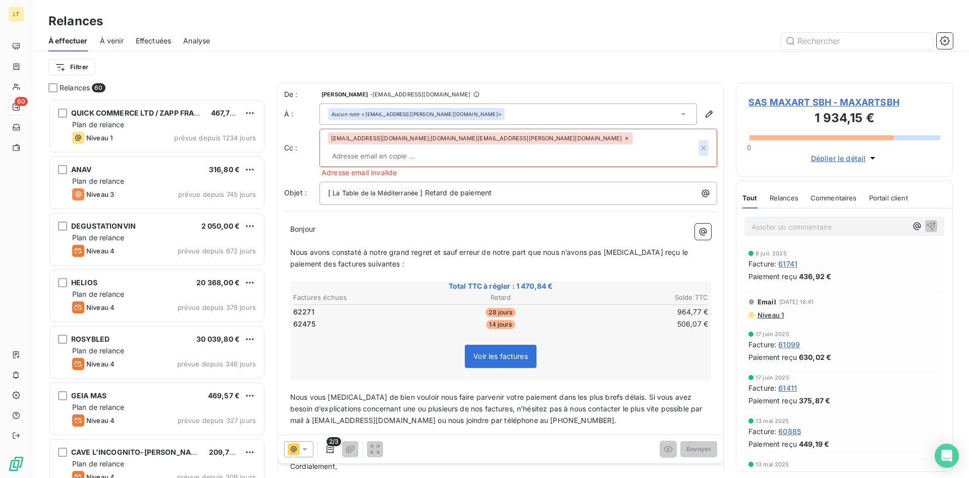
click at [704, 143] on icon "button" at bounding box center [704, 148] width 10 height 10
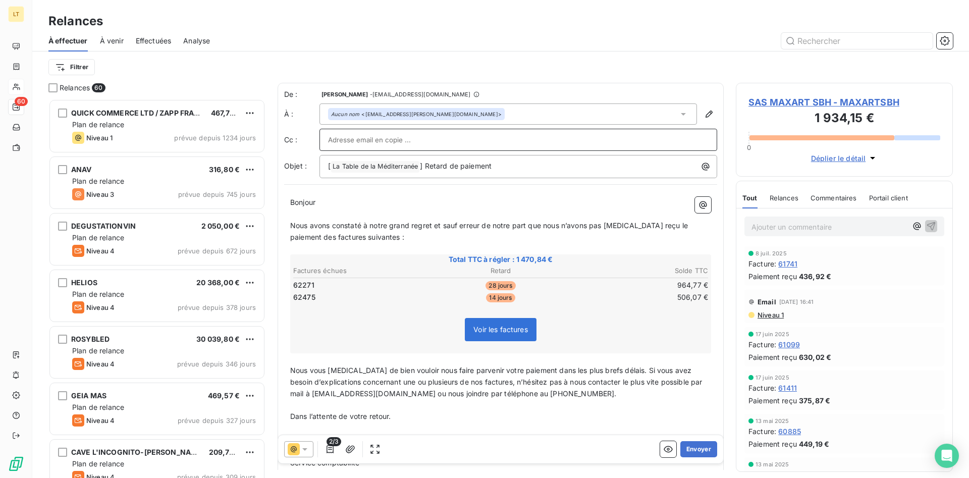
click at [682, 140] on input "text" at bounding box center [518, 139] width 381 height 15
click at [693, 447] on button "Envoyer" at bounding box center [699, 449] width 37 height 16
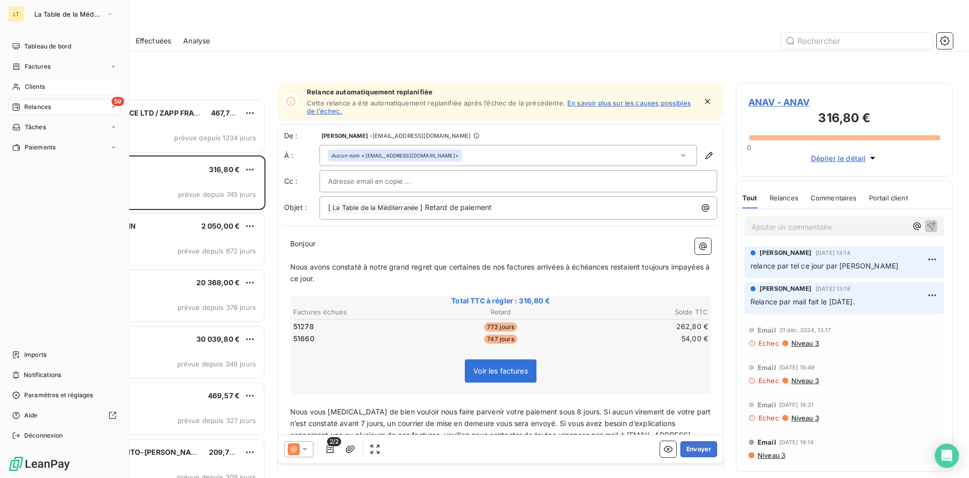
click at [50, 82] on div "Clients" at bounding box center [64, 87] width 113 height 16
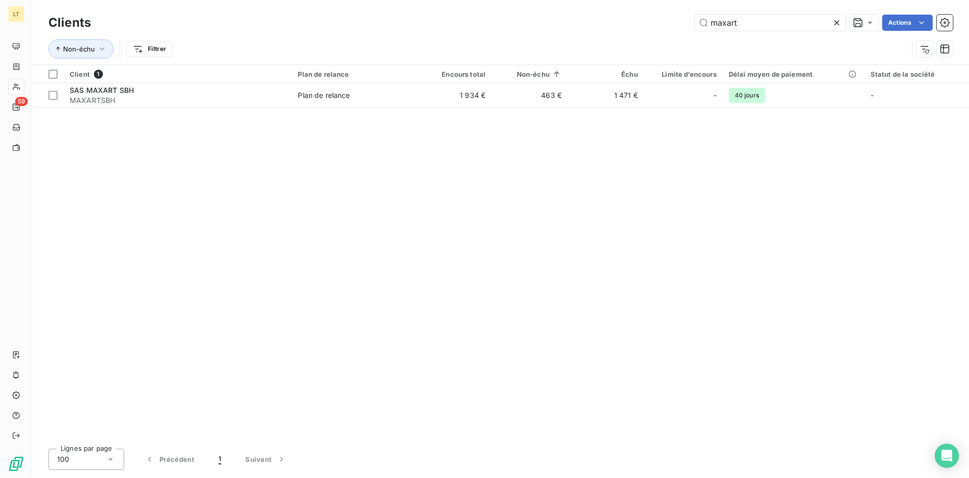
drag, startPoint x: 743, startPoint y: 17, endPoint x: 642, endPoint y: 42, distance: 104.0
click at [695, 31] on input "maxart" at bounding box center [770, 23] width 151 height 16
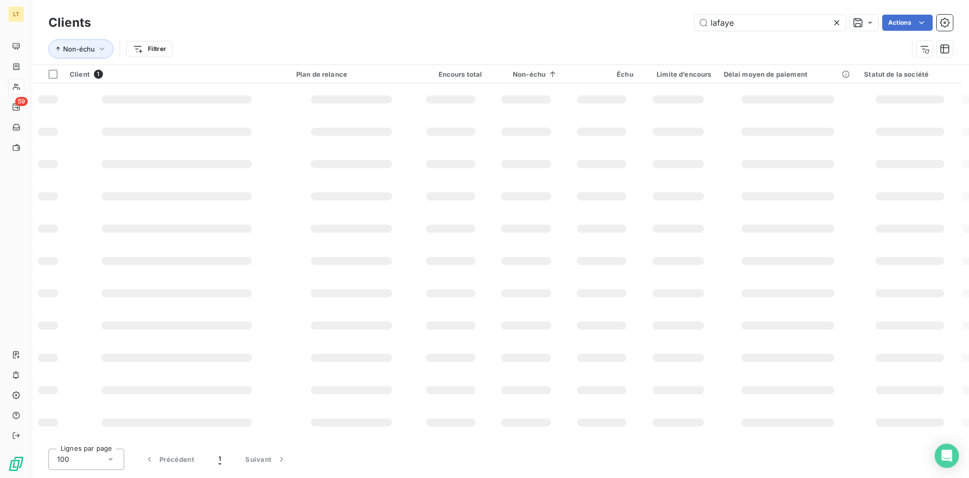
type input "lafaye"
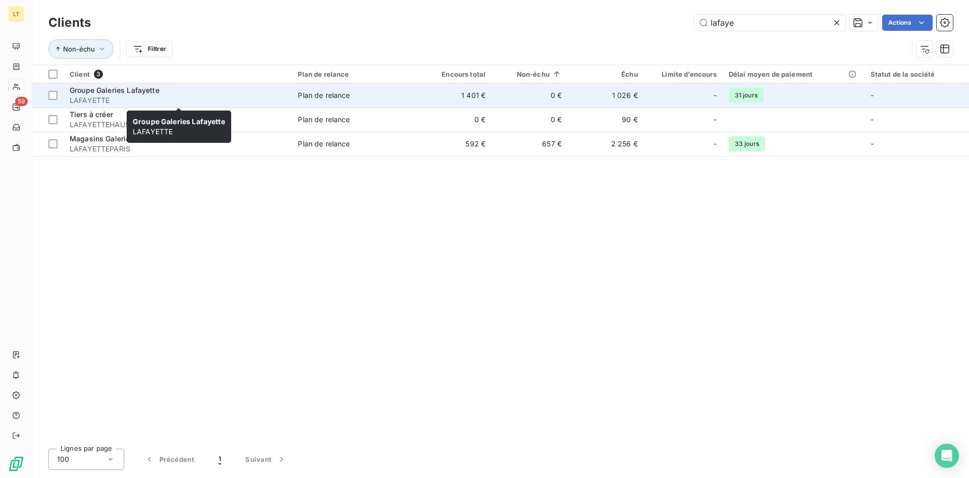
click at [202, 93] on div "Groupe Galeries Lafayette" at bounding box center [178, 90] width 216 height 10
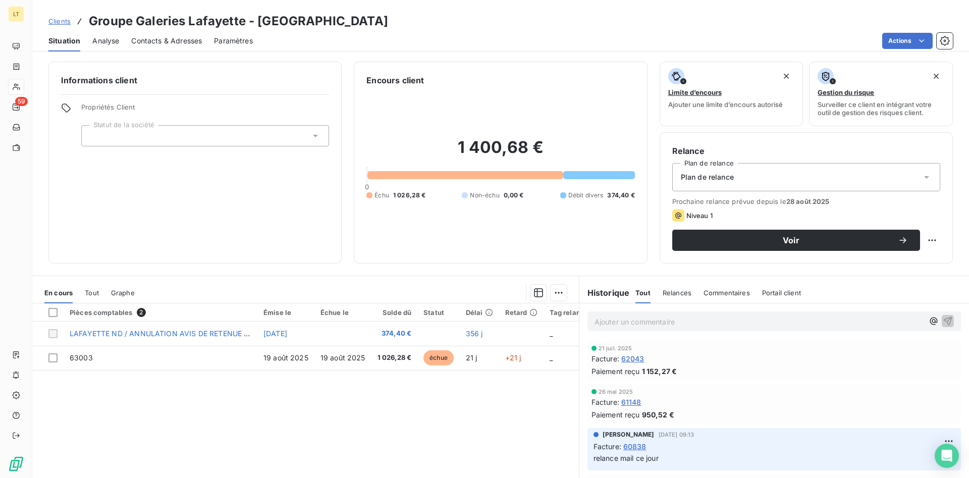
click at [166, 44] on span "Contacts & Adresses" at bounding box center [166, 41] width 71 height 10
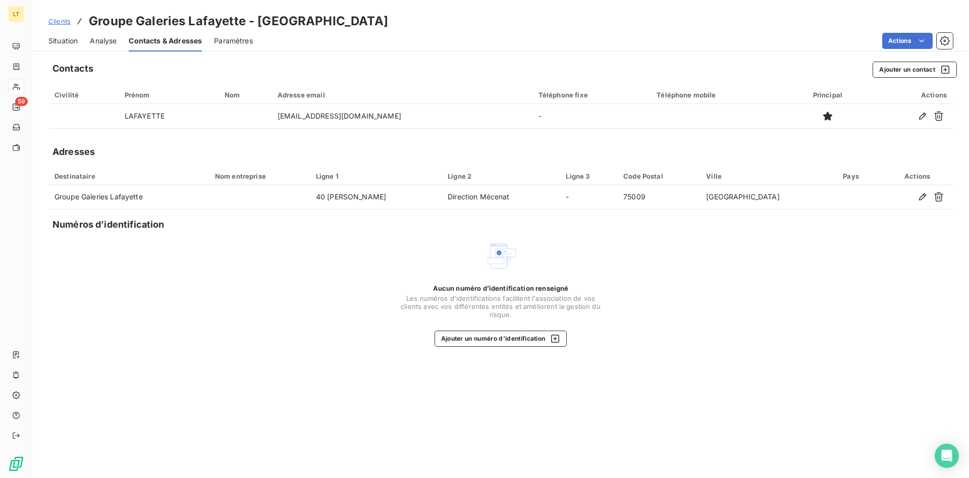
click at [52, 41] on span "Situation" at bounding box center [62, 41] width 29 height 10
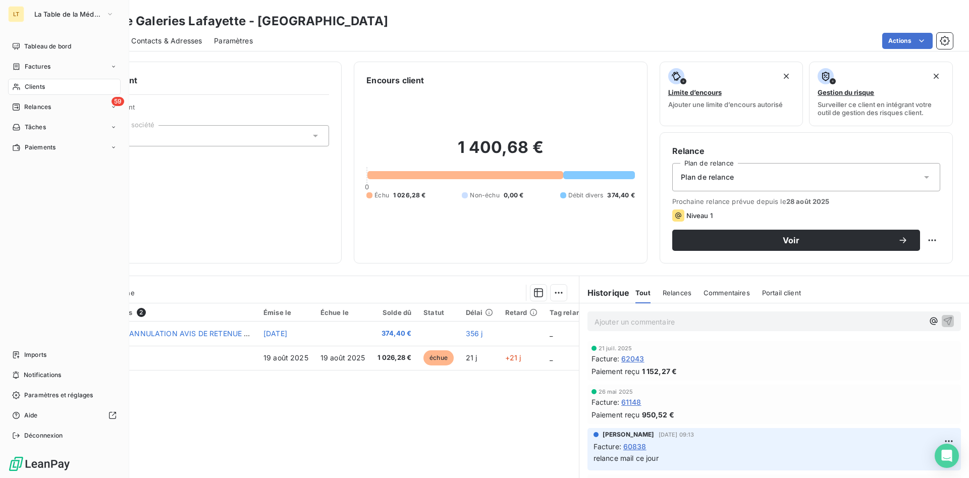
click at [33, 89] on span "Clients" at bounding box center [35, 86] width 20 height 9
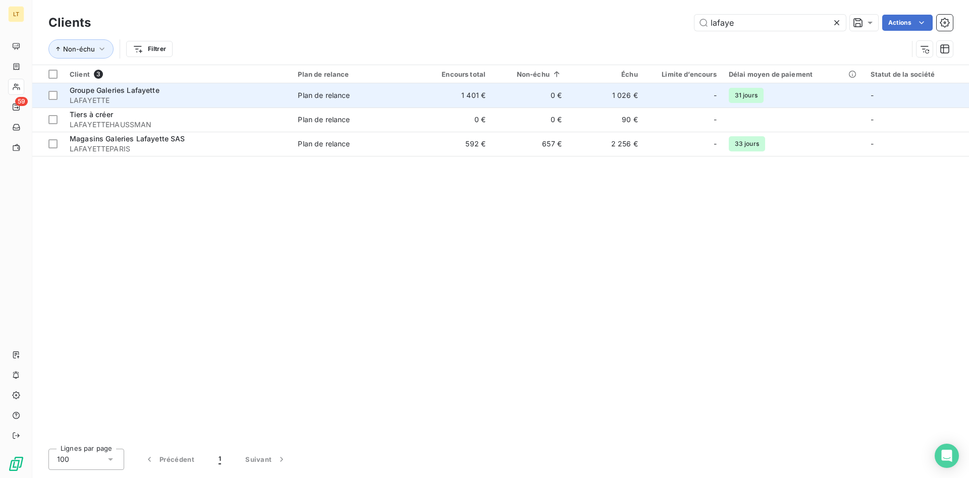
click at [272, 99] on span "LAFAYETTE" at bounding box center [178, 100] width 216 height 10
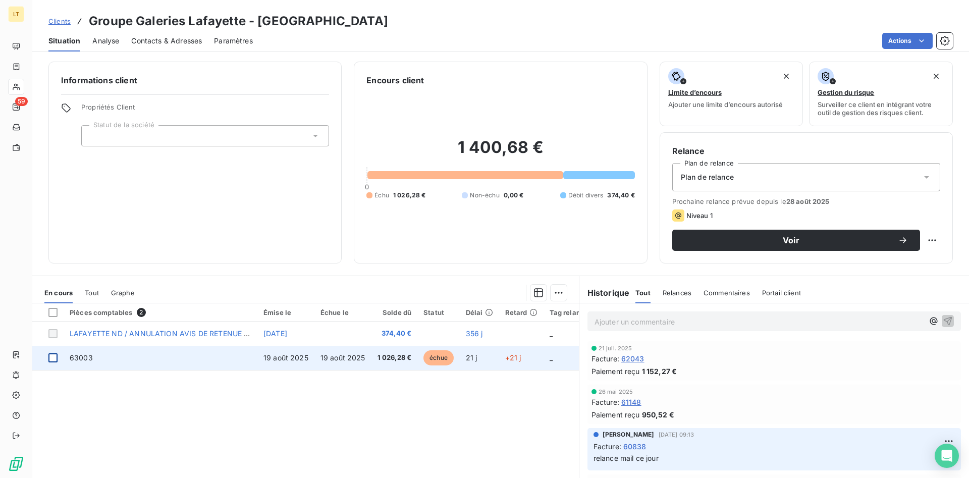
click at [54, 355] on div at bounding box center [52, 357] width 9 height 9
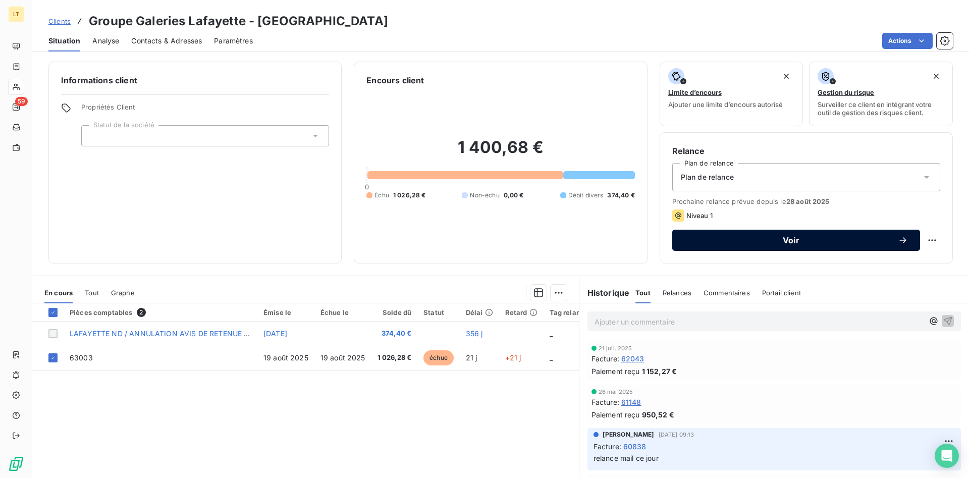
click at [779, 239] on span "Voir" at bounding box center [792, 240] width 214 height 8
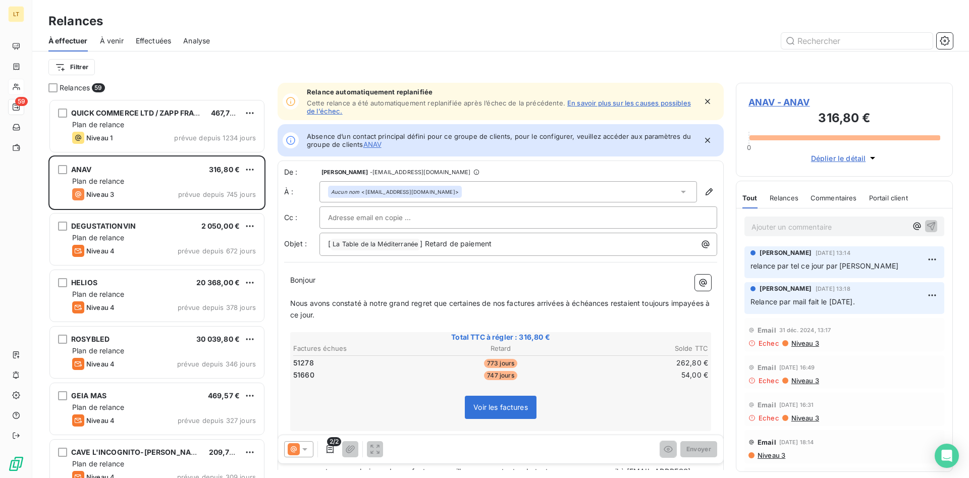
scroll to position [379, 217]
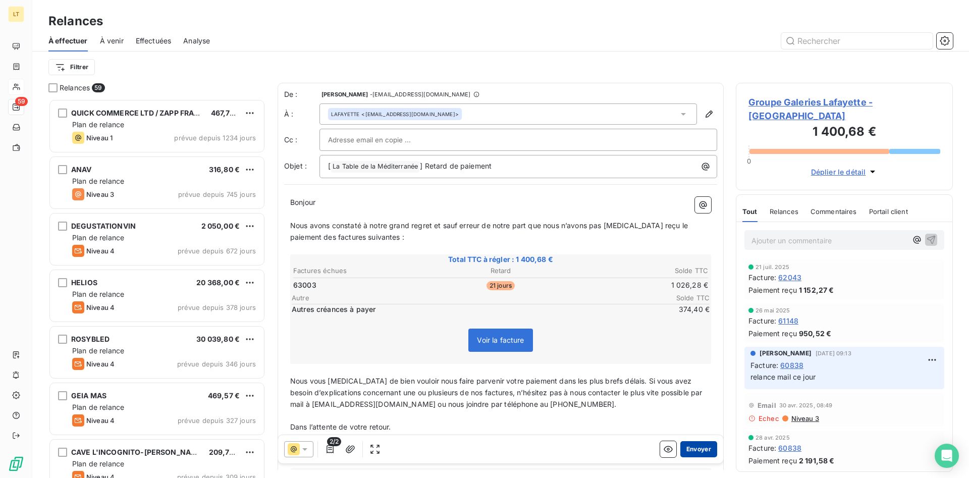
click at [702, 450] on button "Envoyer" at bounding box center [699, 449] width 37 height 16
